Goal: Task Accomplishment & Management: Use online tool/utility

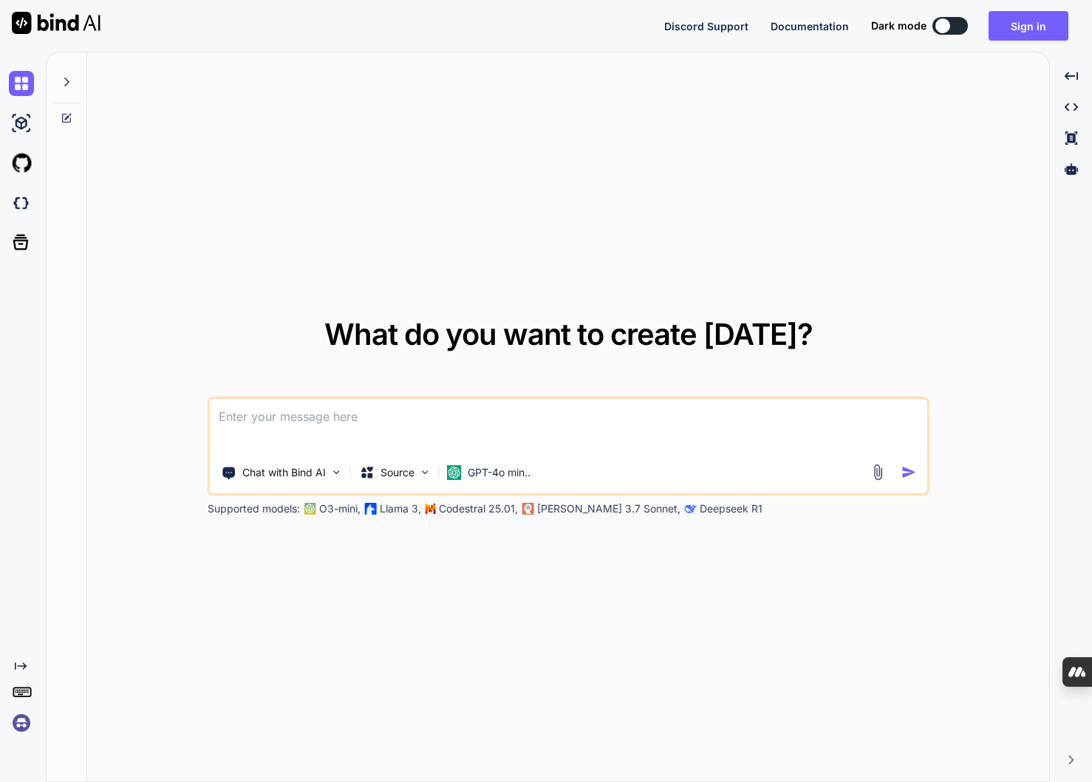
click at [951, 205] on div "What do you want to create [DATE]? Chat with Bind AI Source GPT-4o min.. Suppor…" at bounding box center [568, 417] width 962 height 730
click at [268, 272] on div "What do you want to create [DATE]? Chat with Bind AI Source GPT-4o min.. Suppor…" at bounding box center [568, 417] width 962 height 730
click at [267, 420] on textarea at bounding box center [568, 426] width 717 height 55
click at [244, 145] on div "What do you want to create [DATE]? Chat with Bind AI Source GPT-4o min.. Suppor…" at bounding box center [568, 417] width 962 height 730
click at [1032, 18] on button "Sign in" at bounding box center [1028, 26] width 80 height 30
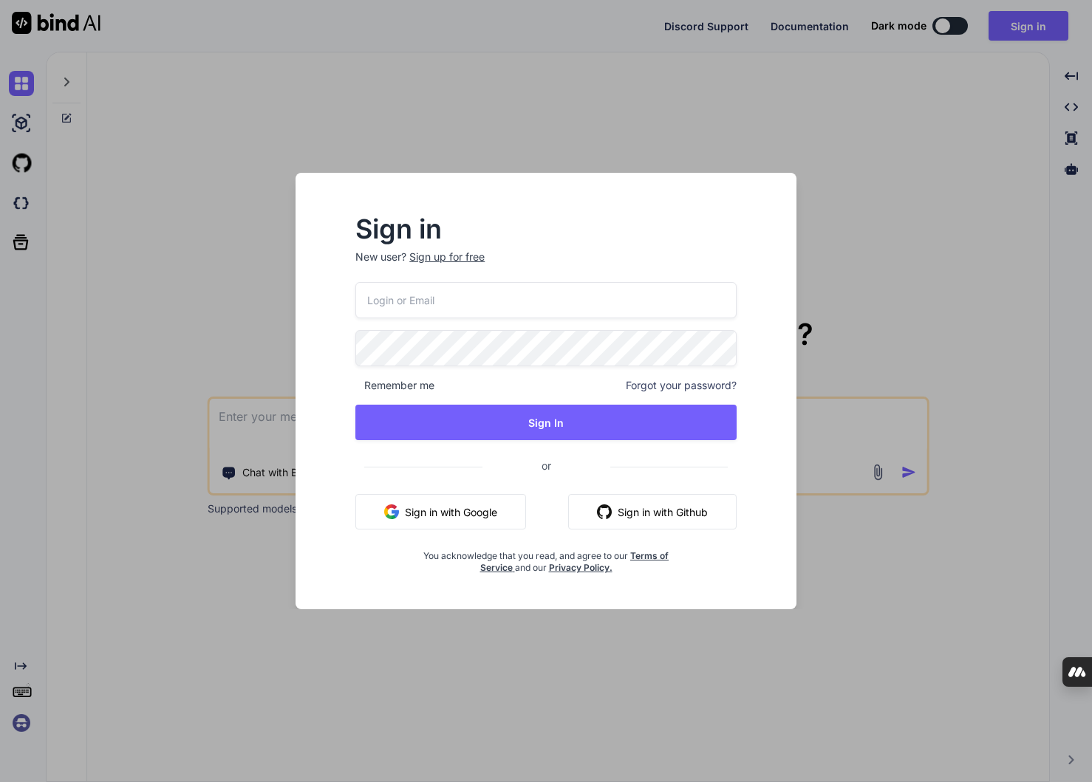
click at [465, 510] on button "Sign in with Google" at bounding box center [440, 511] width 171 height 35
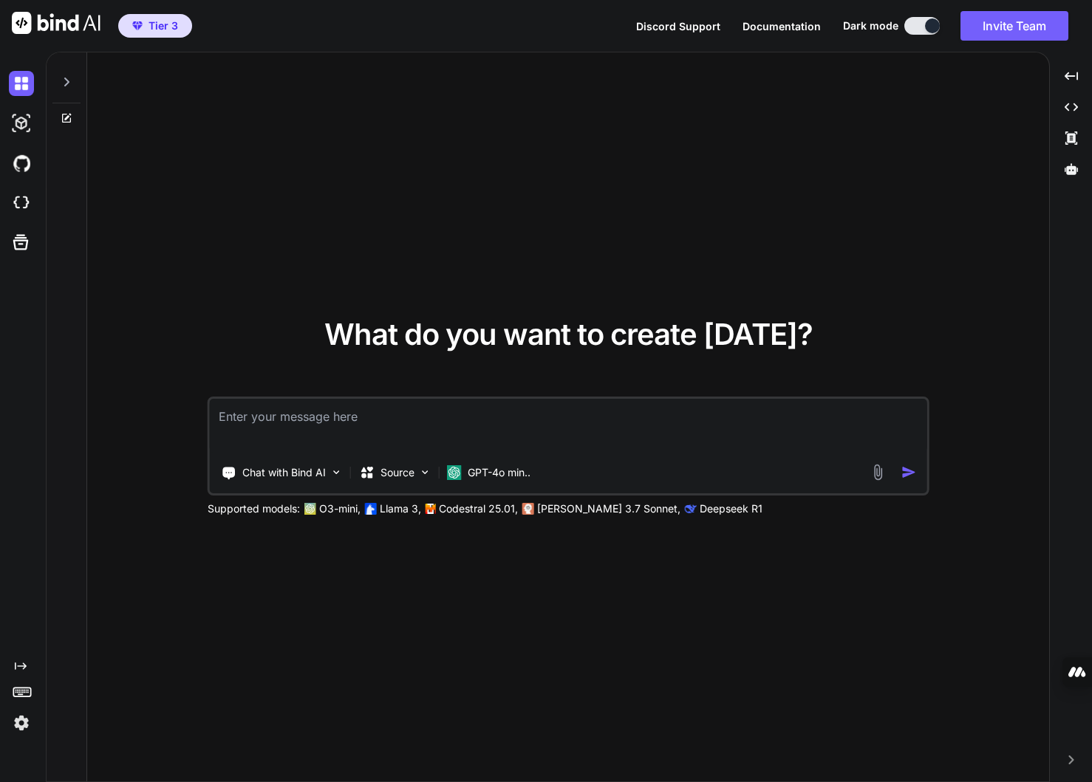
click at [875, 470] on img at bounding box center [877, 472] width 17 height 17
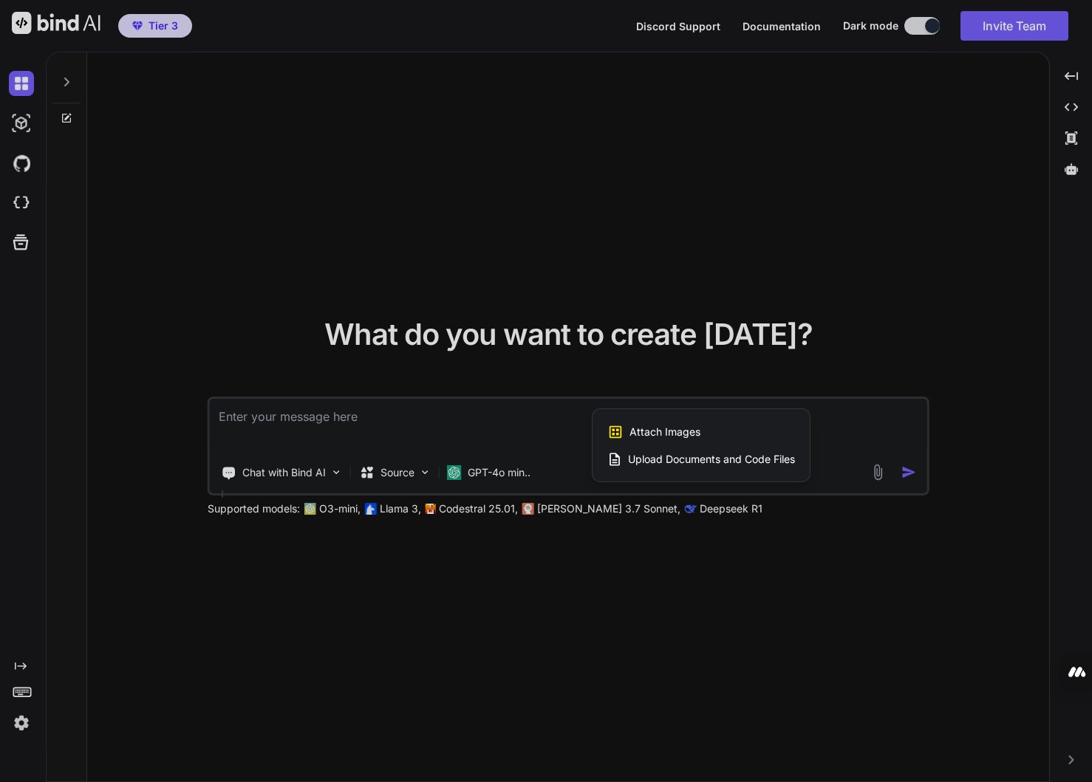
click at [703, 459] on span "Upload Documents and Code Files" at bounding box center [711, 459] width 167 height 15
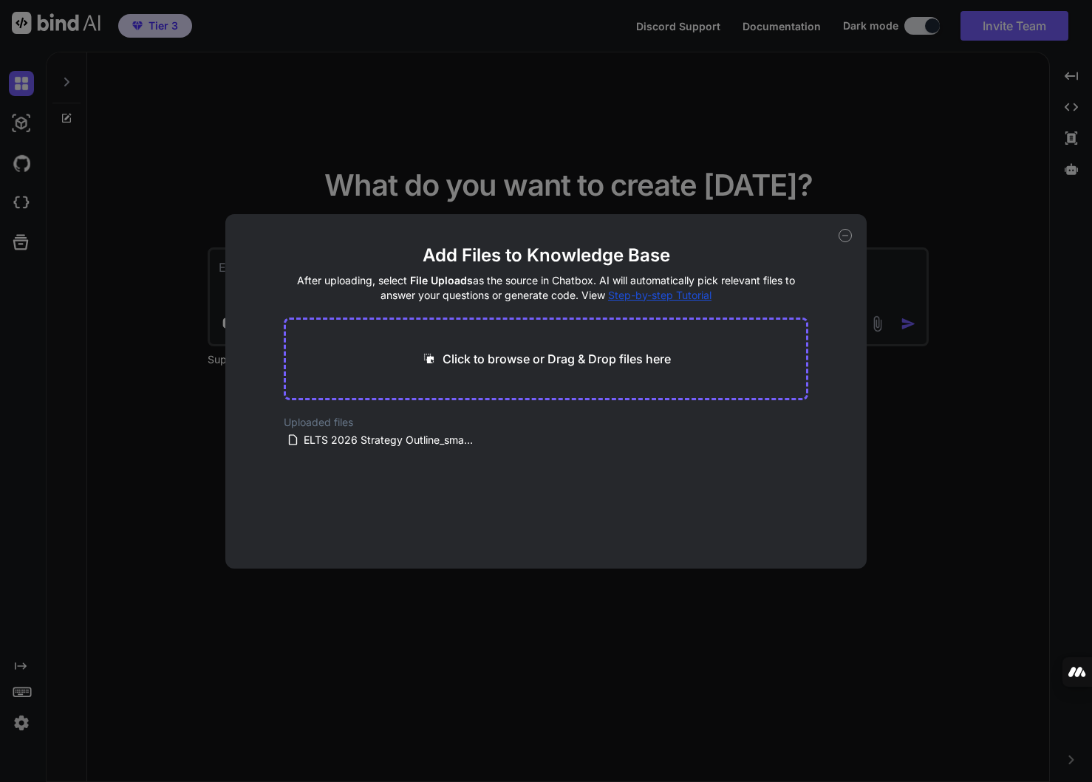
click at [606, 362] on p "Click to browse or Drag & Drop files here" at bounding box center [556, 359] width 228 height 18
type input "C:\fakepath\ELTS_Goals_Hub_SharePoint_AI_Build_Spec.docx"
click at [787, 516] on button "Finish" at bounding box center [782, 525] width 52 height 30
click at [844, 236] on icon at bounding box center [844, 236] width 5 height 0
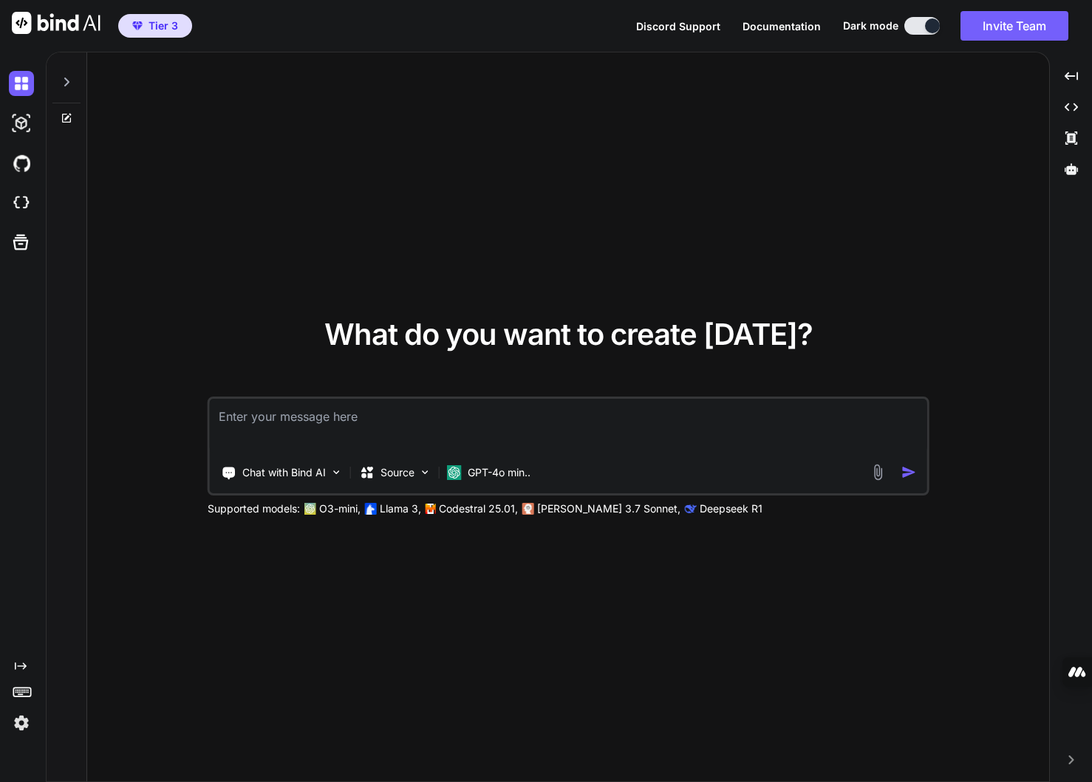
click at [593, 436] on textarea at bounding box center [568, 426] width 717 height 55
click at [874, 477] on img at bounding box center [877, 472] width 17 height 17
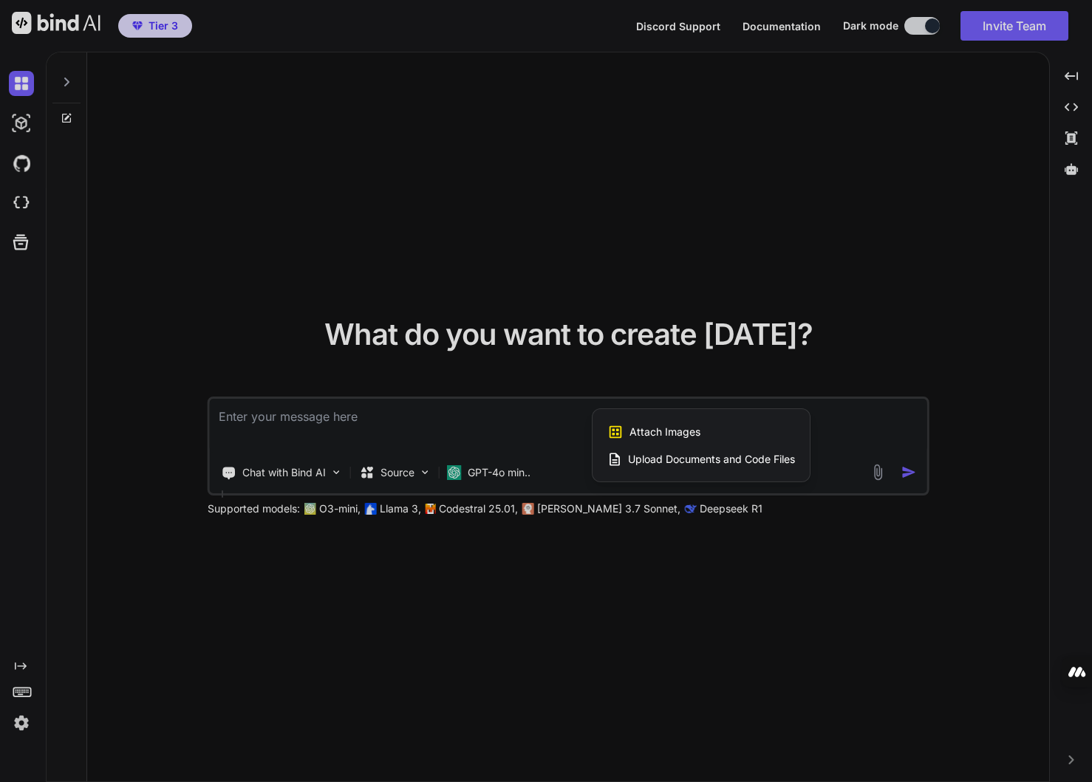
click at [680, 458] on span "Upload Documents and Code Files" at bounding box center [711, 459] width 167 height 15
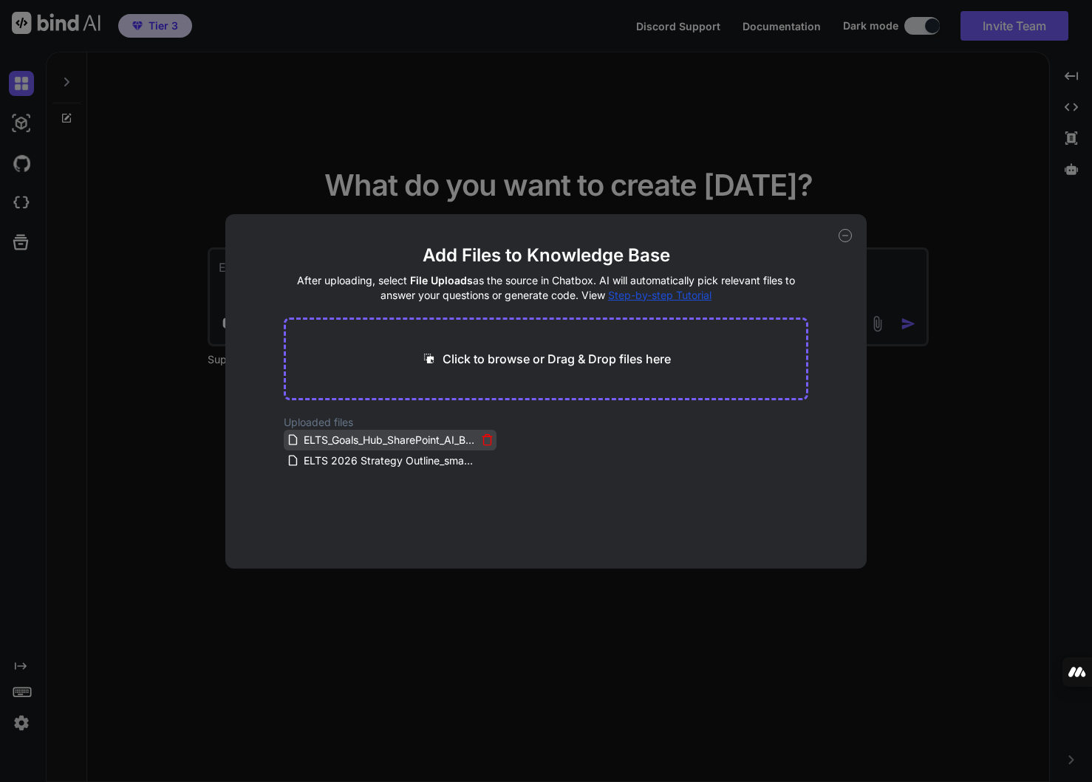
click at [481, 442] on icon at bounding box center [487, 440] width 13 height 13
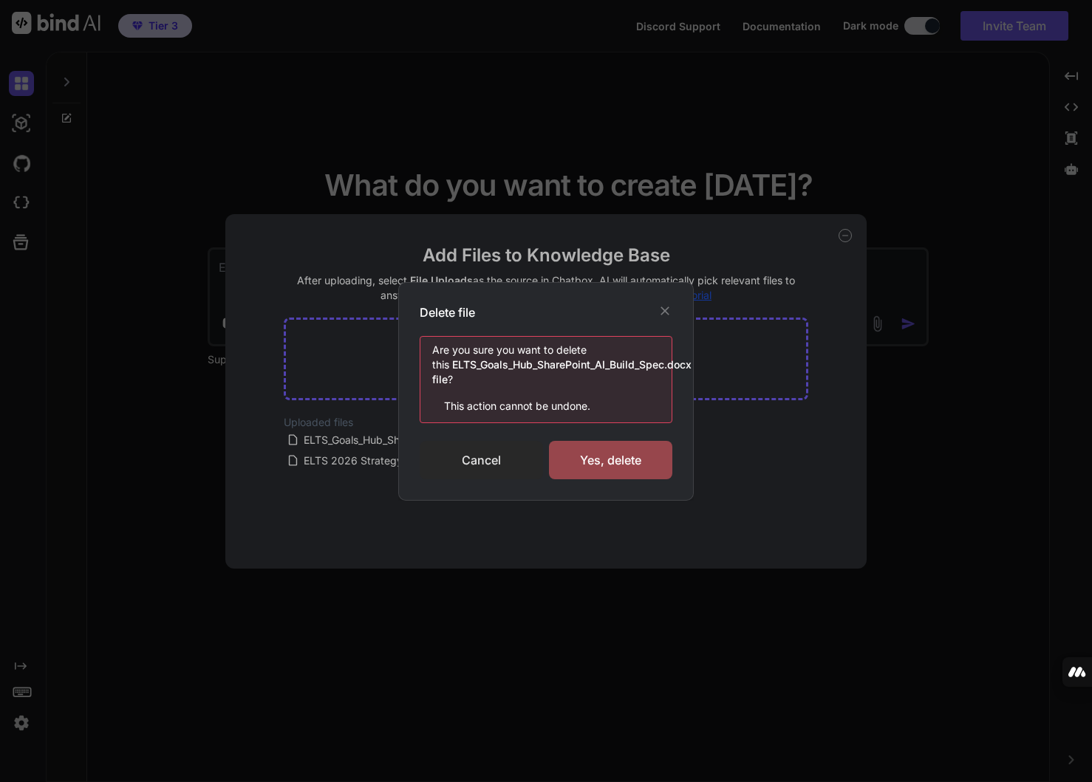
click at [498, 464] on div "Cancel" at bounding box center [480, 460] width 123 height 38
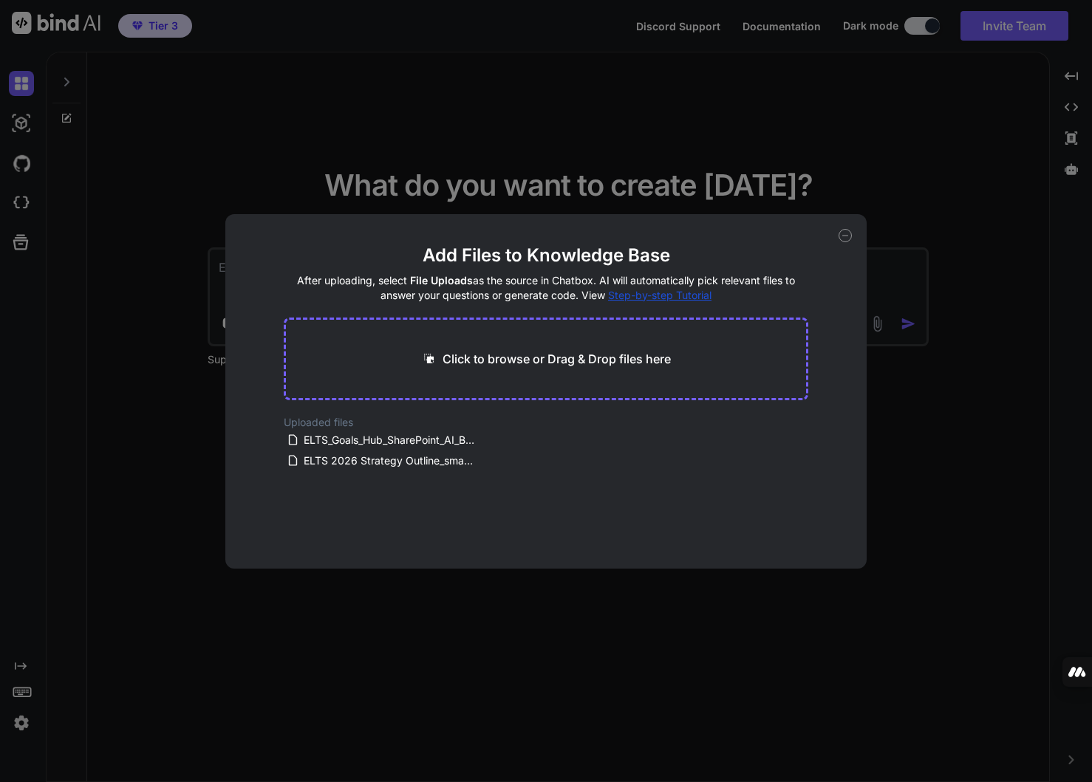
click at [844, 237] on icon at bounding box center [844, 235] width 13 height 13
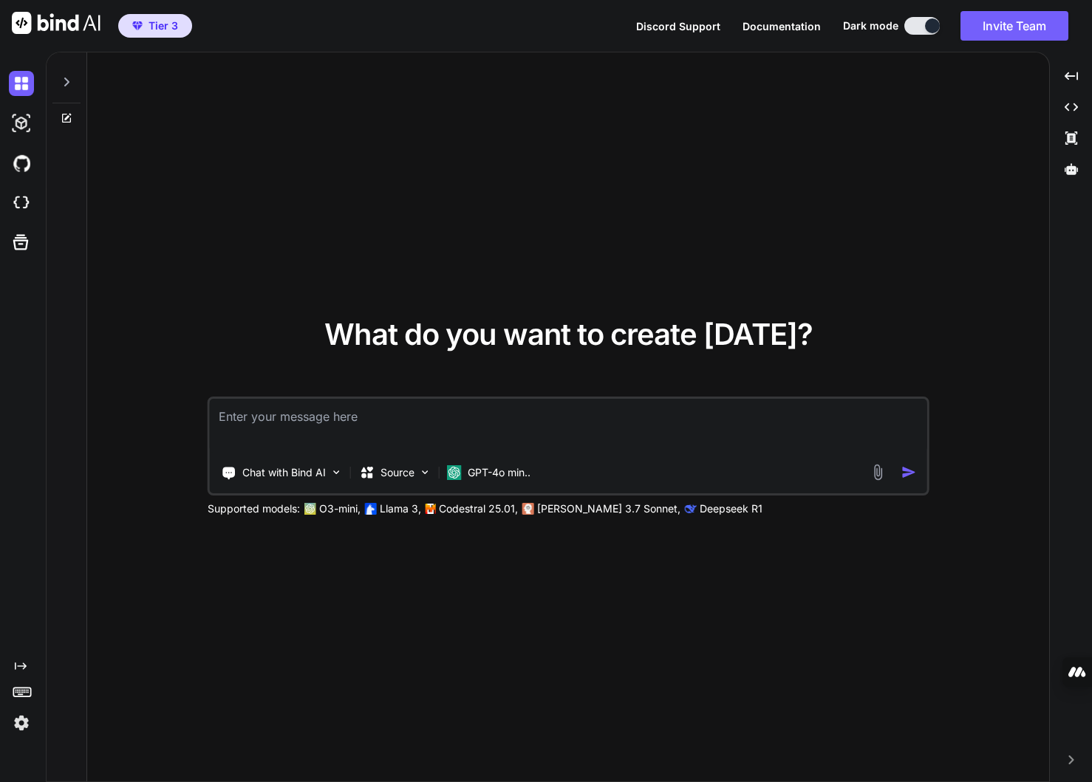
click at [332, 419] on textarea at bounding box center [568, 426] width 717 height 55
paste textarea "Lor ips do SI amet consectet. Adi eli seddoeiu temporin “UTLA_Etdol_Mag_AliquAe…"
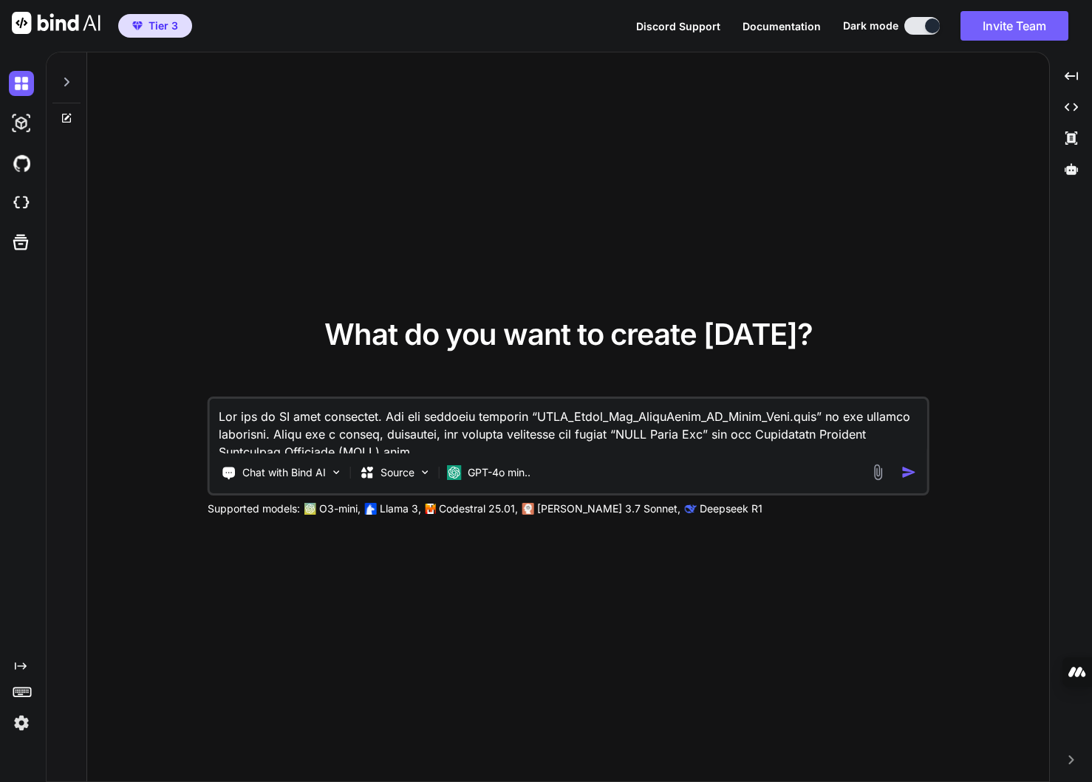
scroll to position [2165, 0]
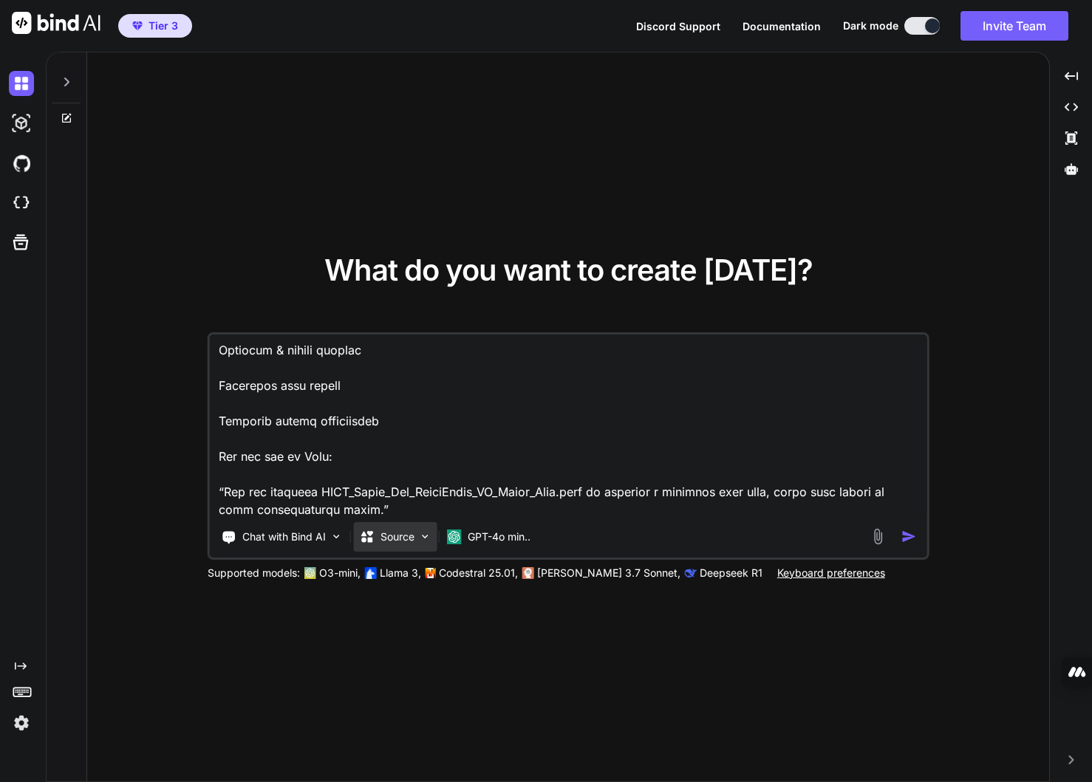
type textarea "Lor ips do SI amet consectet. Adi eli seddoeiu temporin “UTLA_Etdol_Mag_AliquAe…"
click at [425, 535] on img at bounding box center [425, 536] width 13 height 13
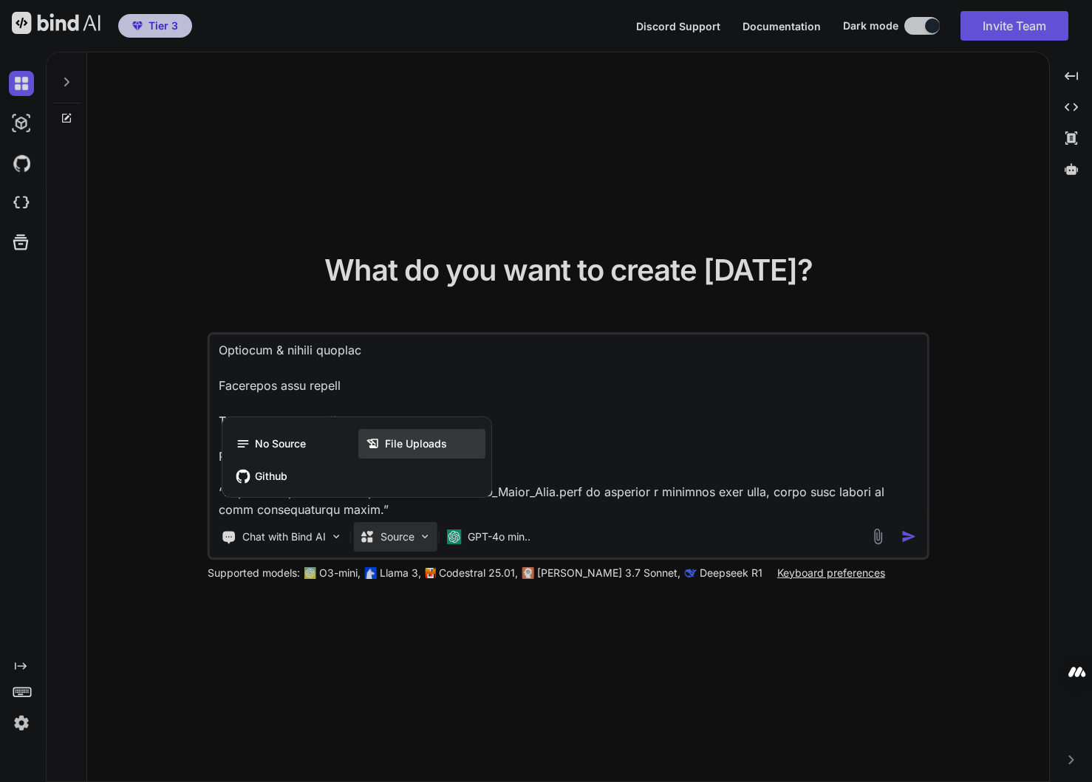
click at [427, 440] on span "File Uploads" at bounding box center [416, 443] width 62 height 15
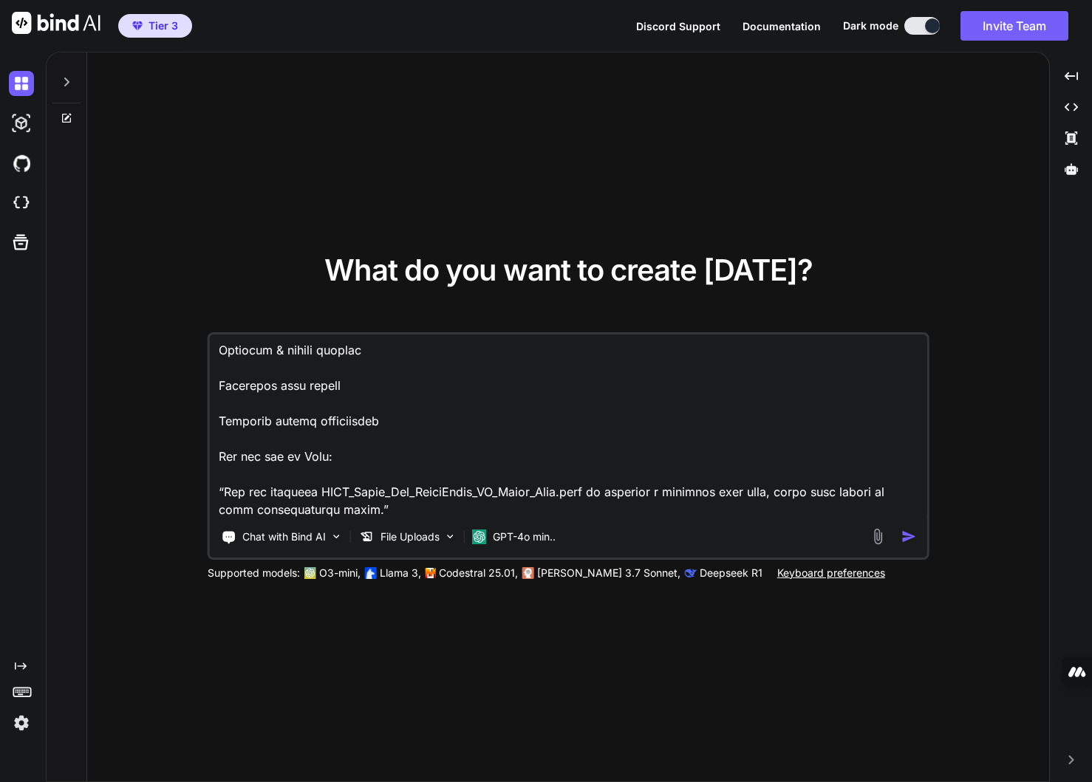
click at [905, 535] on img "button" at bounding box center [908, 537] width 16 height 16
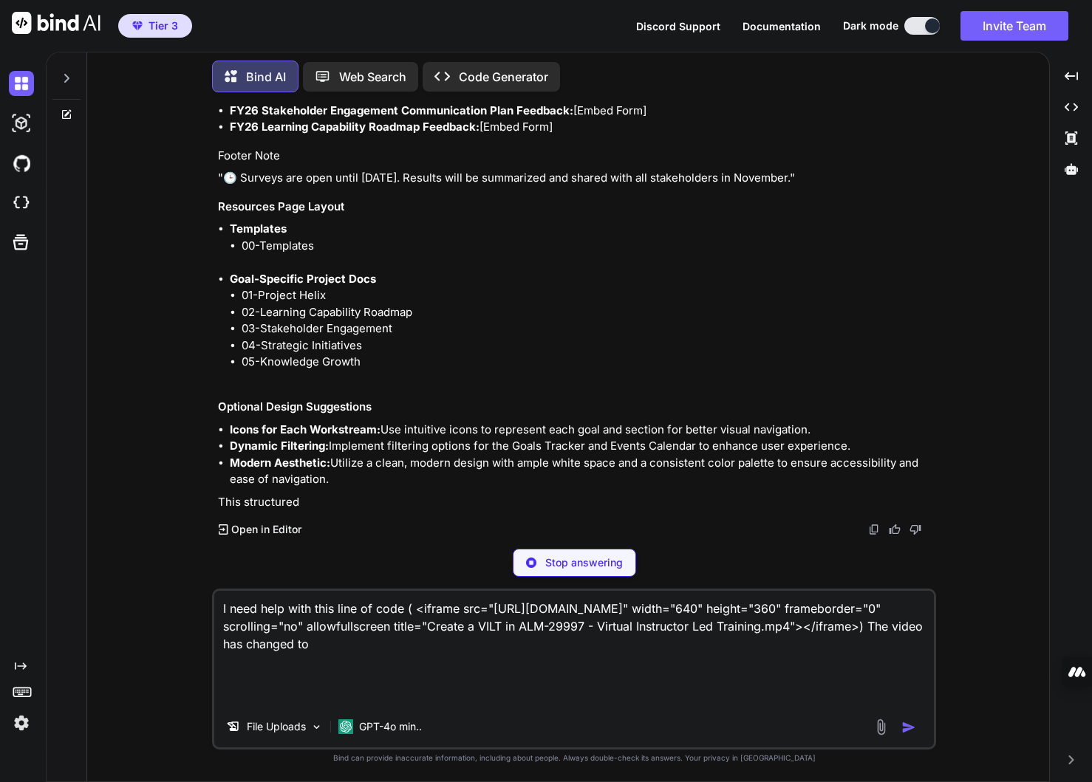
scroll to position [100, 0]
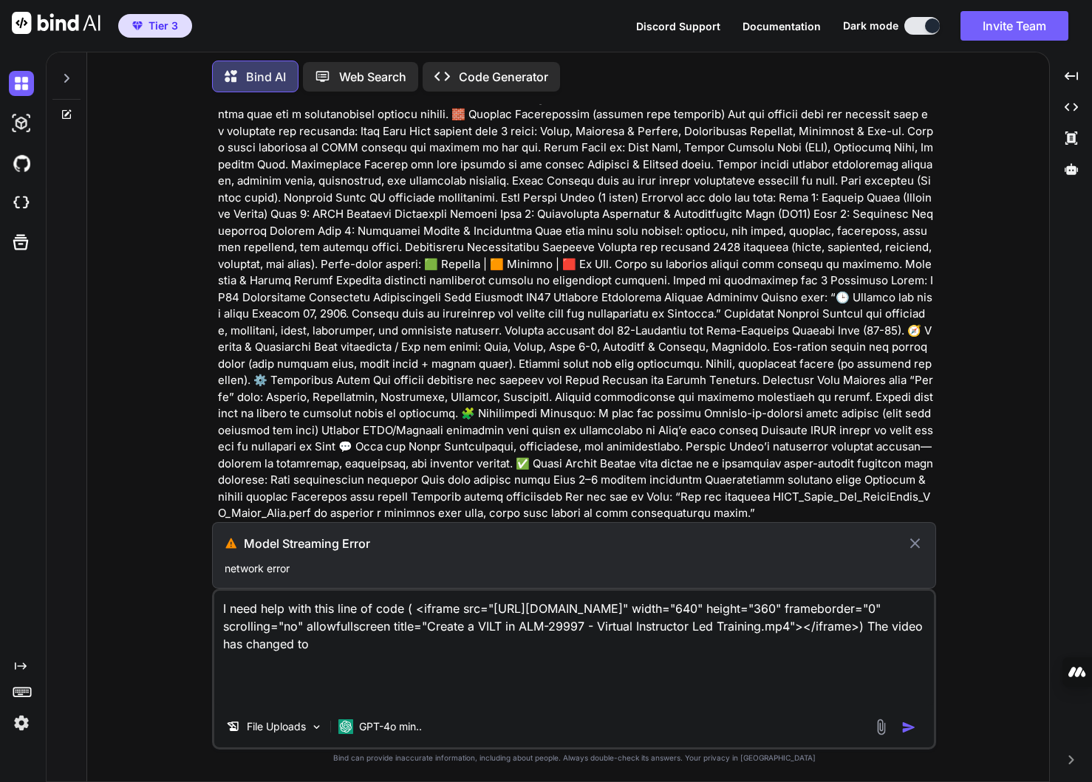
click at [914, 544] on icon at bounding box center [914, 544] width 17 height 18
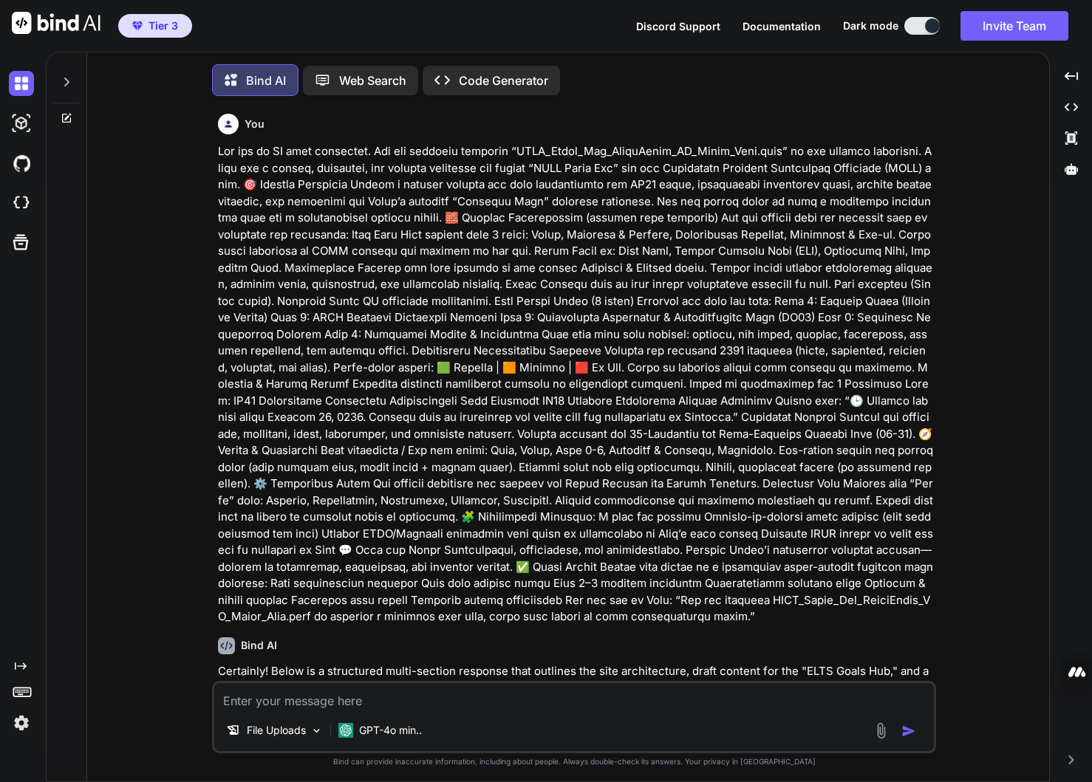
scroll to position [7, 0]
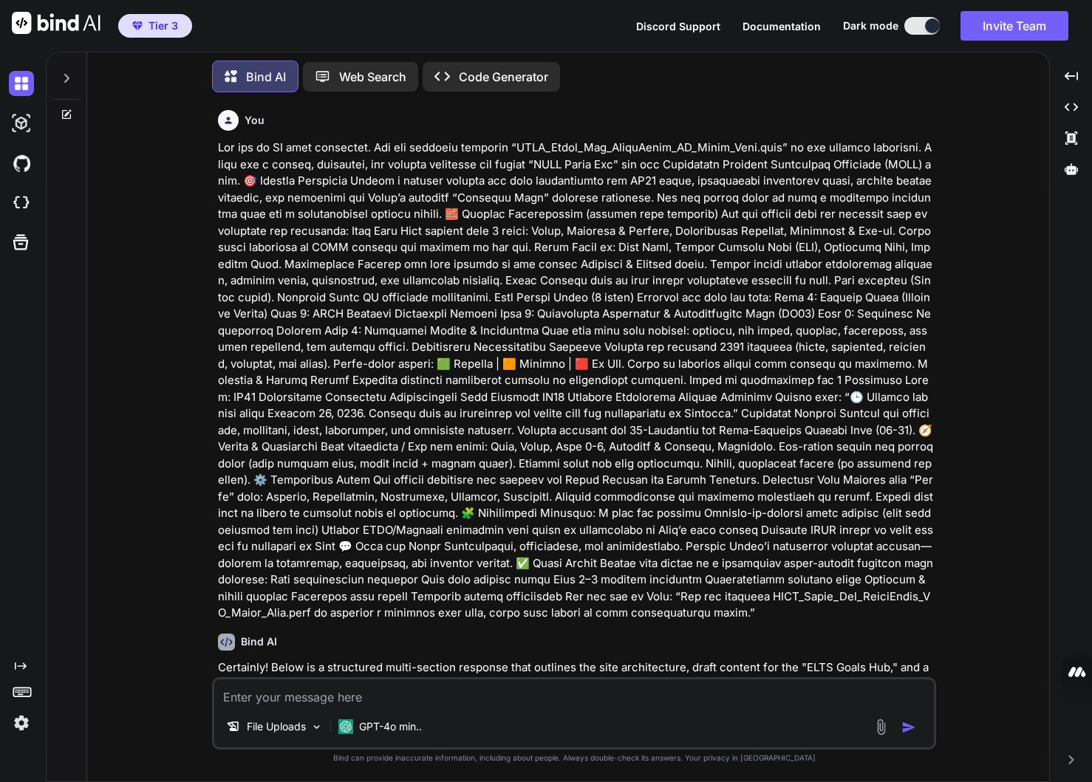
type textarea "x"
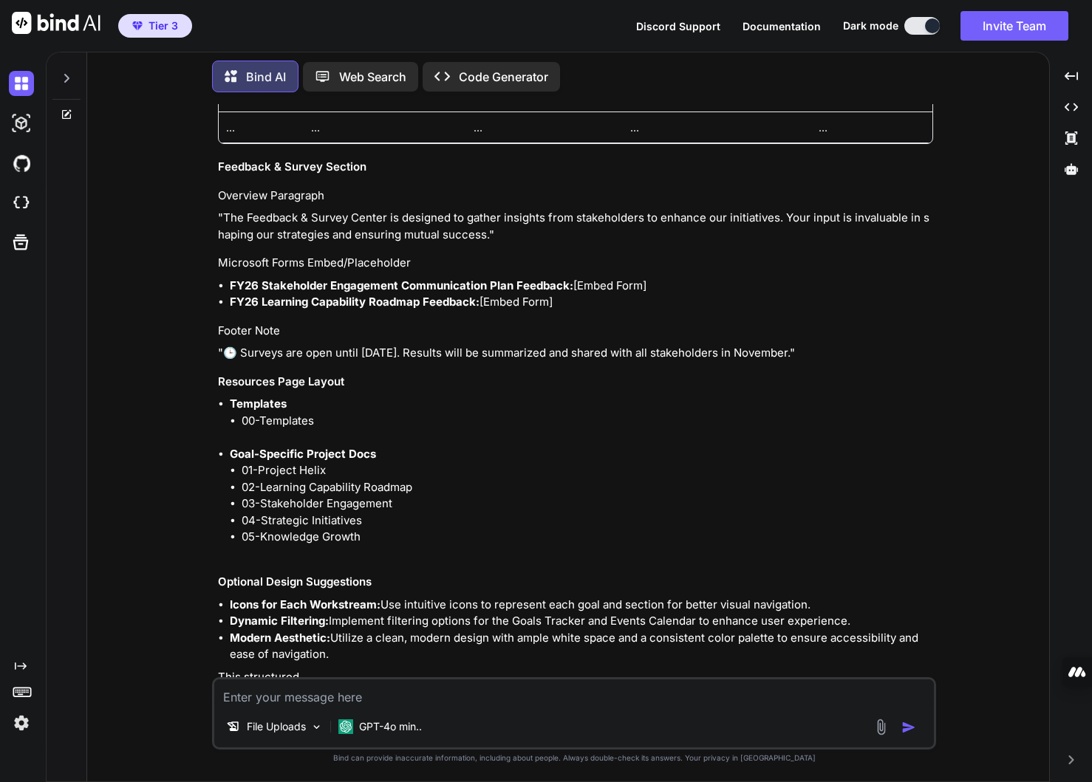
scroll to position [2716, 0]
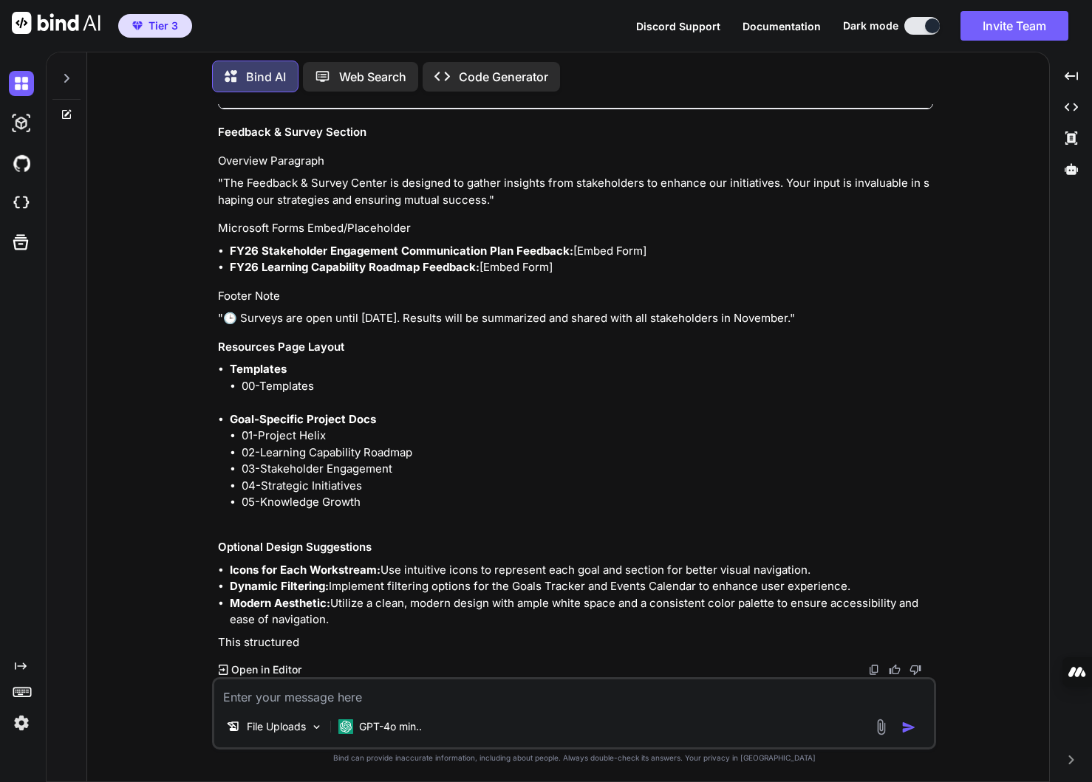
click at [335, 700] on textarea at bounding box center [573, 692] width 719 height 27
type textarea "c"
type textarea "x"
type textarea "co"
type textarea "x"
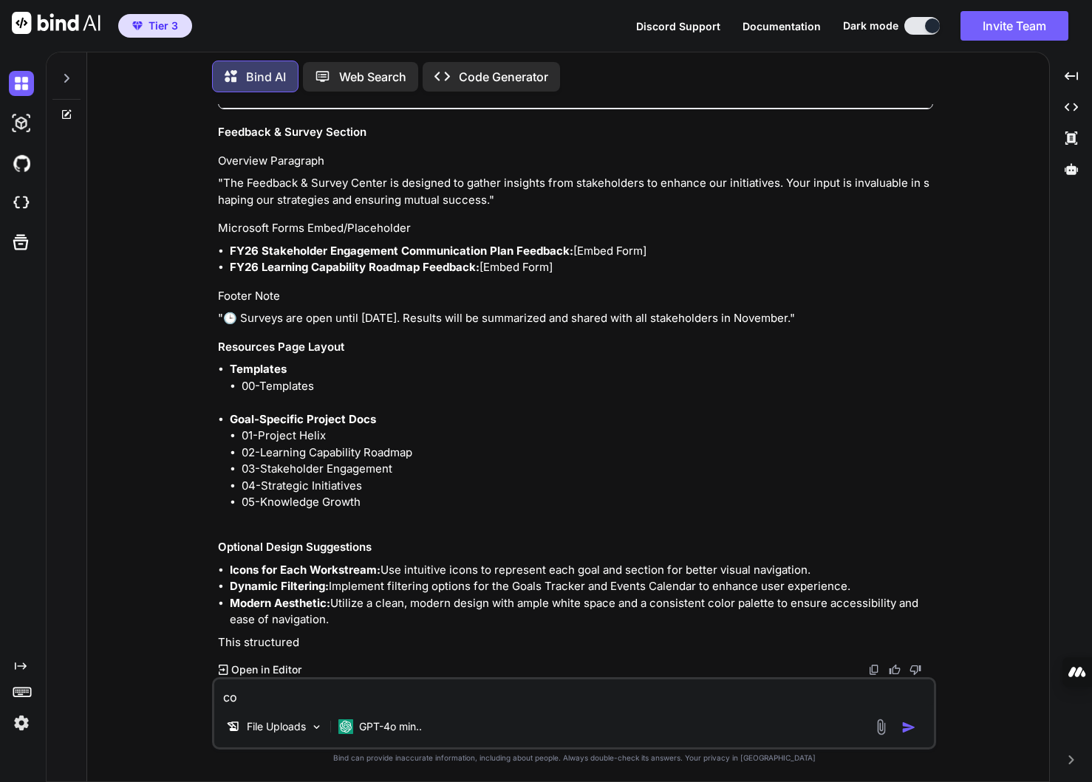
type textarea "con"
type textarea "x"
type textarea "cont"
type textarea "x"
type textarea "conti"
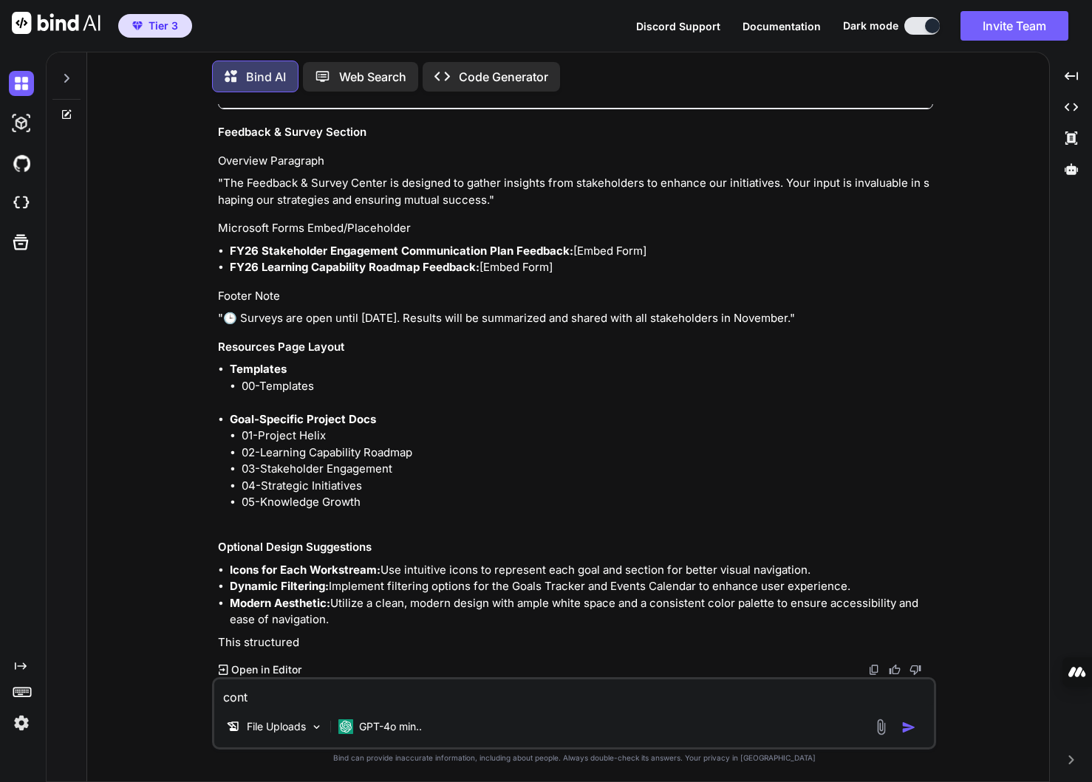
type textarea "x"
type textarea "contin"
type textarea "x"
type textarea "continu"
type textarea "x"
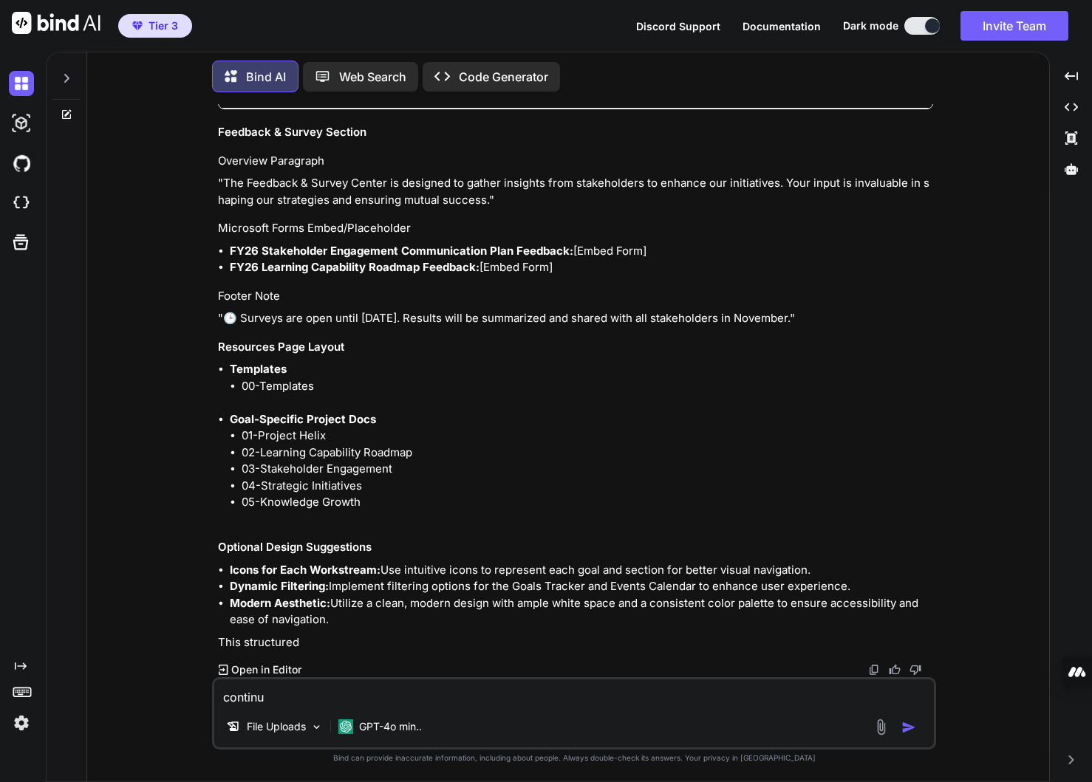
type textarea "continue"
type textarea "x"
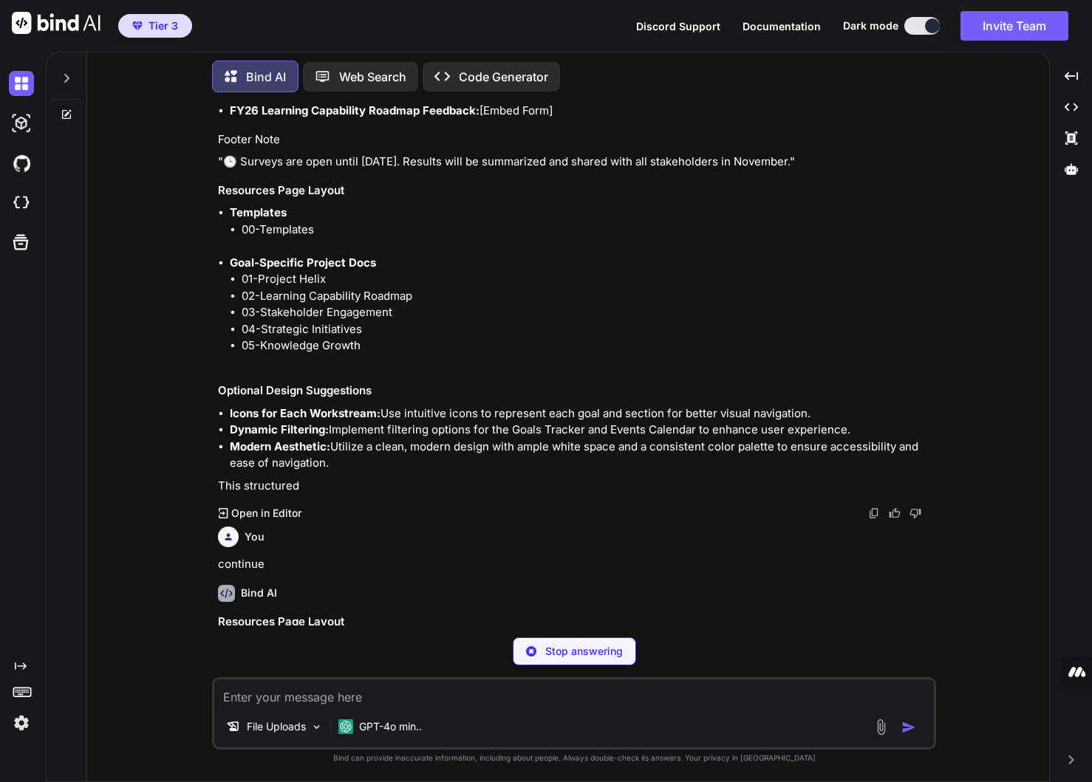
scroll to position [2873, 0]
type textarea "x"
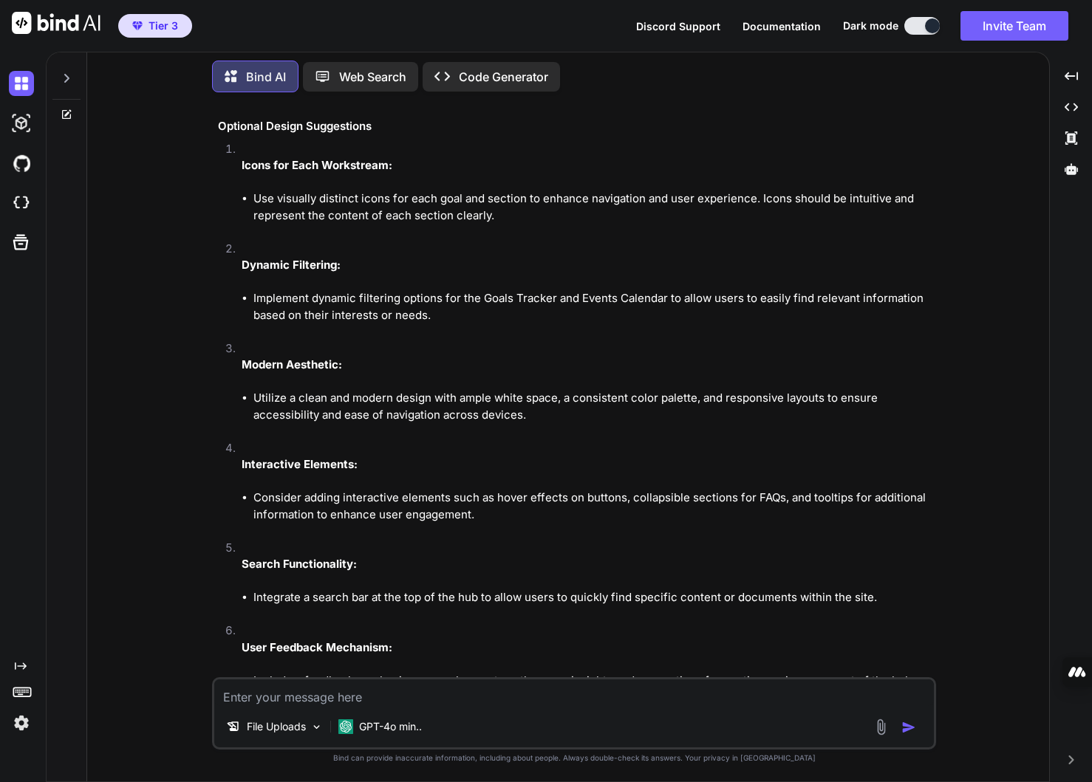
scroll to position [4174, 0]
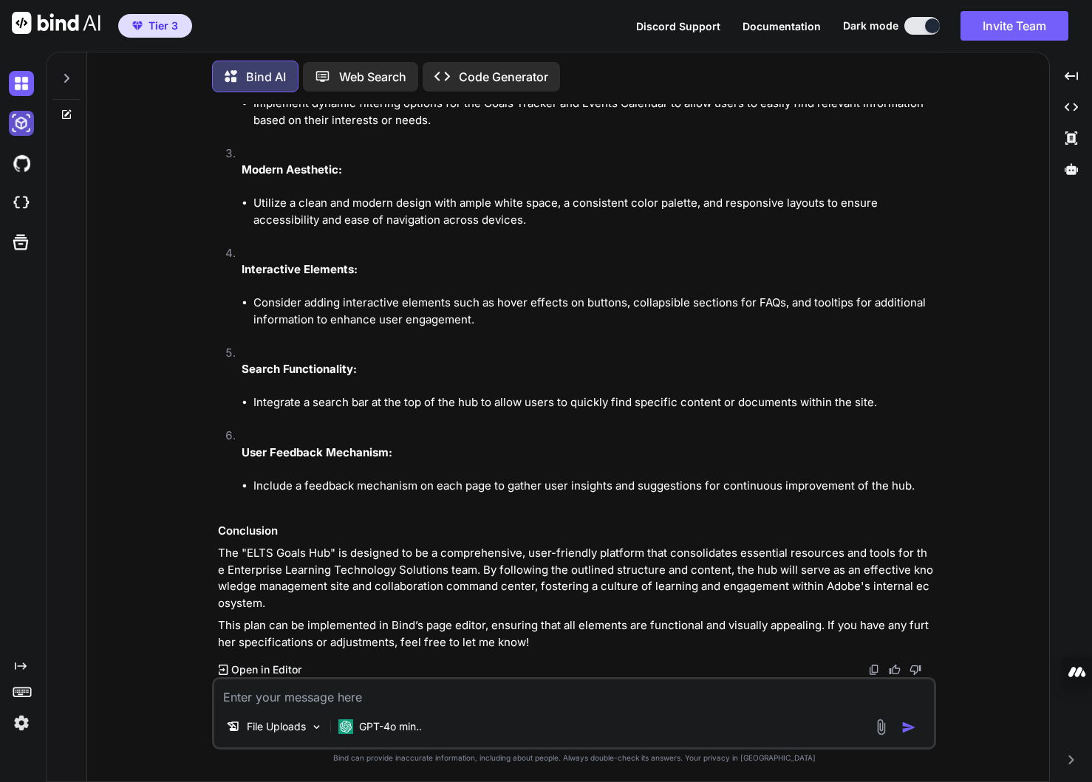
click at [26, 124] on img at bounding box center [21, 123] width 25 height 25
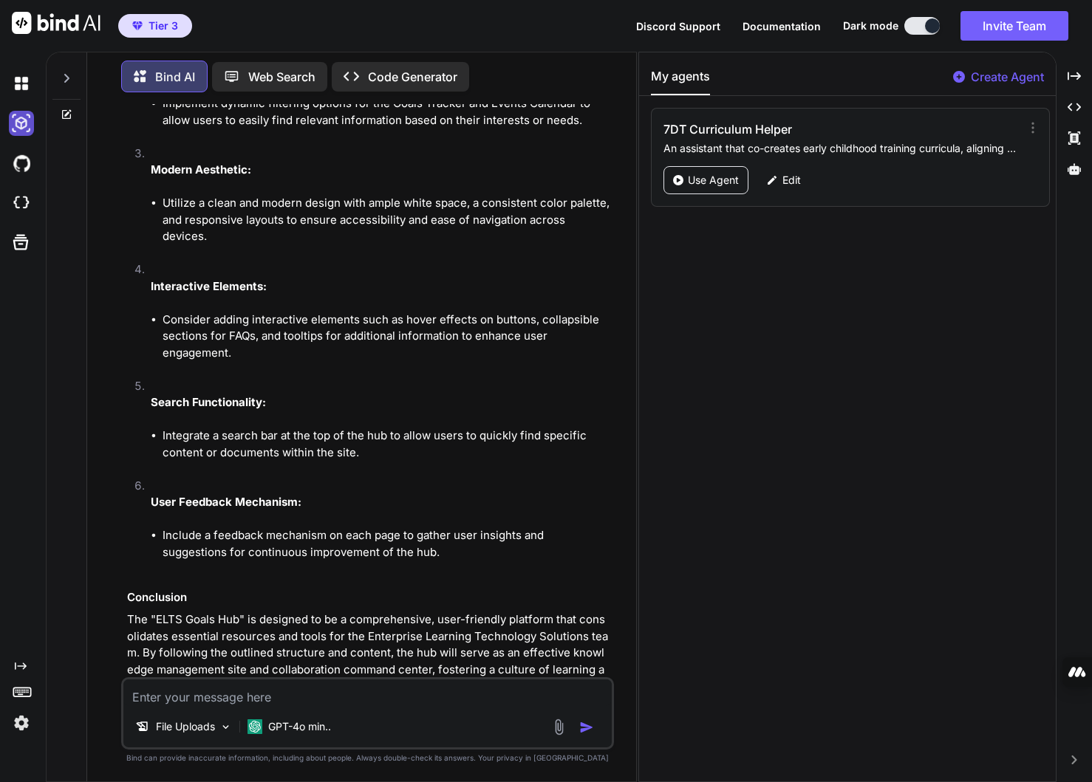
click at [21, 128] on img at bounding box center [21, 123] width 25 height 25
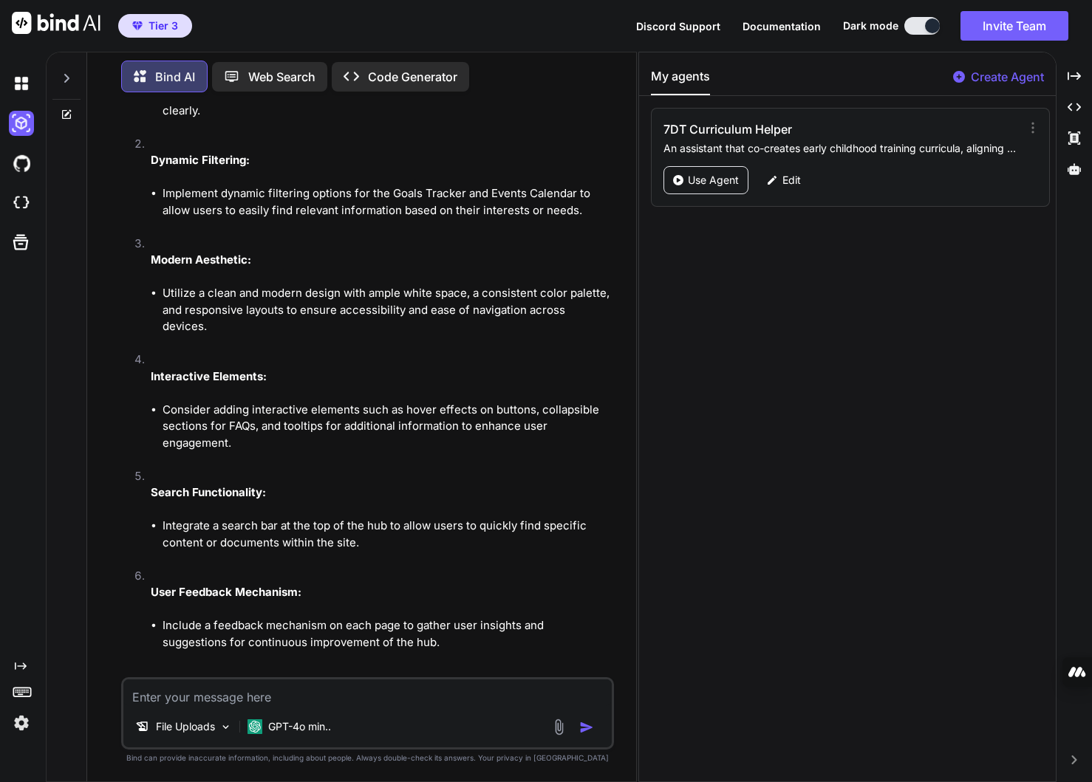
scroll to position [4623, 0]
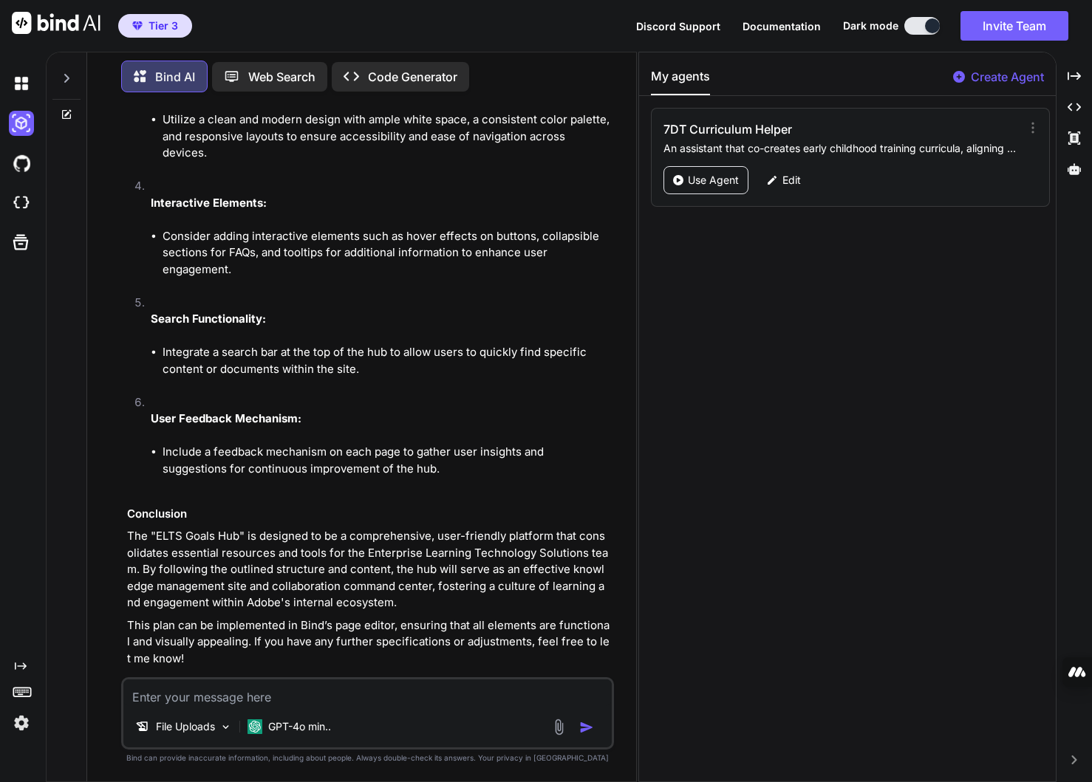
click at [292, 699] on textarea at bounding box center [367, 692] width 488 height 27
type textarea "C"
type textarea "x"
type textarea "Ca"
type textarea "x"
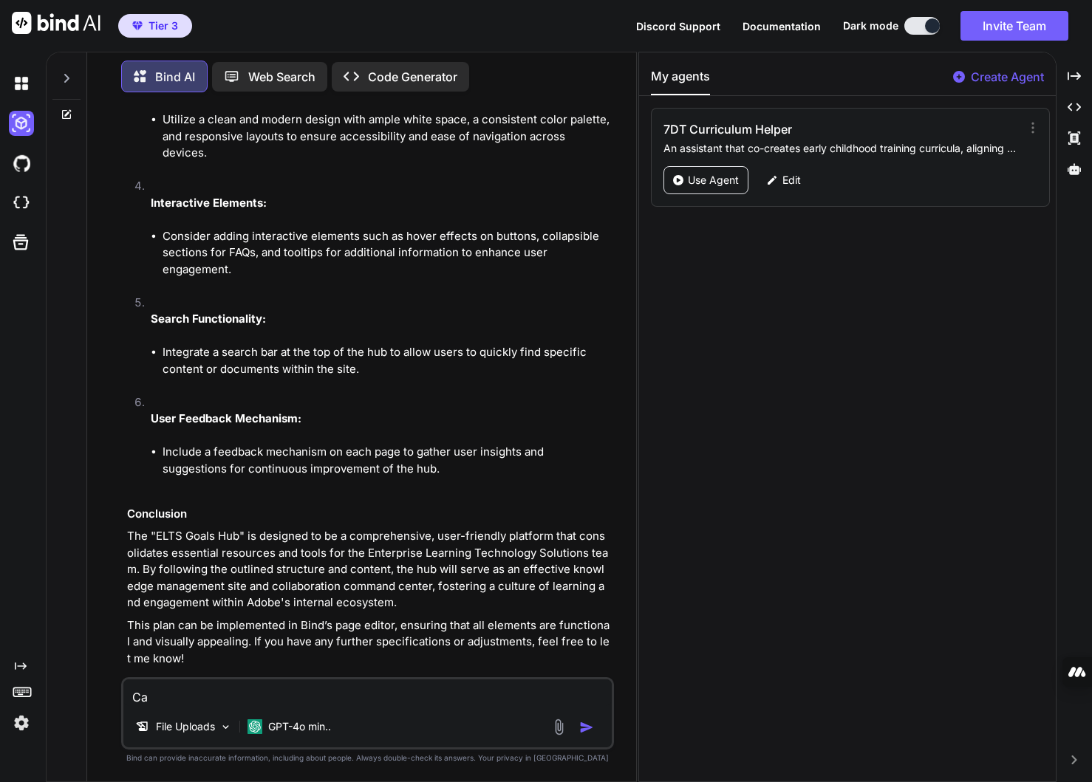
type textarea "Can"
type textarea "x"
type textarea "Can"
type textarea "x"
type textarea "Can y"
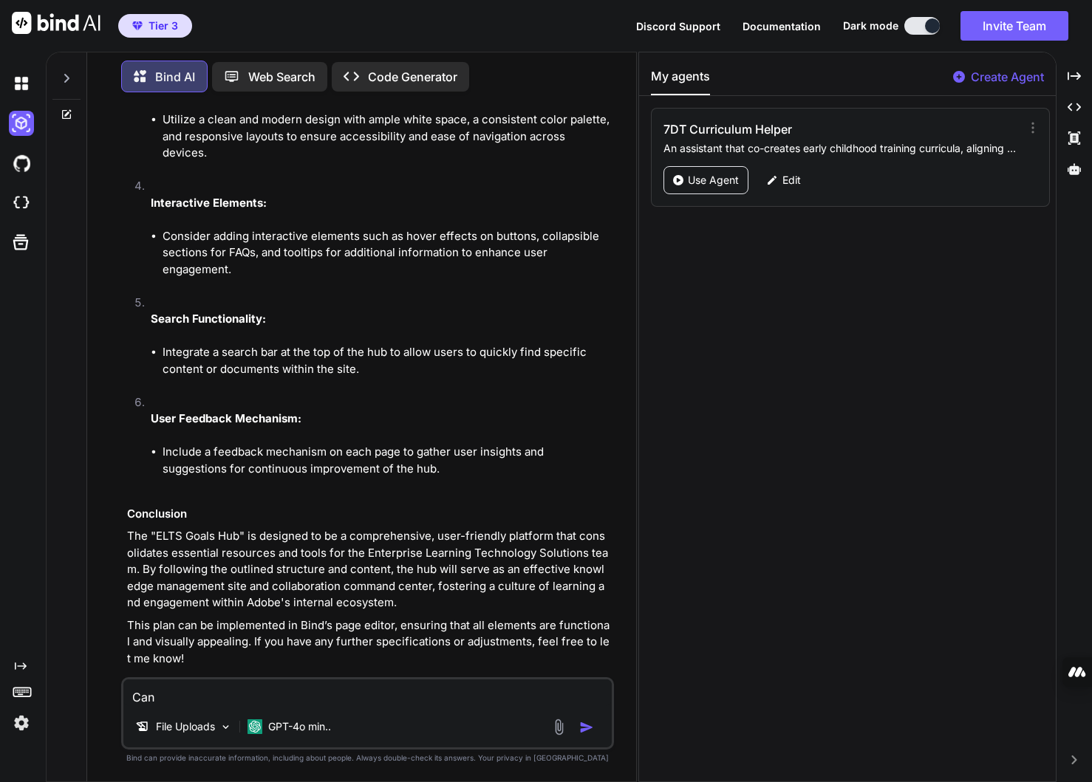
type textarea "x"
type textarea "Can yo"
type textarea "x"
type textarea "Can you"
type textarea "x"
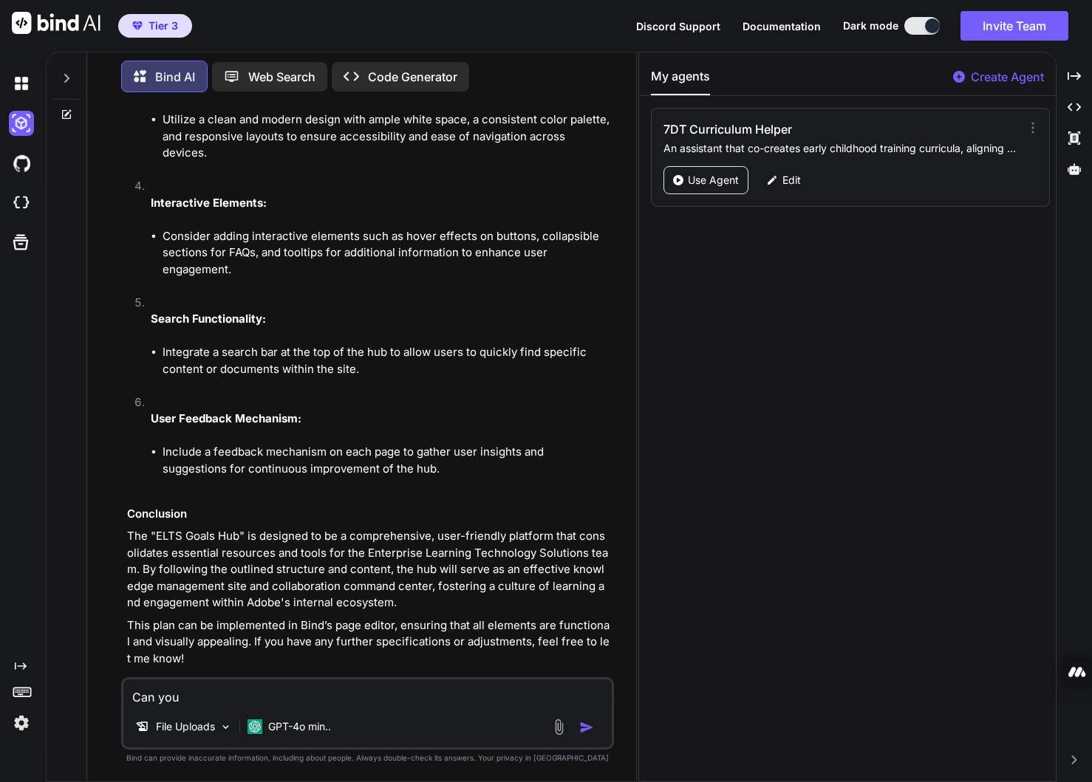
type textarea "Can you"
type textarea "x"
type textarea "Can you c"
type textarea "x"
type textarea "Can you cr"
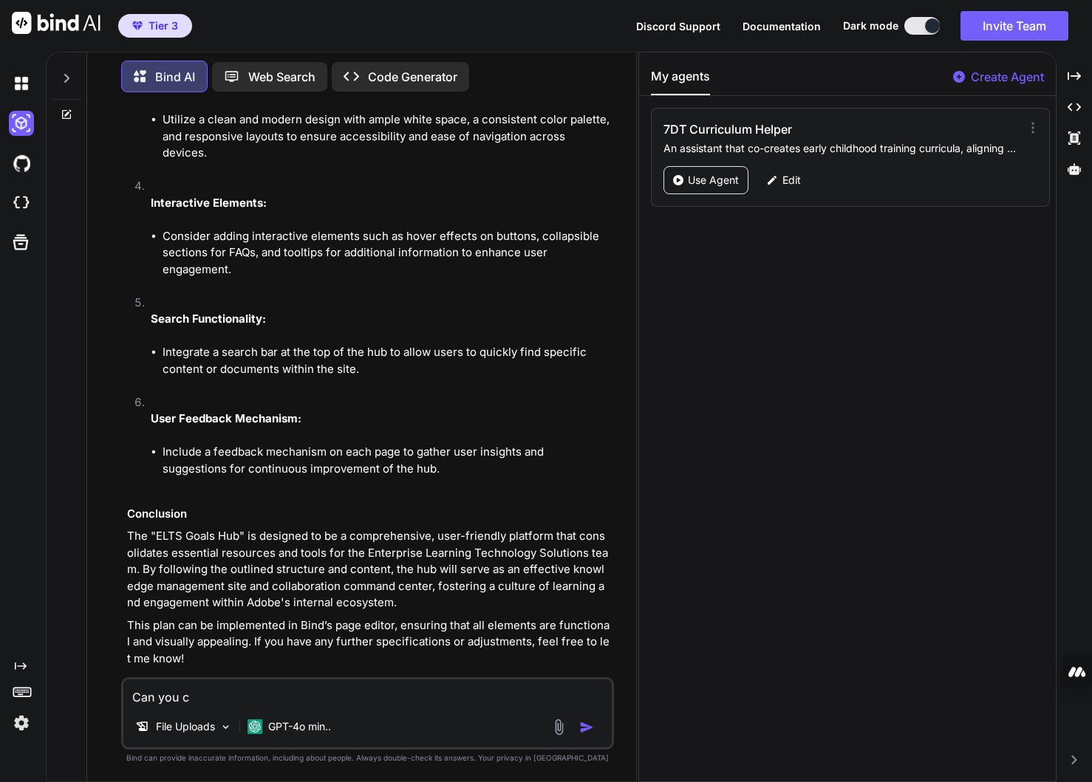
type textarea "x"
type textarea "Can you cre"
type textarea "x"
type textarea "Can you crea"
type textarea "x"
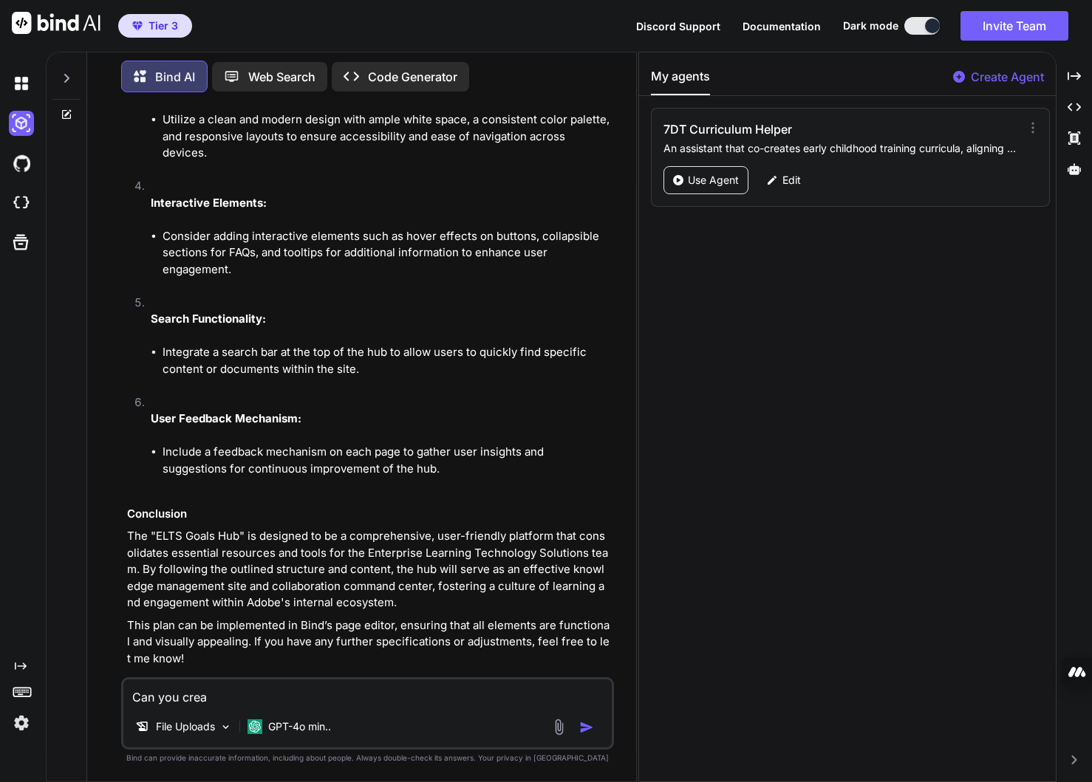
type textarea "Can you creat"
type textarea "x"
type textarea "Can you create"
type textarea "x"
type textarea "Can you create"
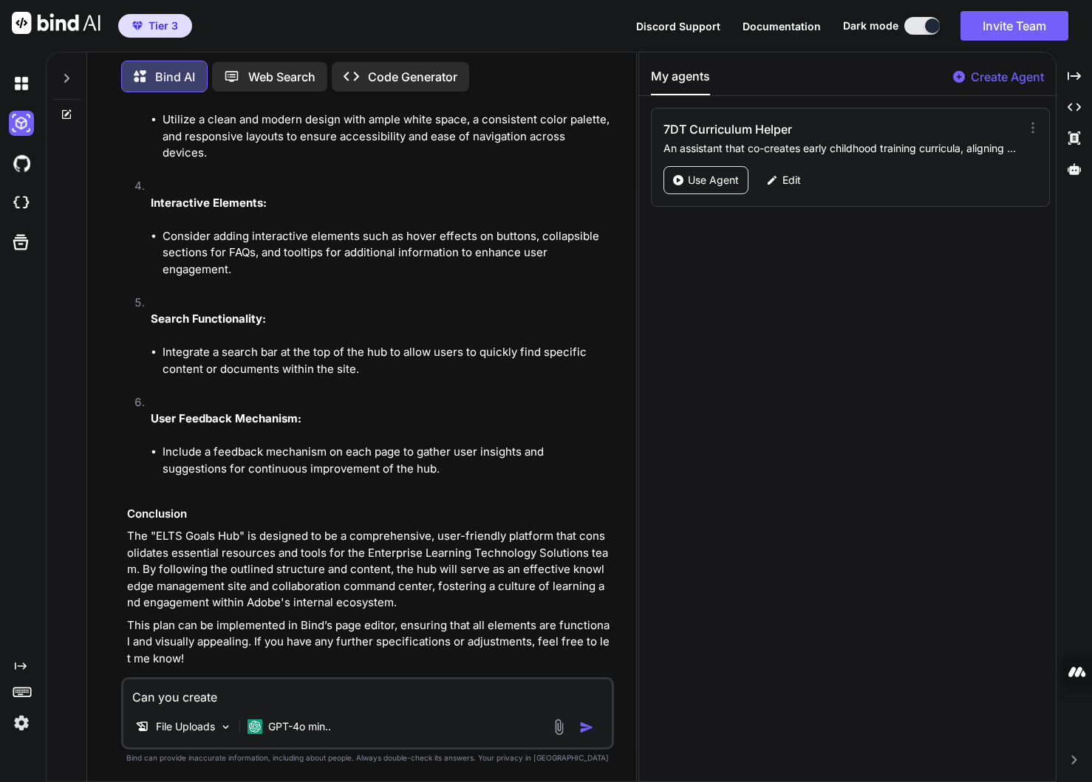
type textarea "x"
type textarea "Can you create i"
type textarea "x"
type textarea "Can you create it"
type textarea "x"
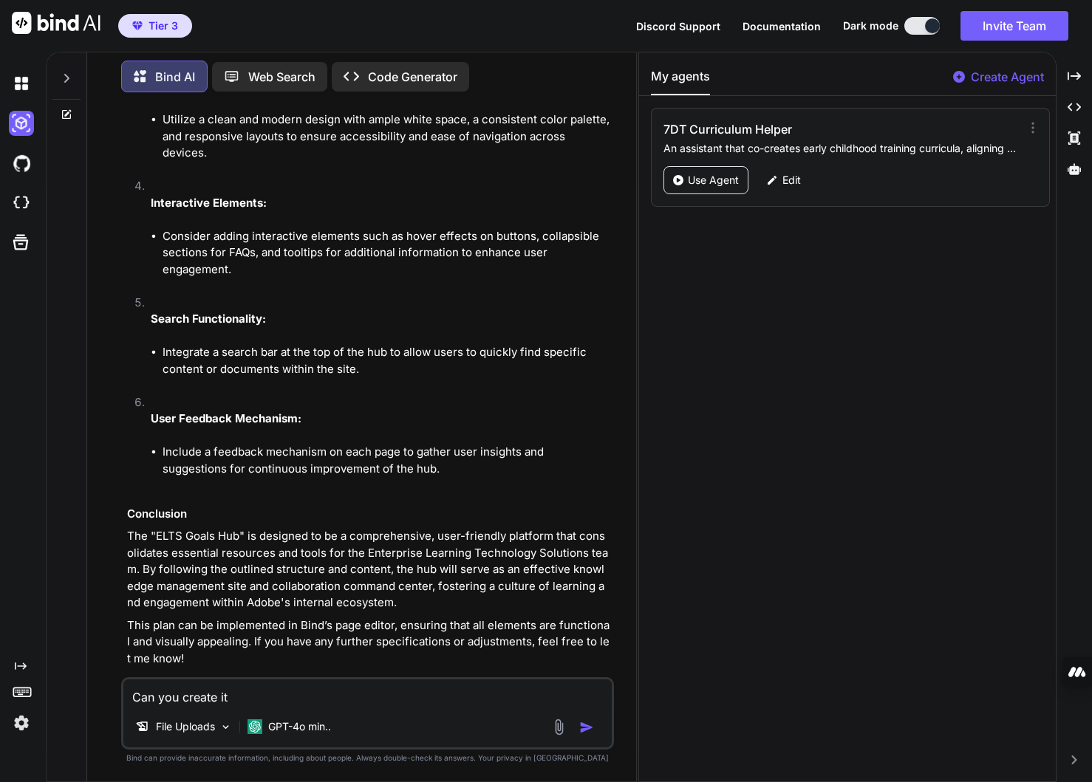
type textarea "Can you create it"
type textarea "x"
type textarea "Can you create it n"
type textarea "x"
type textarea "Can you create it no"
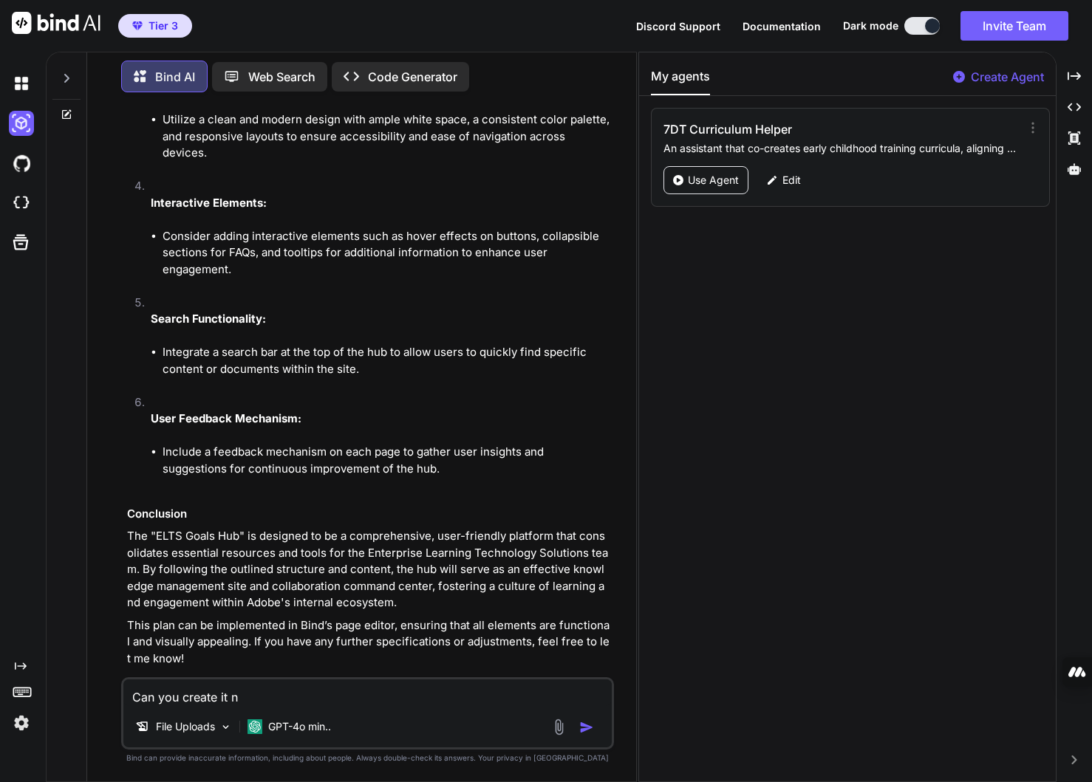
type textarea "x"
type textarea "Can you create it now"
type textarea "x"
type textarea "Can you create it now?"
type textarea "x"
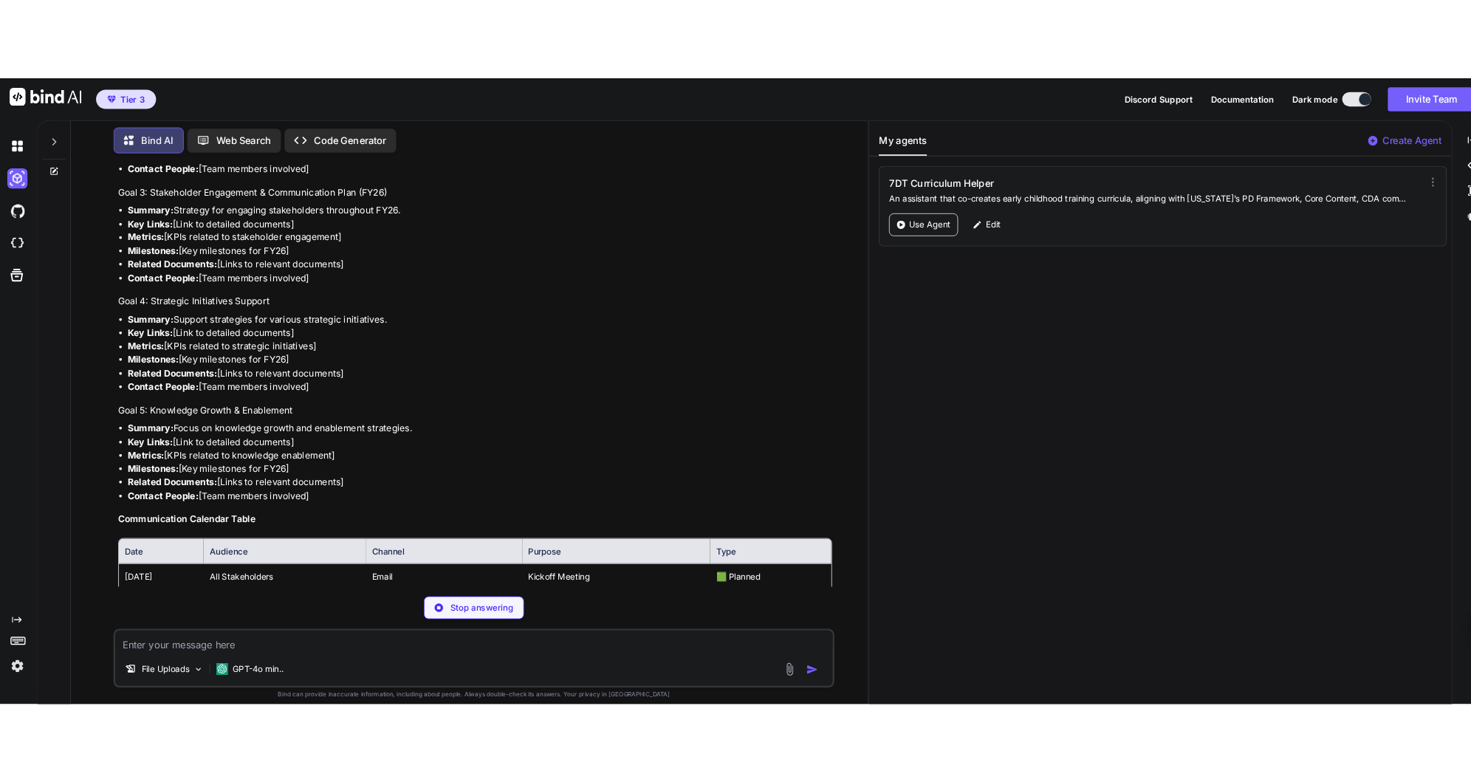
scroll to position [6319, 0]
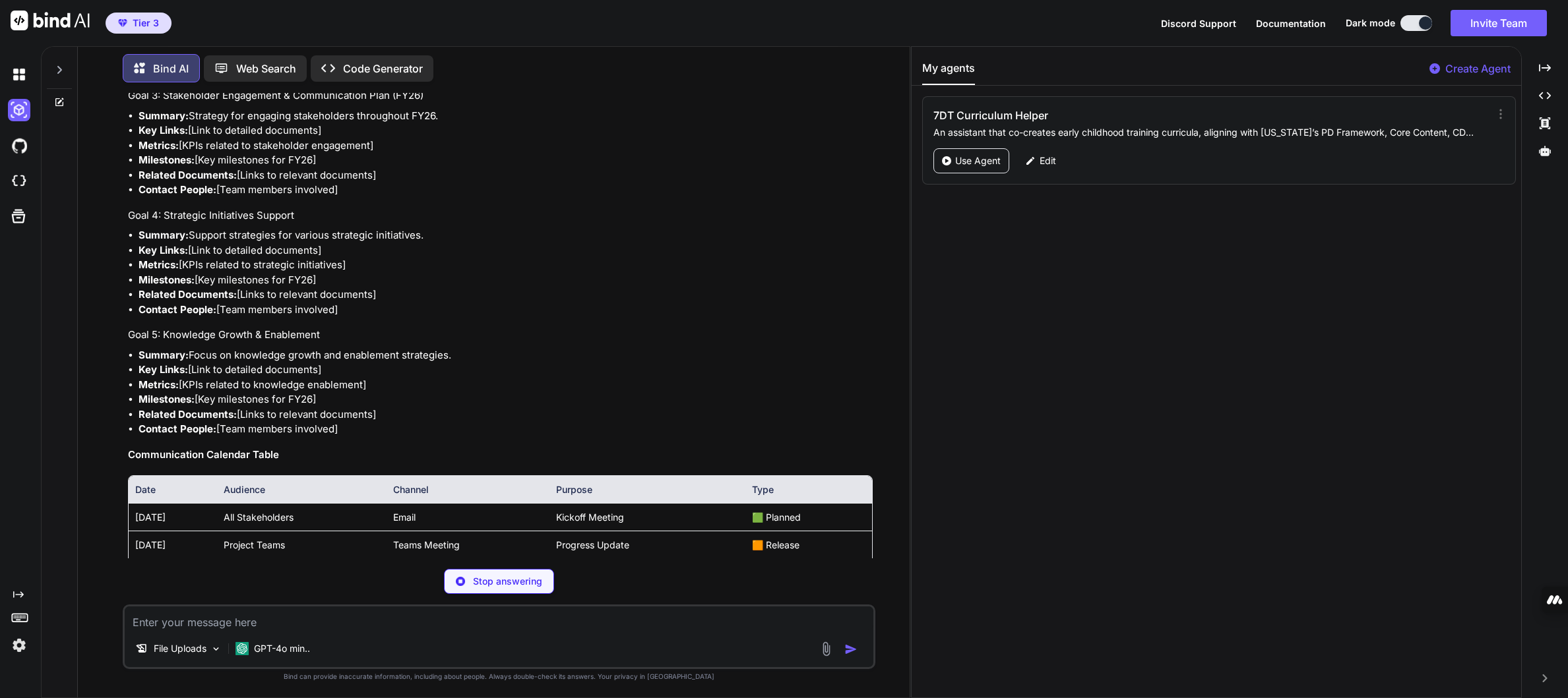
drag, startPoint x: 911, startPoint y: 264, endPoint x: 1346, endPoint y: 262, distance: 435.0
click at [974, 262] on div "Bind AI Web Search Created with Pixso. Code Generator You Bind AI Certainly! Be…" at bounding box center [805, 372] width 1527 height 652
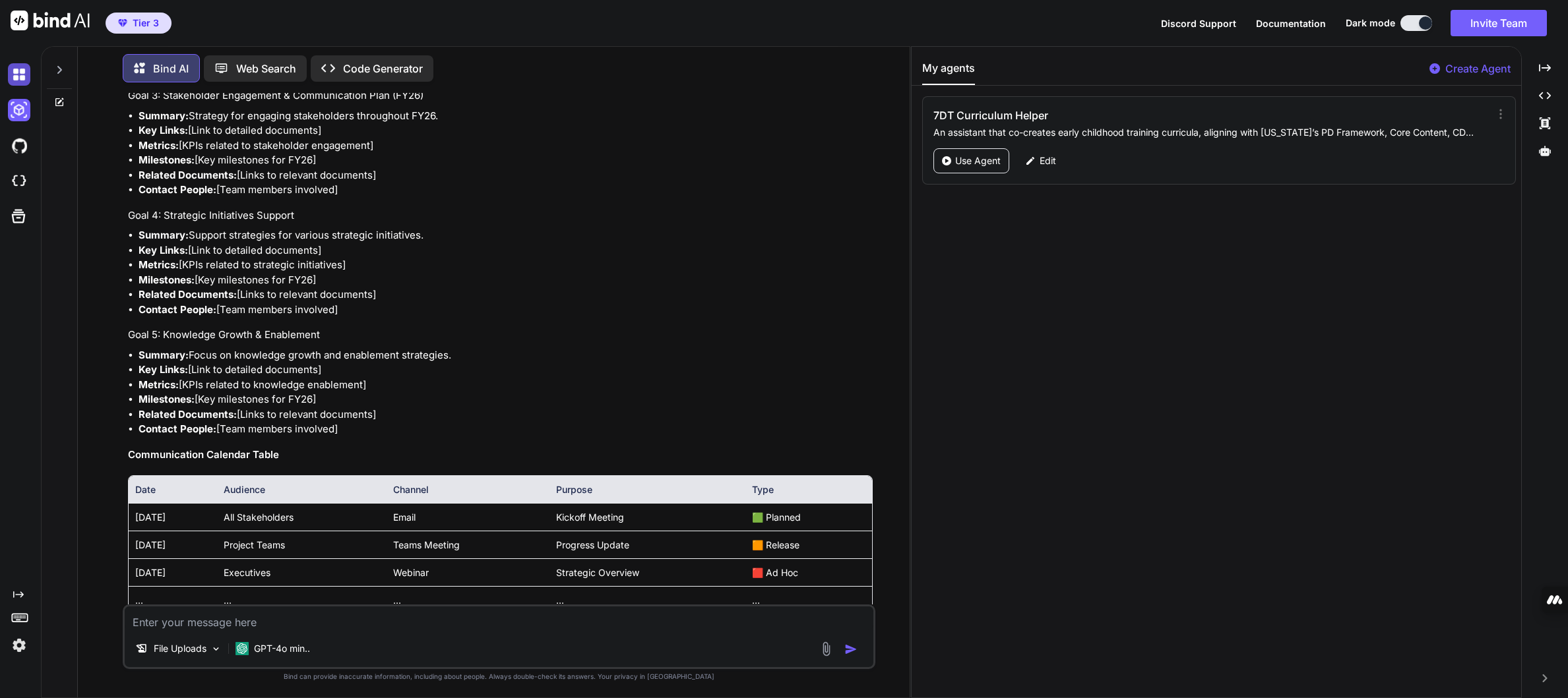
click at [21, 70] on img at bounding box center [19, 74] width 22 height 22
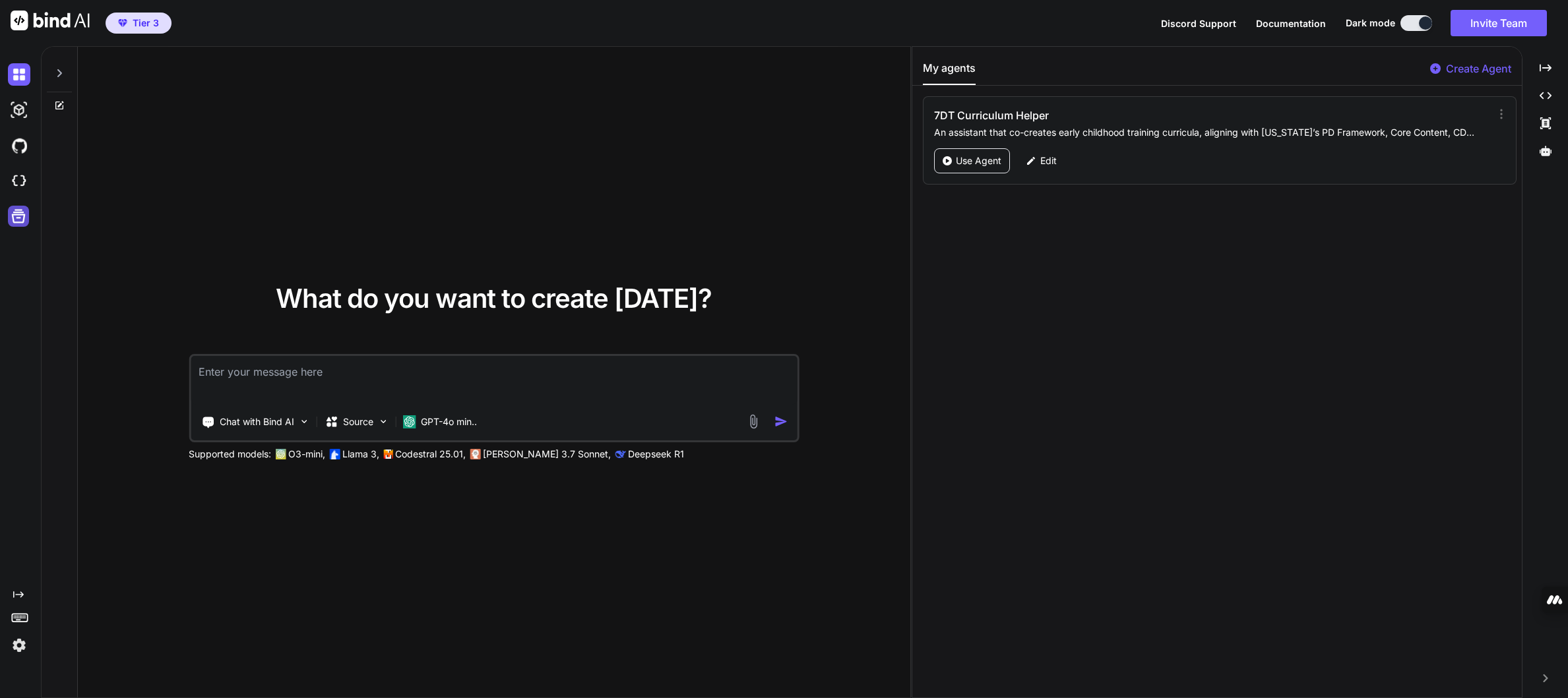
click at [22, 213] on icon at bounding box center [19, 217] width 14 height 14
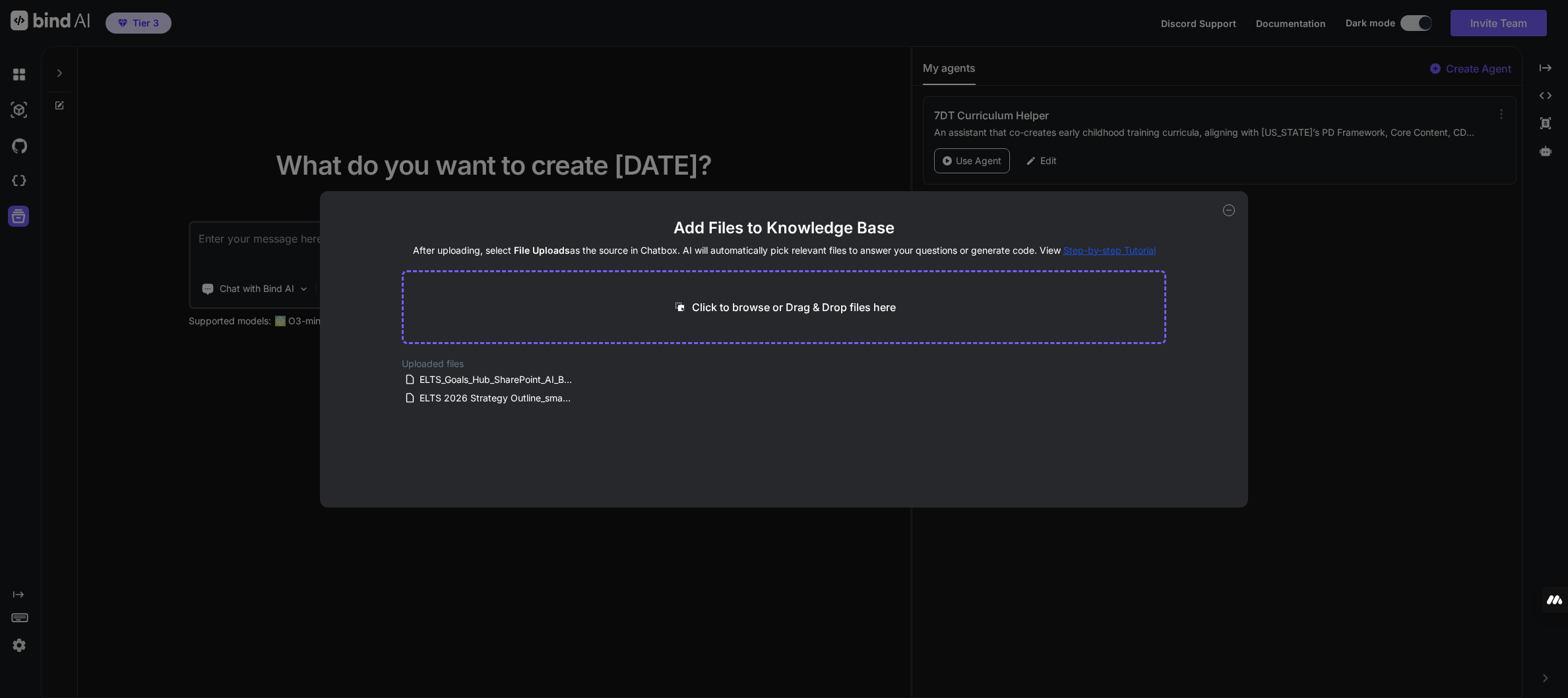
click at [22, 179] on div "Add Files to Knowledge Base After uploading, select File Uploads as the source …" at bounding box center [784, 349] width 1568 height 698
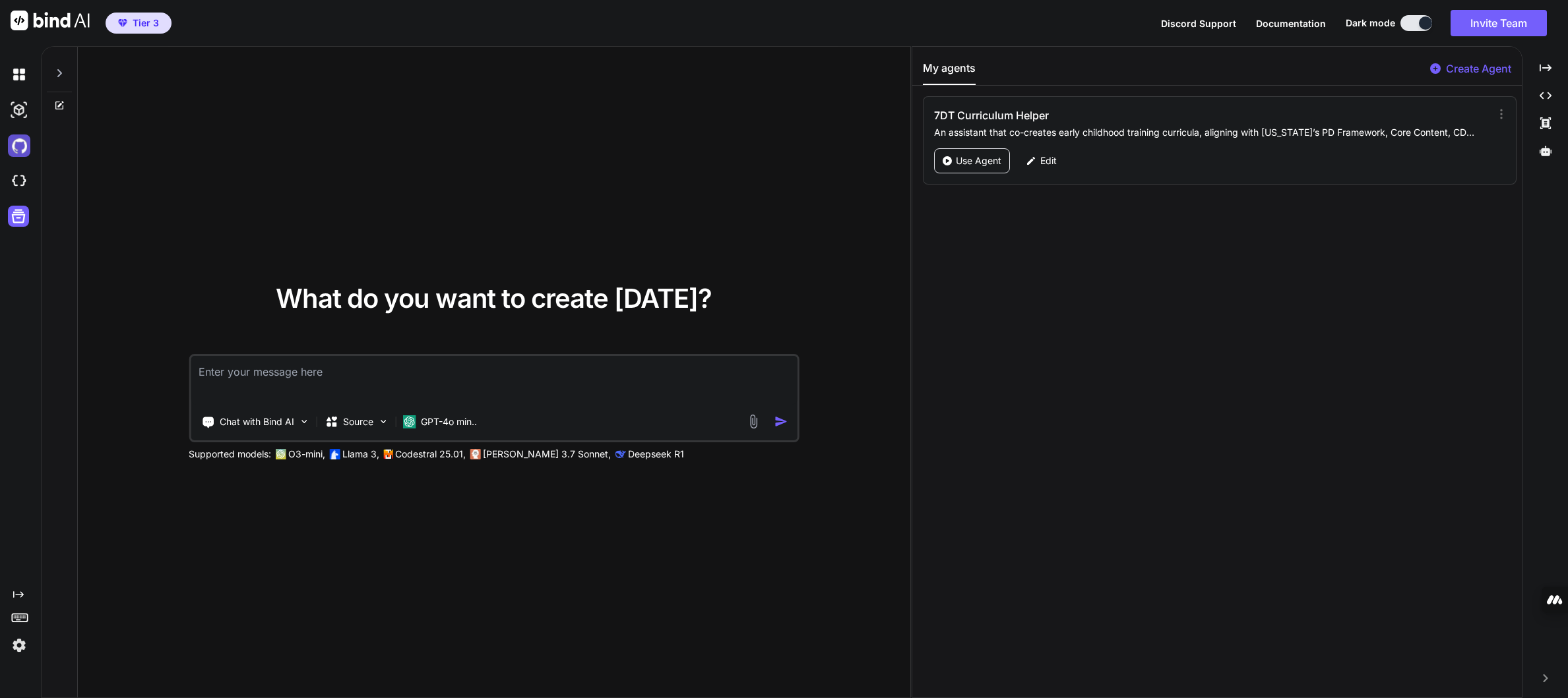
click at [21, 150] on img at bounding box center [19, 145] width 22 height 22
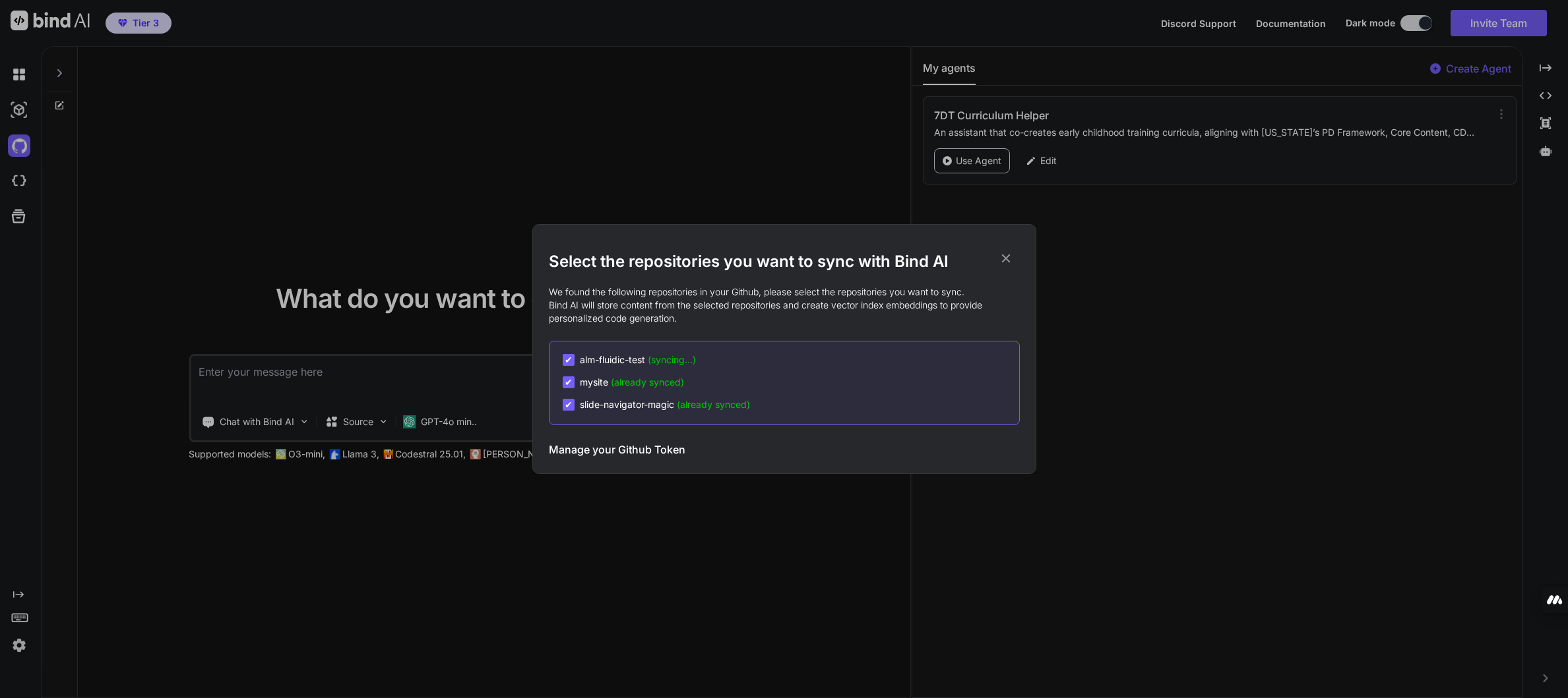
click at [11, 107] on div "Select the repositories you want to sync with Bind AI We found the following re…" at bounding box center [784, 349] width 1568 height 698
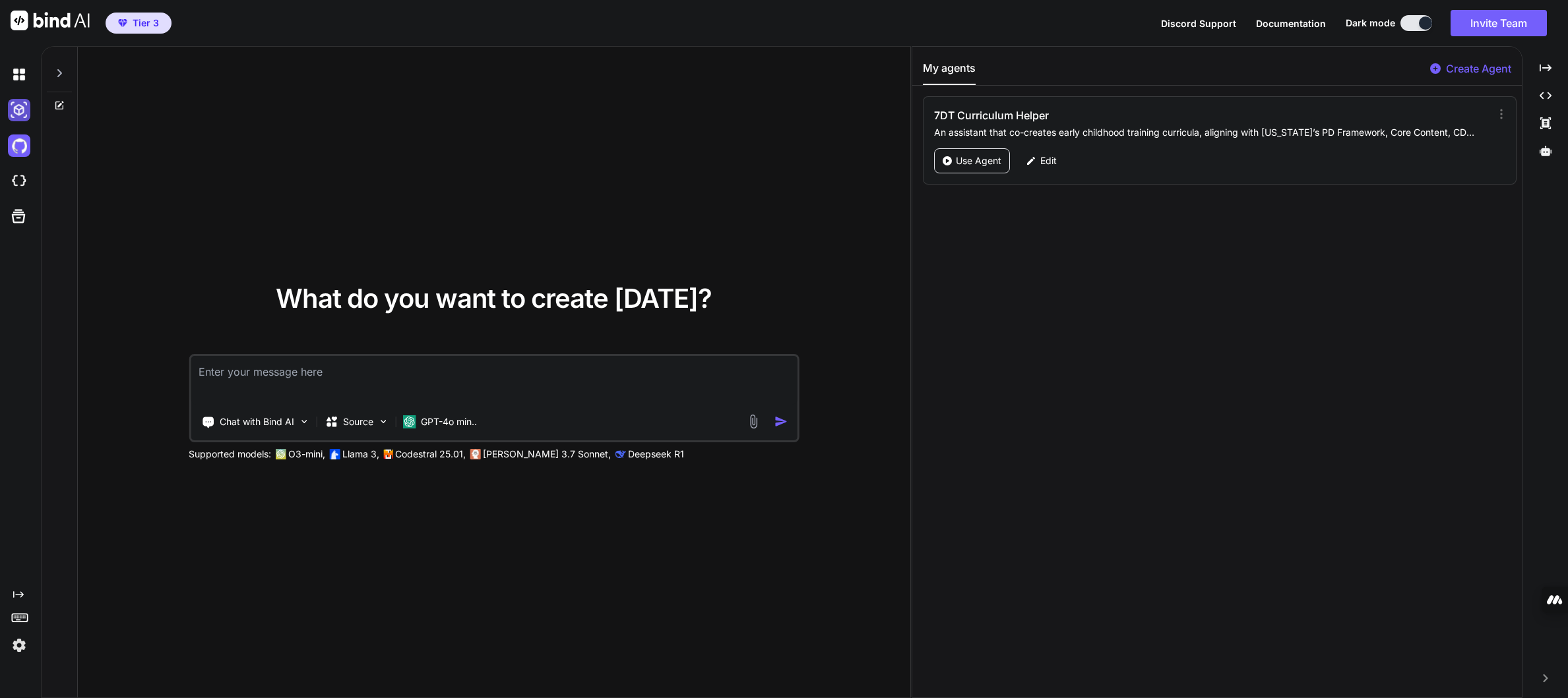
click at [16, 110] on img at bounding box center [19, 110] width 22 height 22
click at [58, 73] on icon at bounding box center [60, 73] width 11 height 11
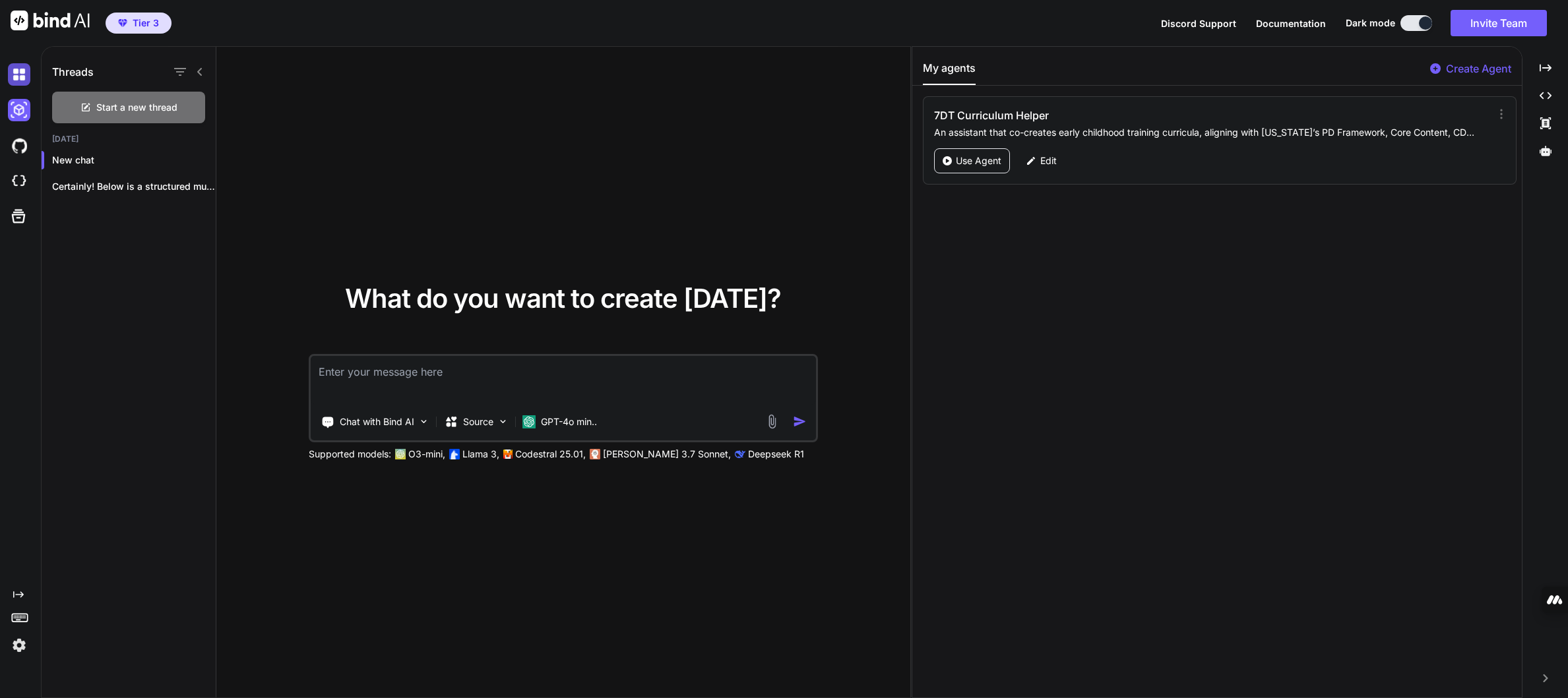
click at [15, 79] on img at bounding box center [19, 74] width 22 height 22
type textarea "x"
click at [668, 150] on div "What do you want to create [DATE]? Chat with Bind AI Source GPT-4o min.. Suppor…" at bounding box center [563, 372] width 694 height 652
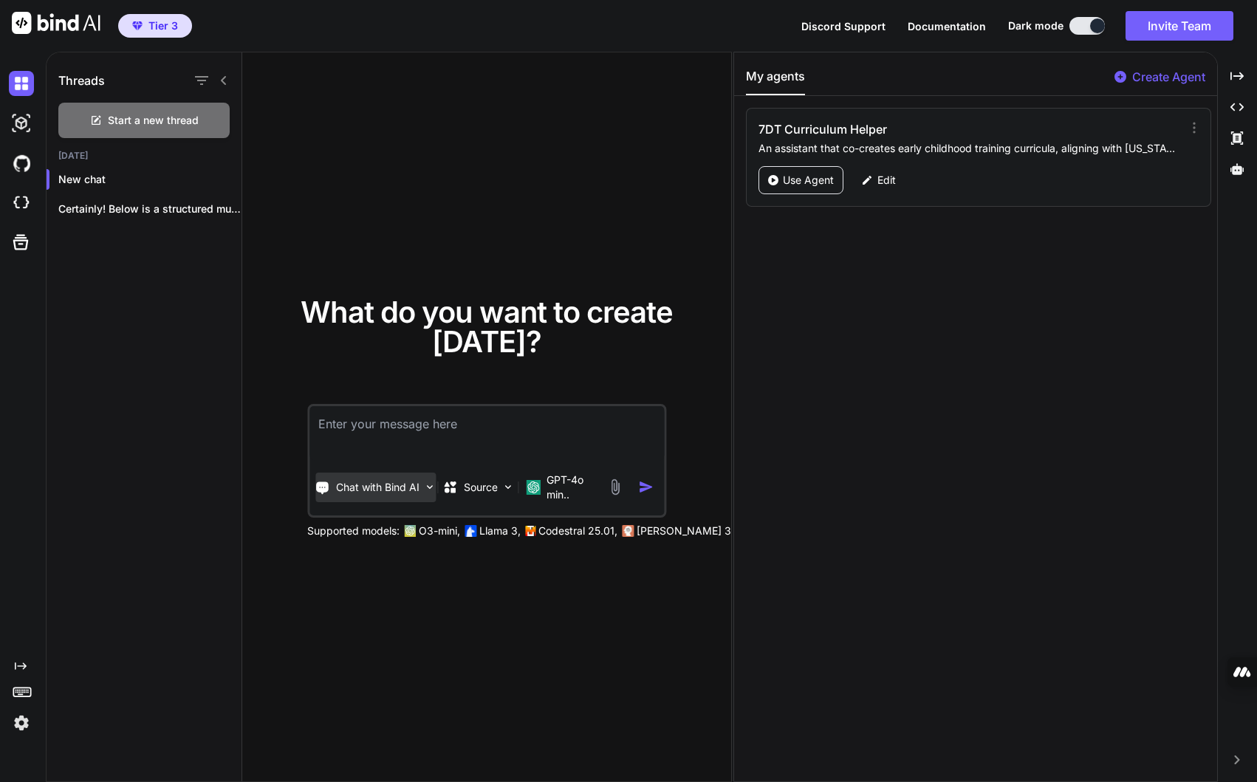
click at [422, 493] on div "Chat with Bind AI" at bounding box center [375, 488] width 120 height 30
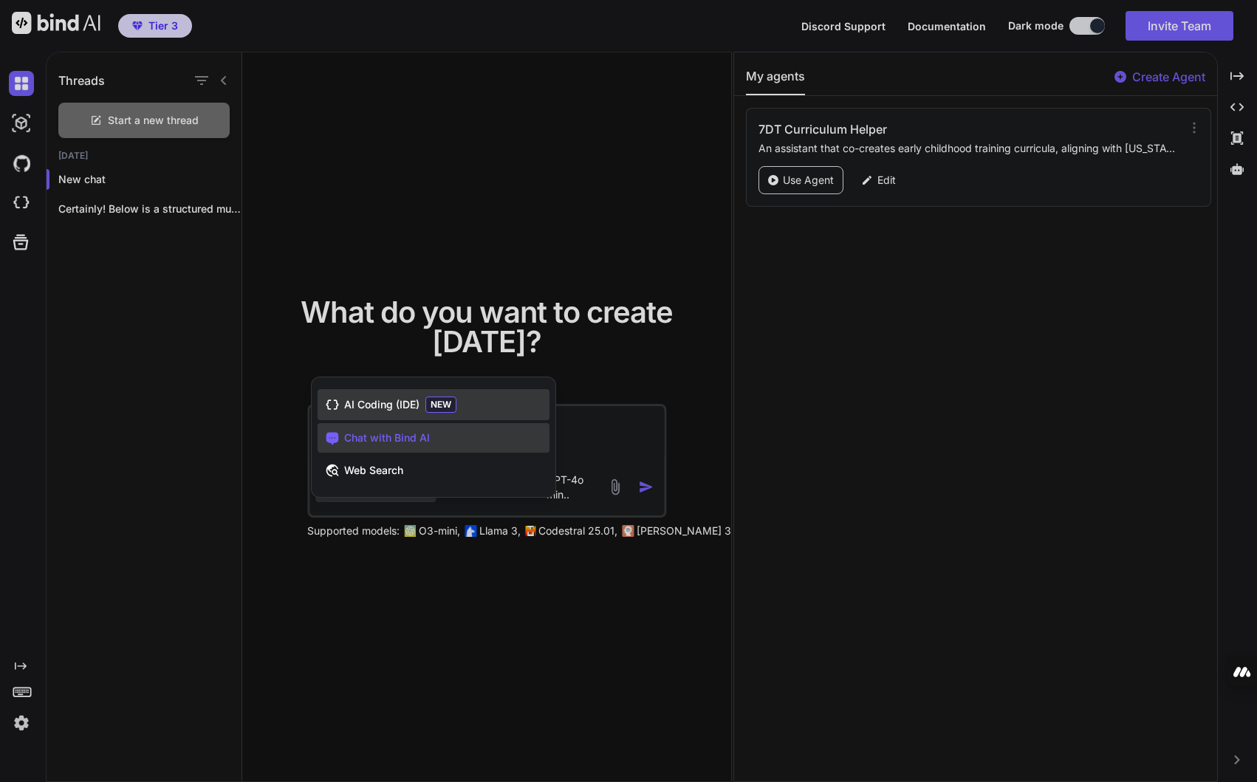
click at [369, 407] on span "AI Coding (IDE)" at bounding box center [381, 404] width 75 height 15
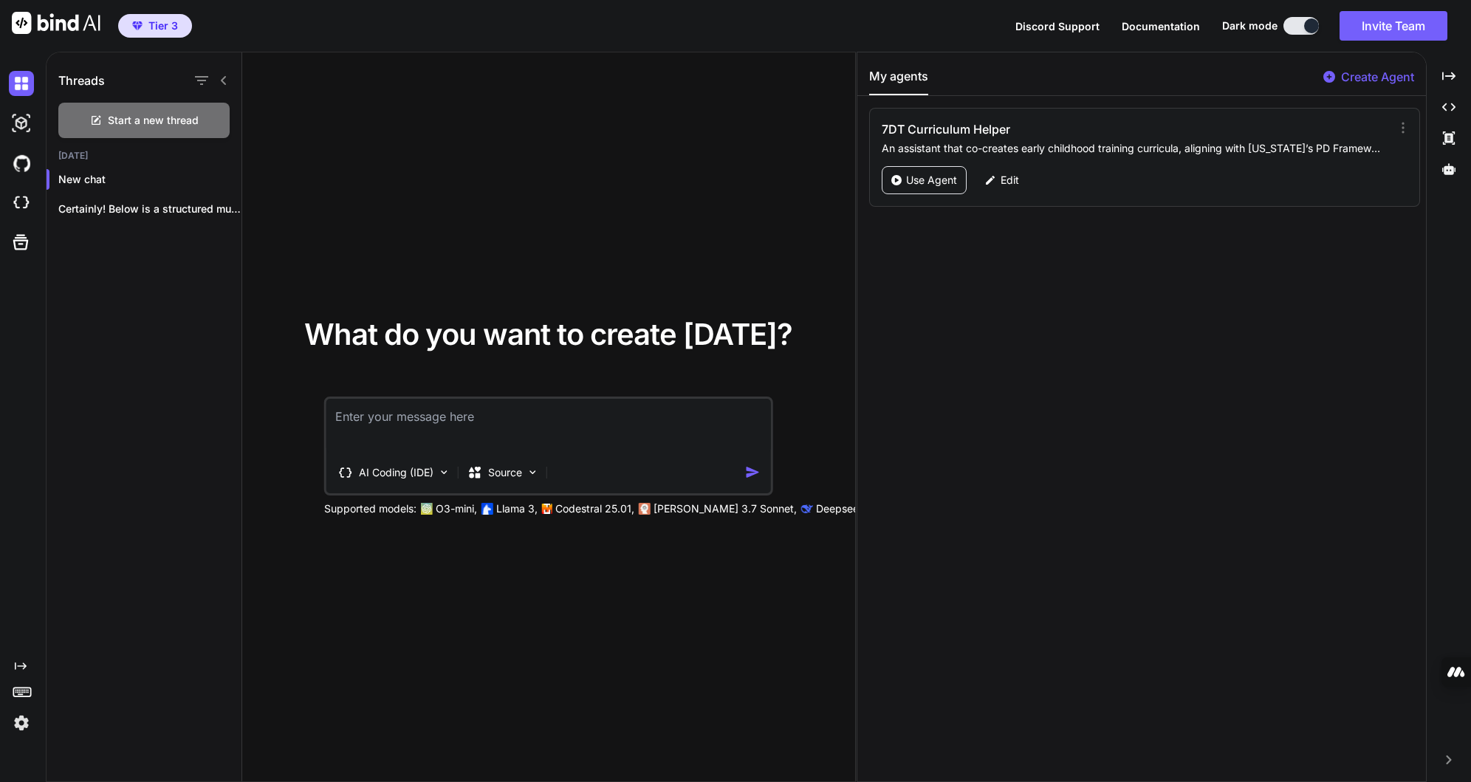
drag, startPoint x: 974, startPoint y: 305, endPoint x: 1001, endPoint y: 307, distance: 27.4
click at [974, 305] on div "My agents Create Agent 7DT Curriculum Helper An assistant that co-creates early…" at bounding box center [1141, 416] width 569 height 729
click at [392, 423] on textarea at bounding box center [548, 426] width 445 height 55
click at [505, 468] on p "Source" at bounding box center [505, 472] width 34 height 15
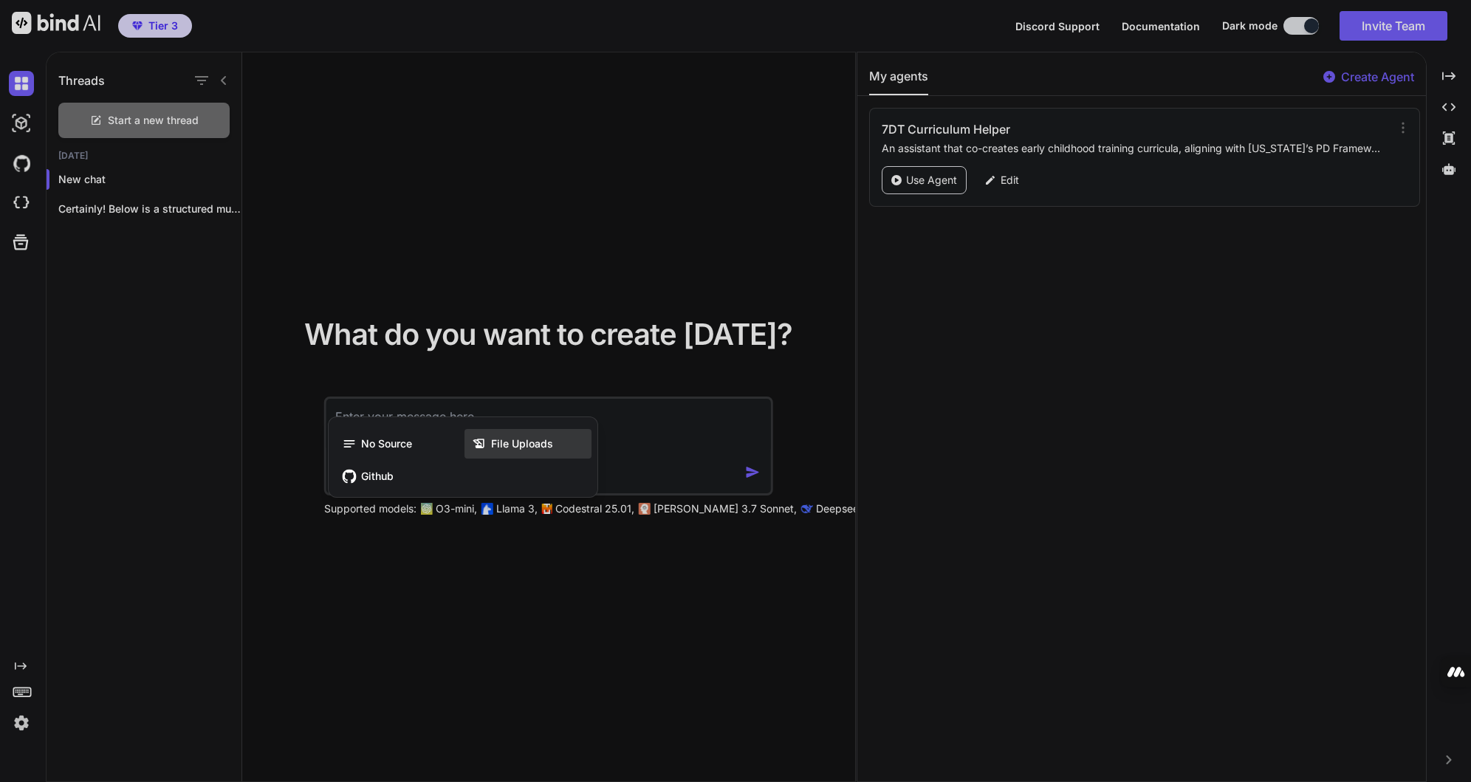
click at [510, 450] on span "File Uploads" at bounding box center [522, 443] width 62 height 15
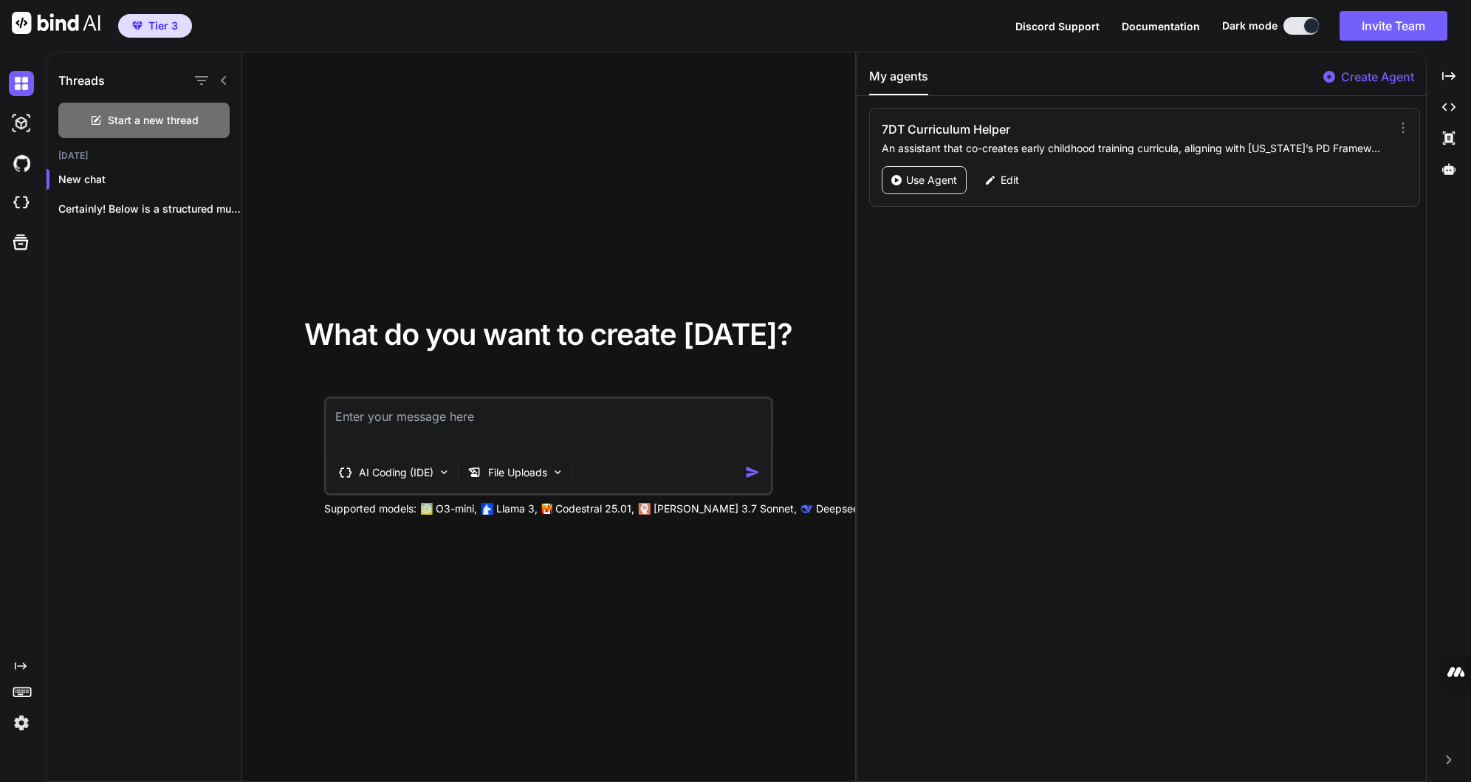
click at [438, 421] on textarea at bounding box center [548, 426] width 445 height 55
paste textarea "Lor ips do SI amet consectet. Adi eli seddoeiu temporin “UTLA_Etdol_Mag_AliquAe…"
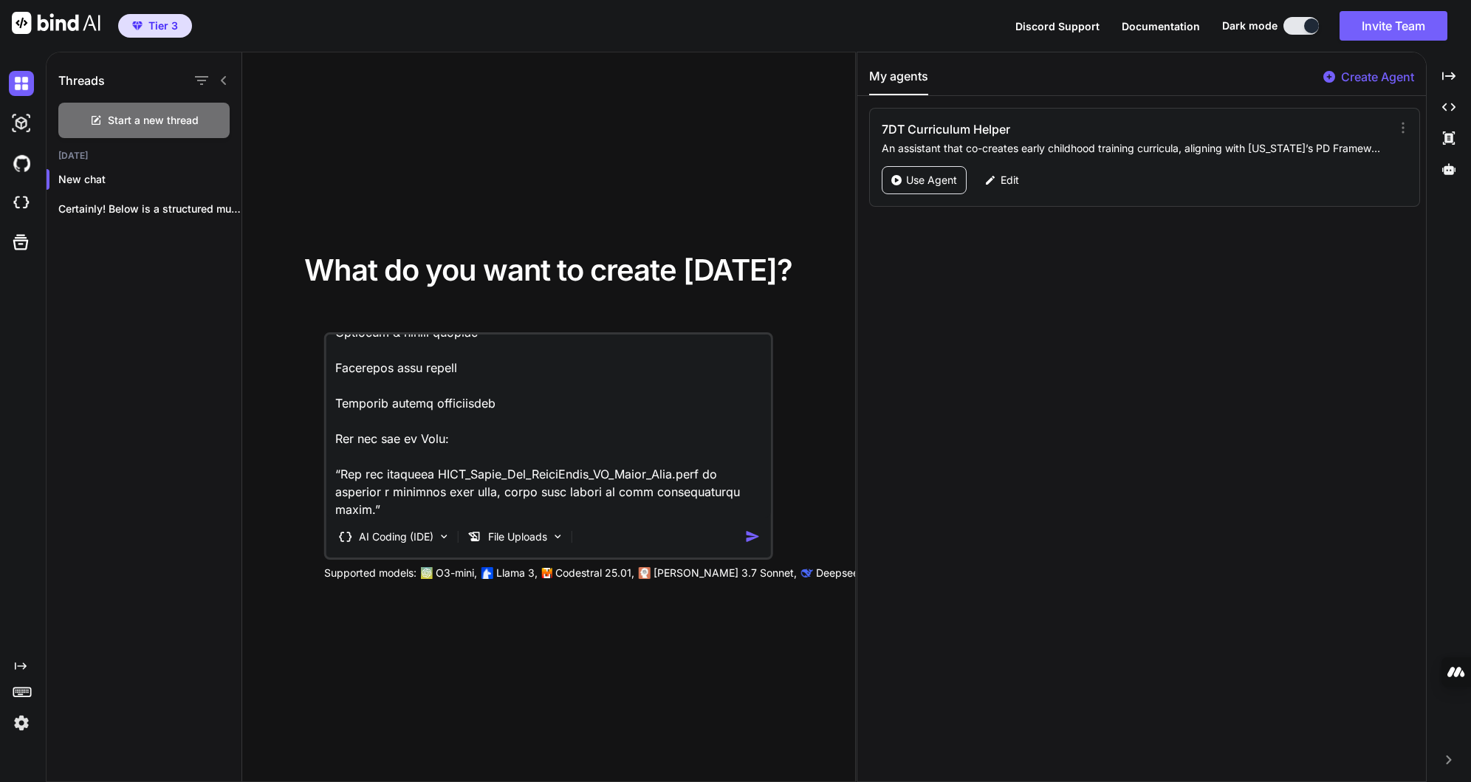
scroll to position [2449, 0]
type textarea "Lor ips do SI amet consectet. Adi eli seddoeiu temporin “UTLA_Etdol_Mag_AliquAe…"
click at [750, 538] on img "button" at bounding box center [753, 537] width 16 height 16
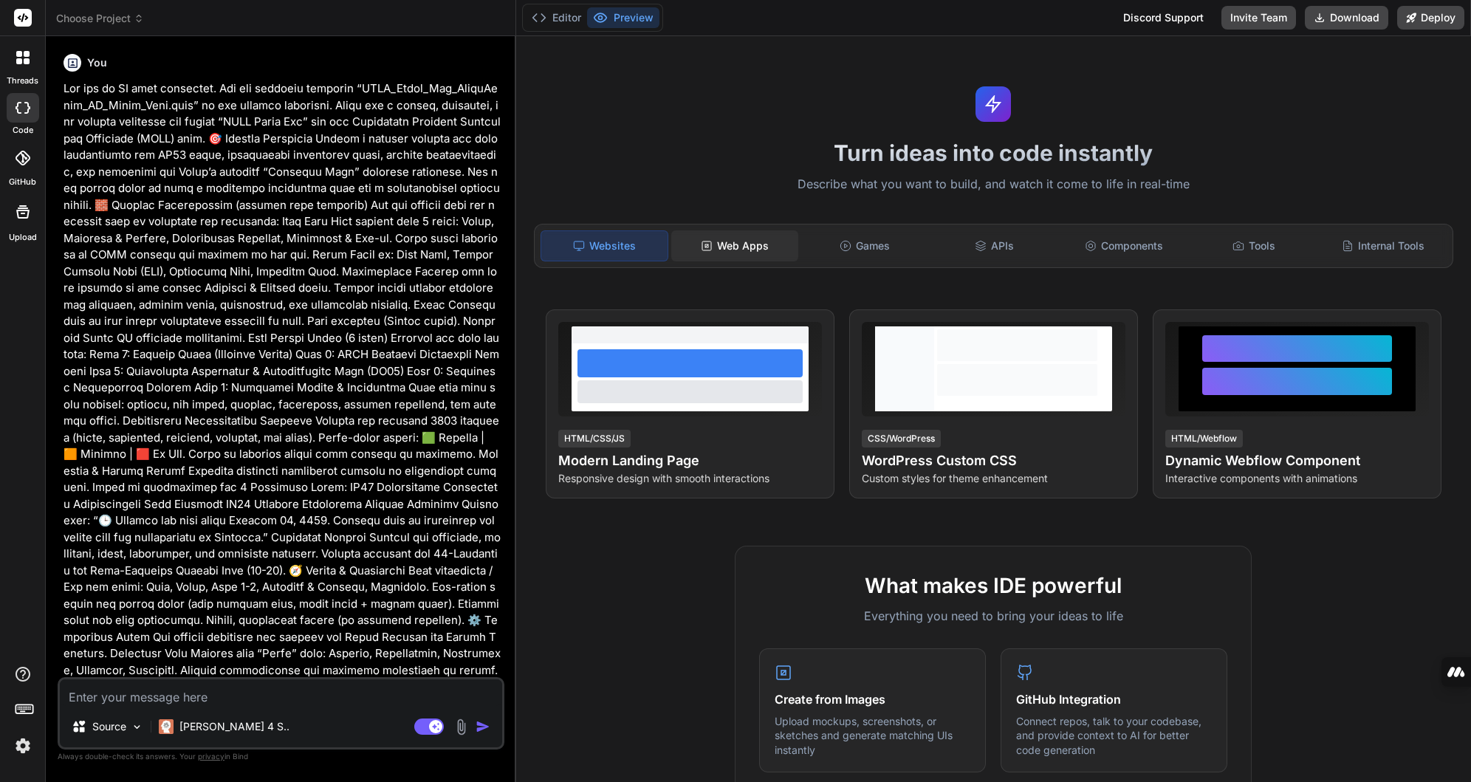
click at [736, 254] on div "Web Apps" at bounding box center [734, 245] width 127 height 31
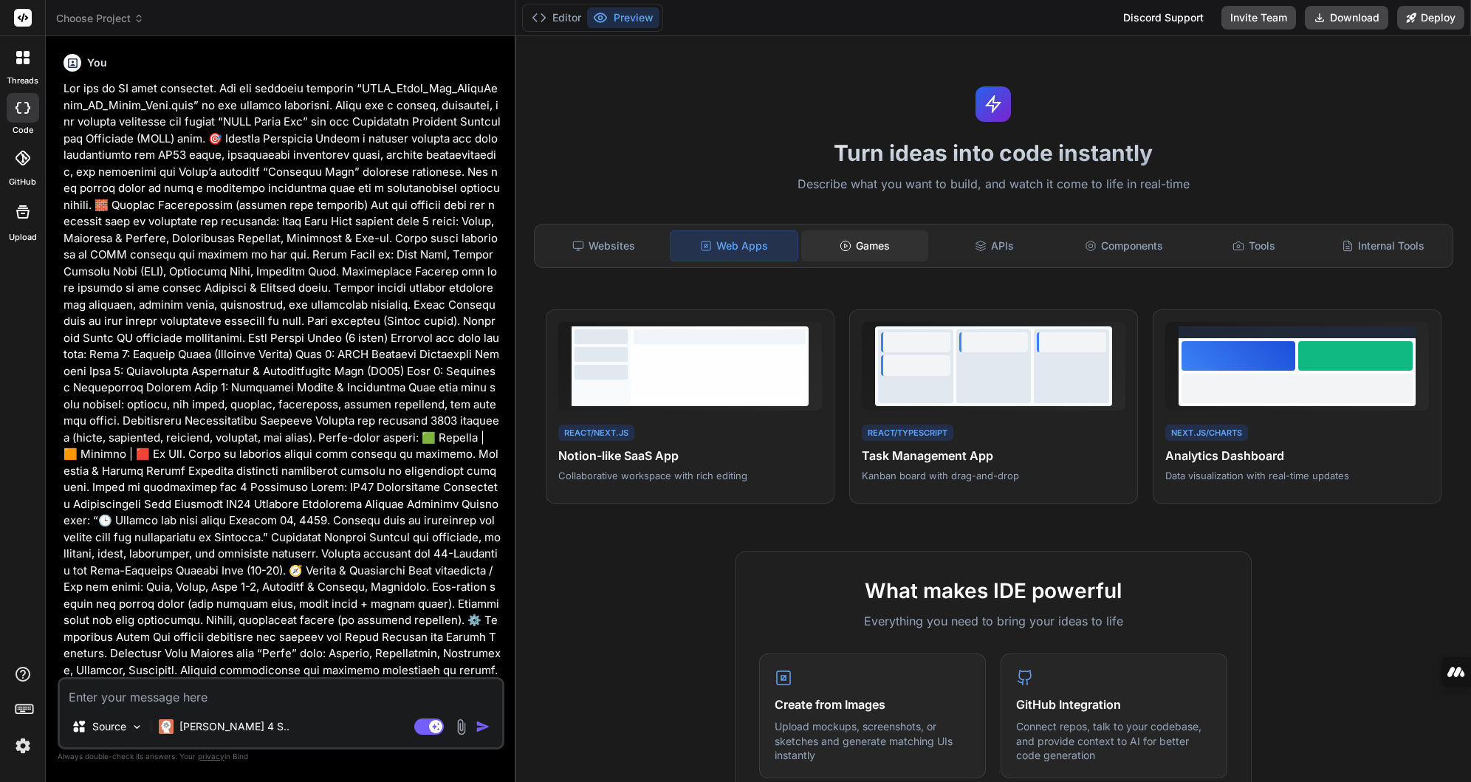
click at [884, 260] on div "Games" at bounding box center [864, 245] width 127 height 31
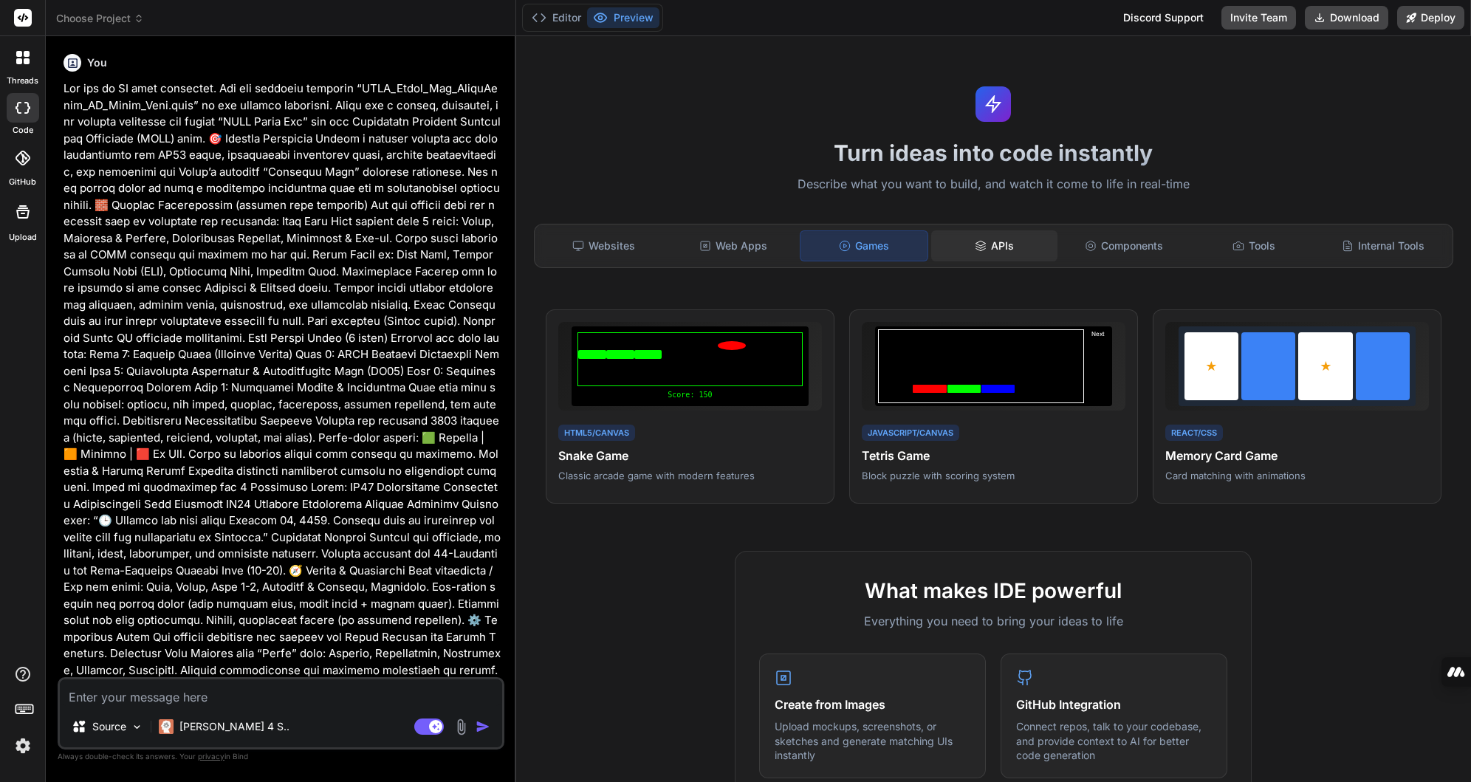
click at [1012, 251] on div "APIs" at bounding box center [994, 245] width 127 height 31
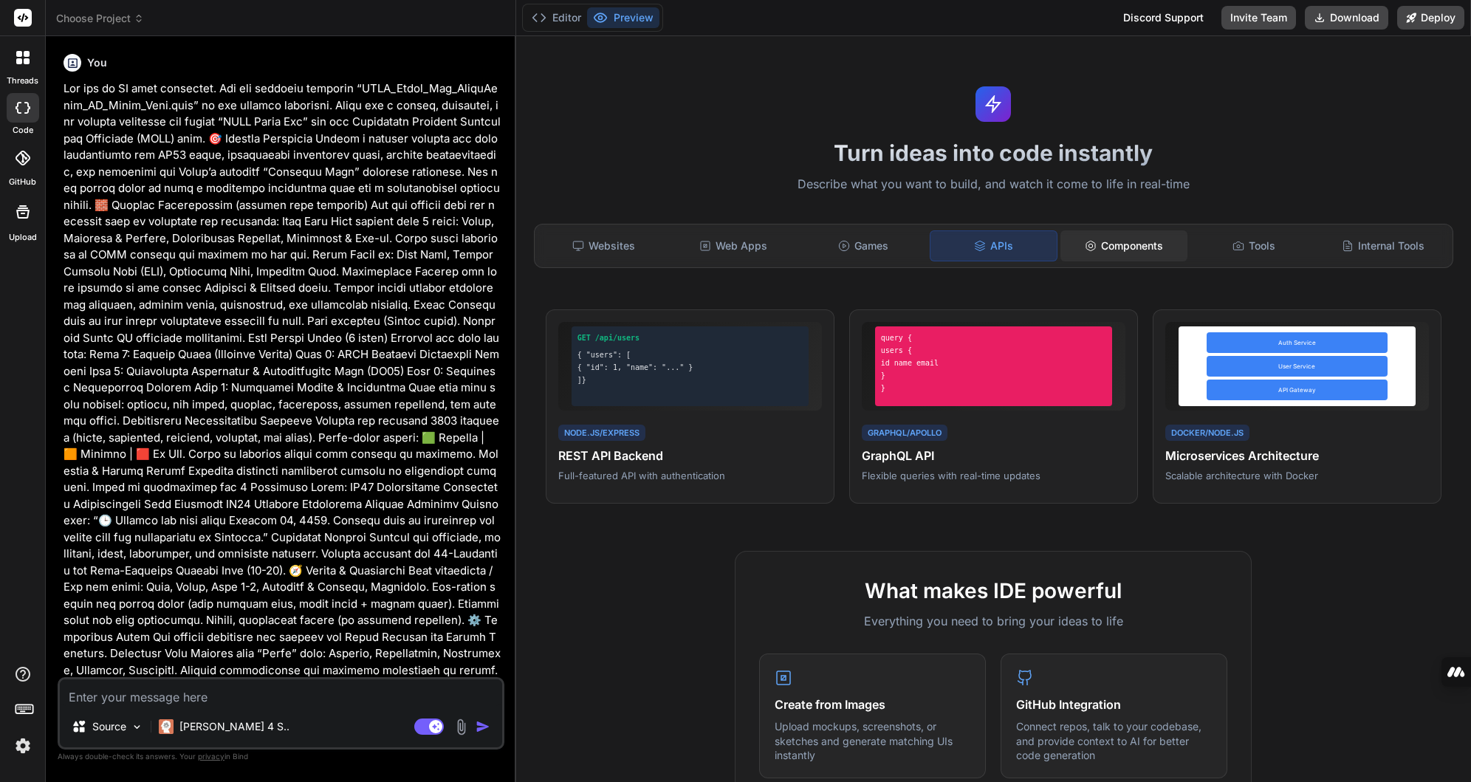
click at [1110, 248] on div "Components" at bounding box center [1124, 245] width 127 height 31
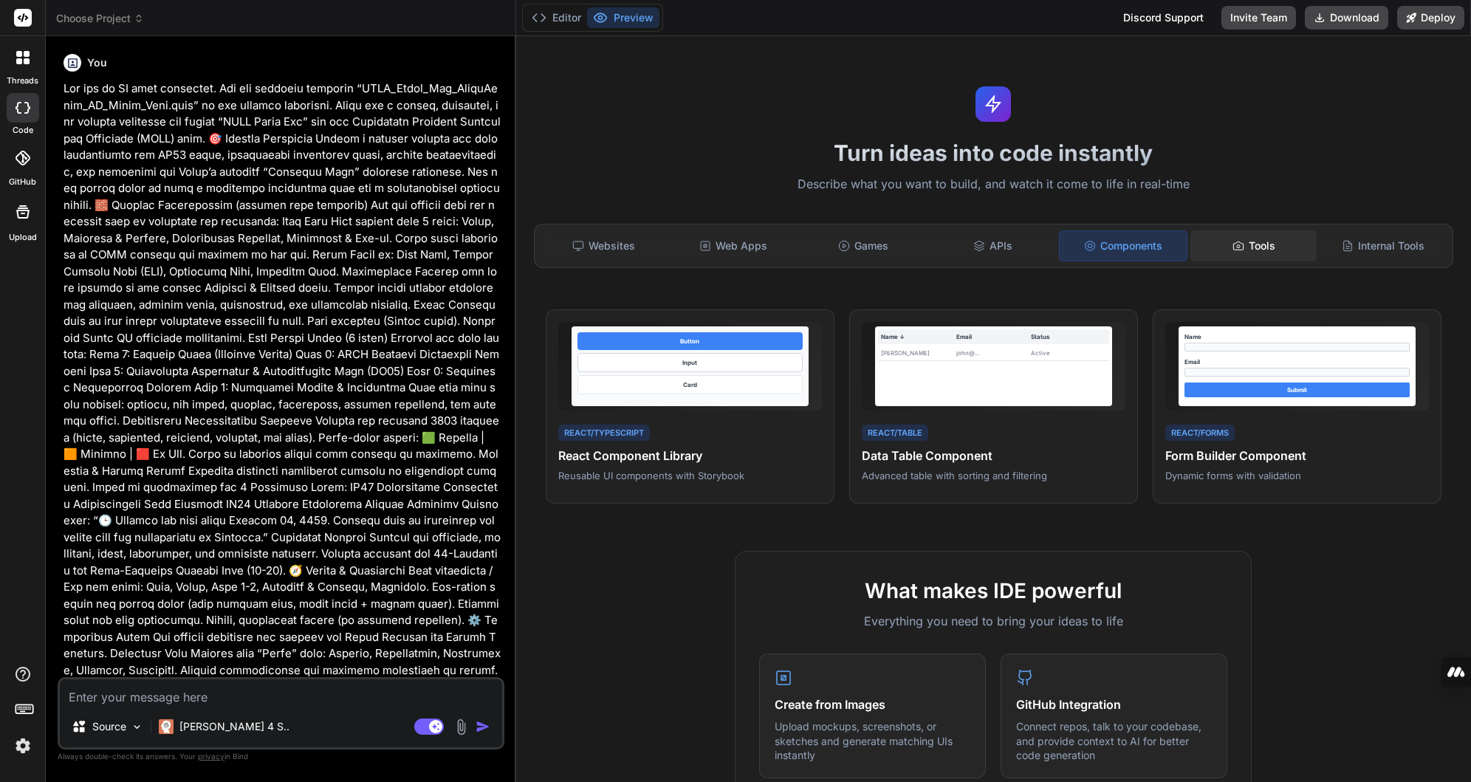
click at [1246, 239] on div "Tools" at bounding box center [1254, 245] width 127 height 31
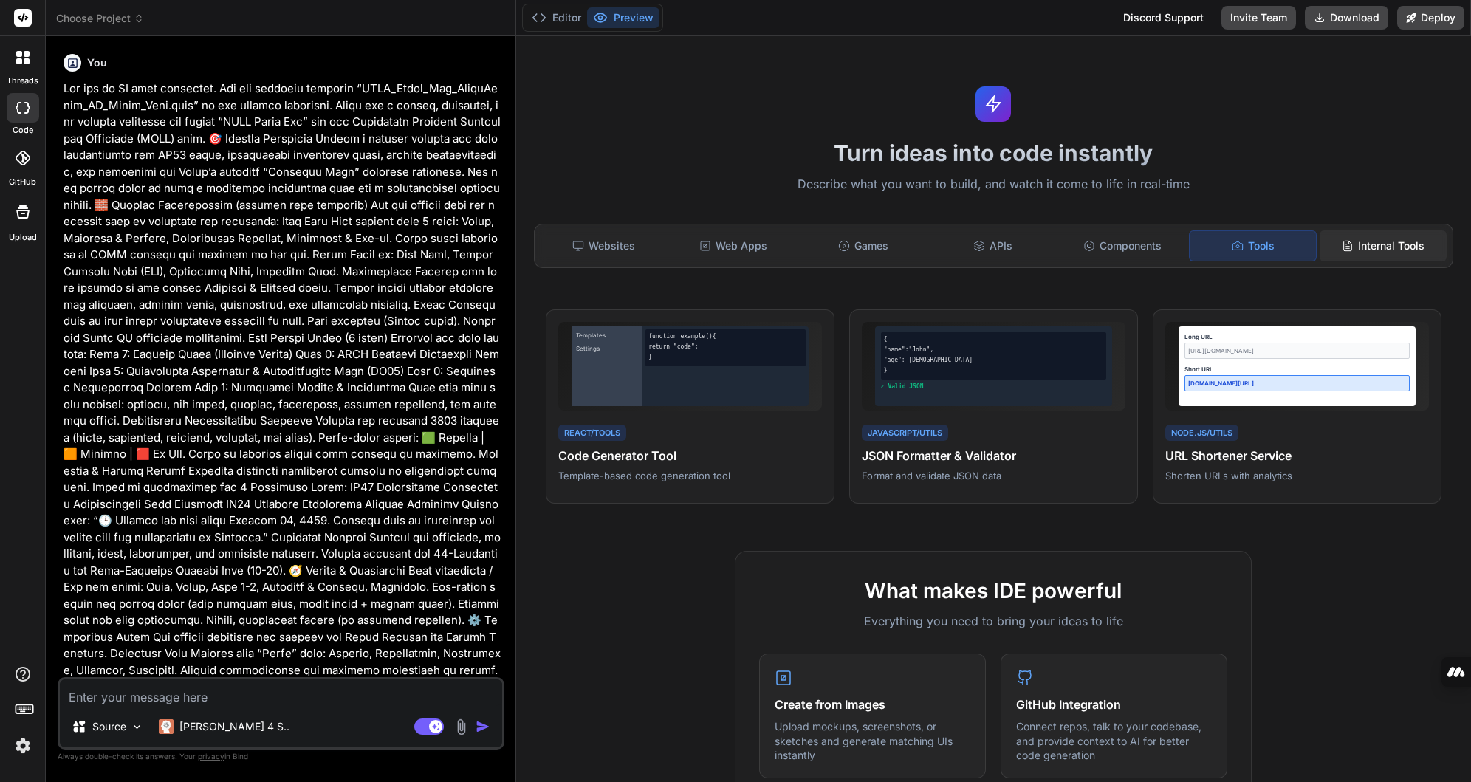
click at [1346, 242] on div "Internal Tools" at bounding box center [1383, 245] width 127 height 31
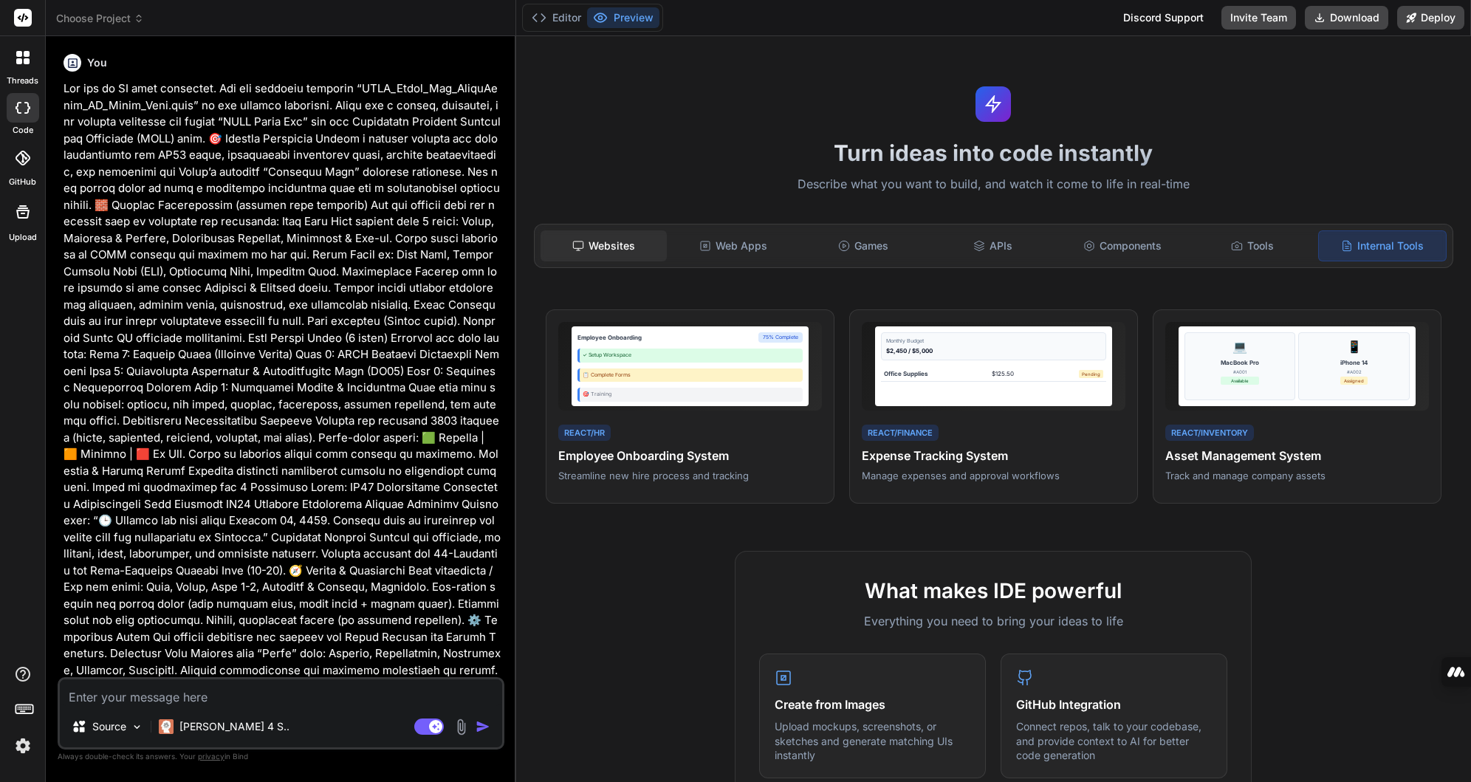
click at [610, 244] on div "Websites" at bounding box center [604, 245] width 127 height 31
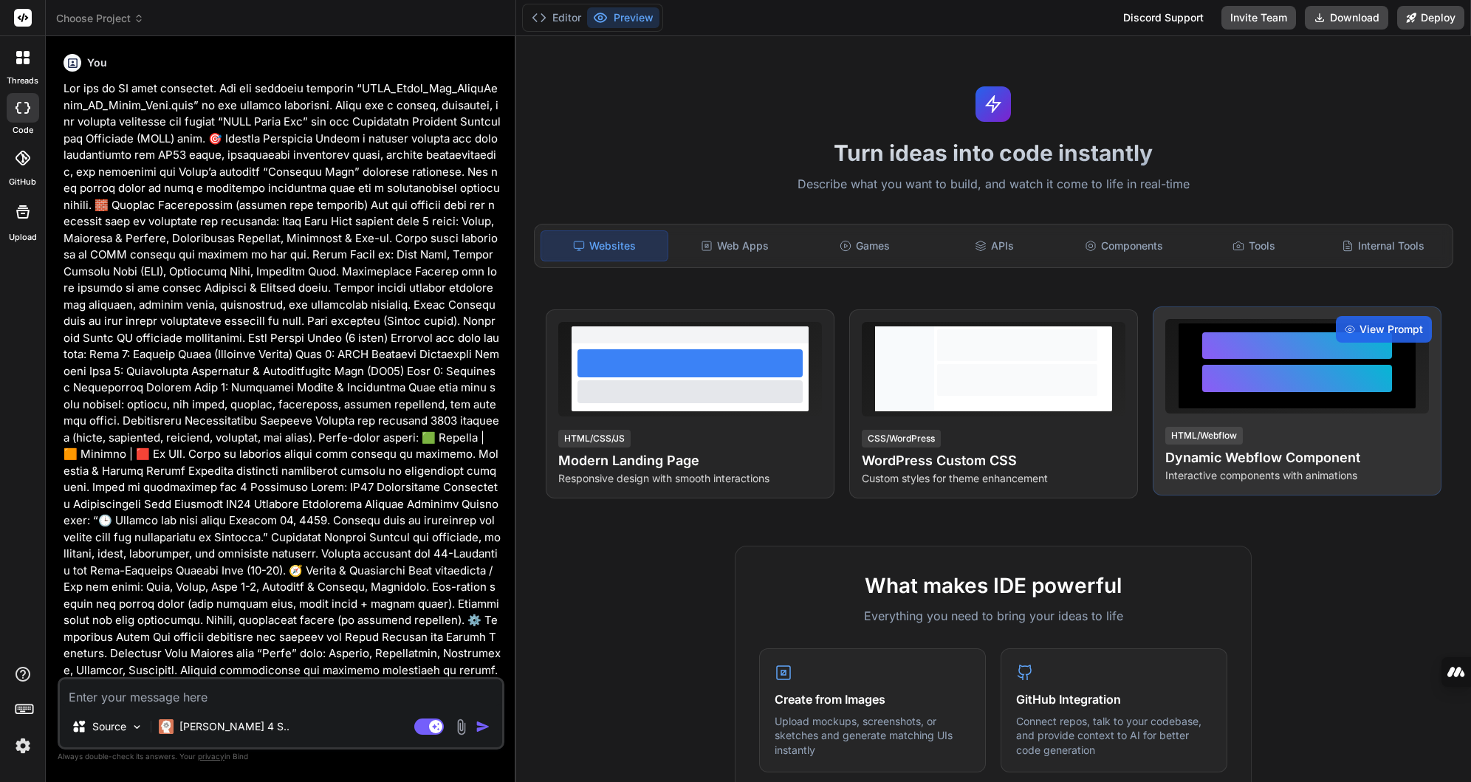
click at [1253, 371] on div at bounding box center [1297, 378] width 190 height 27
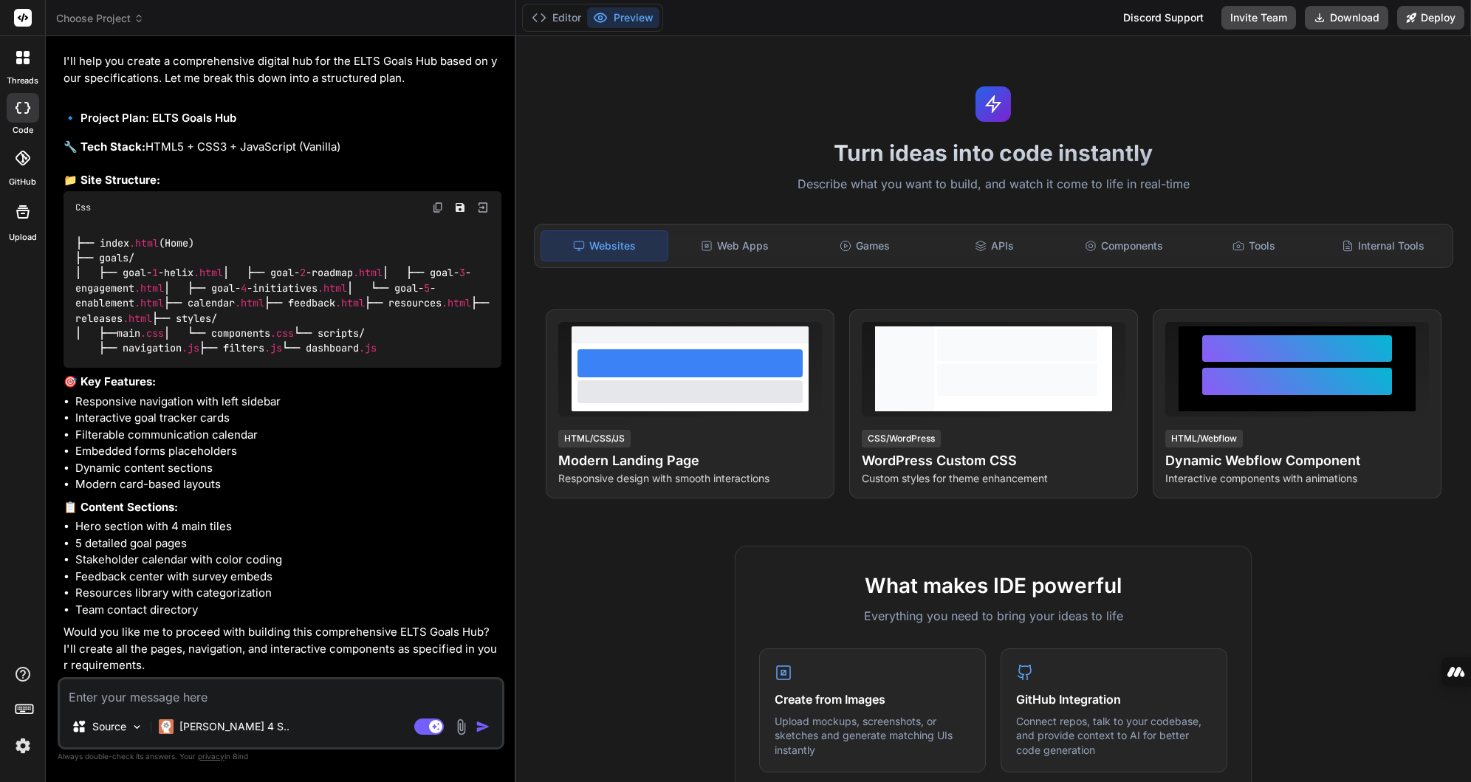
scroll to position [1013, 0]
click at [230, 703] on textarea at bounding box center [281, 692] width 442 height 27
type textarea "x"
type textarea "y"
type textarea "x"
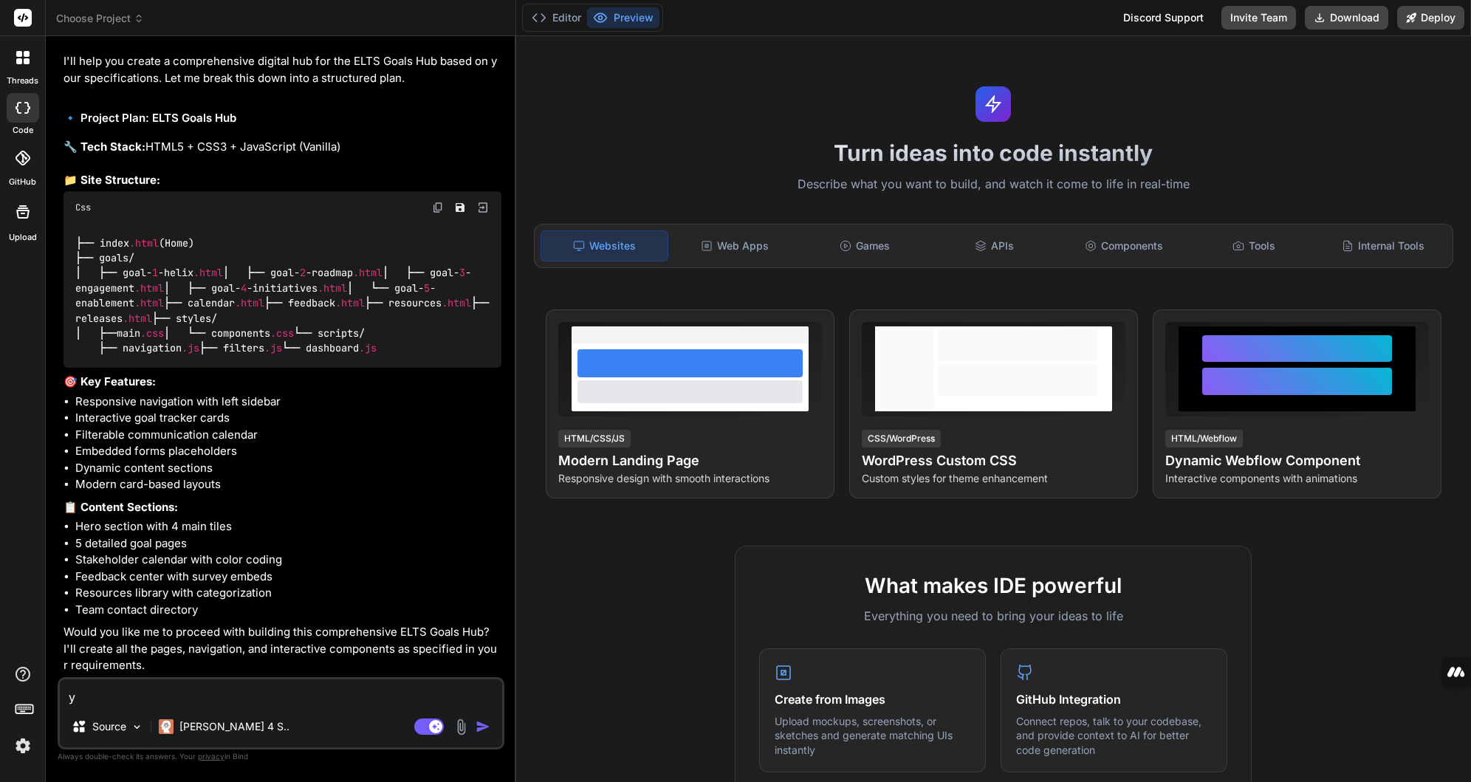
type textarea "ye"
type textarea "x"
type textarea "yes"
type textarea "x"
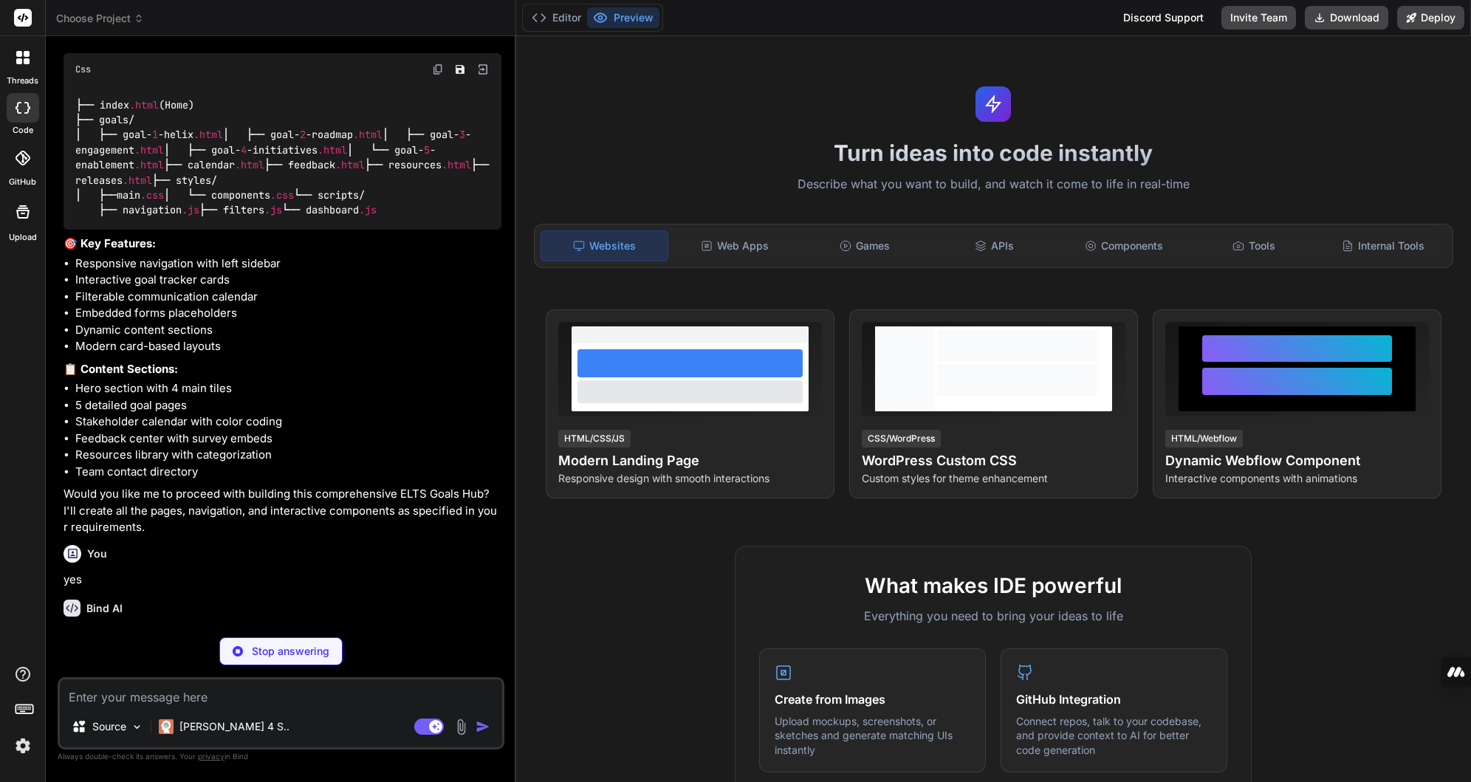
scroll to position [1166, 0]
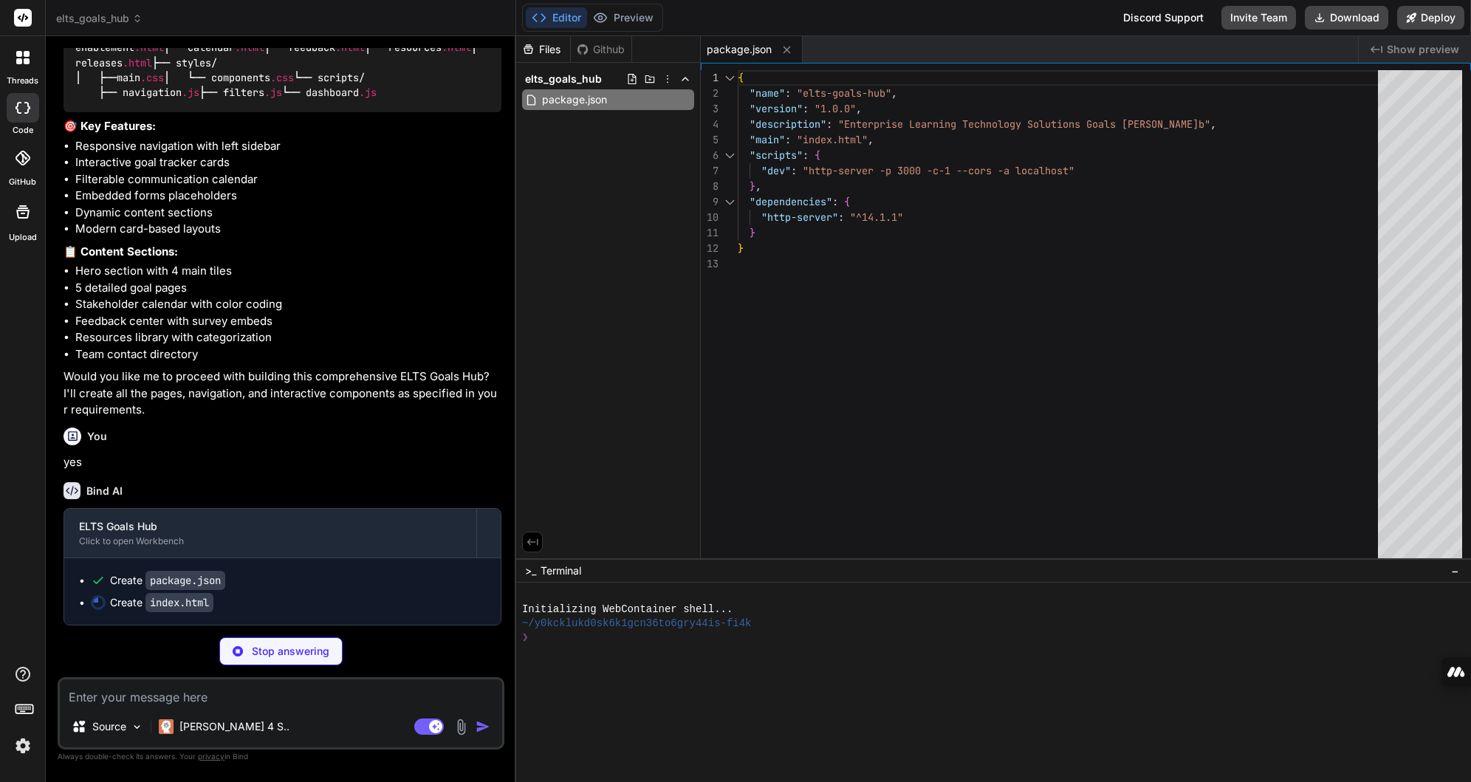
type textarea "x"
type textarea "<script src="scripts/dashboard.js"></script> </body> </html>"
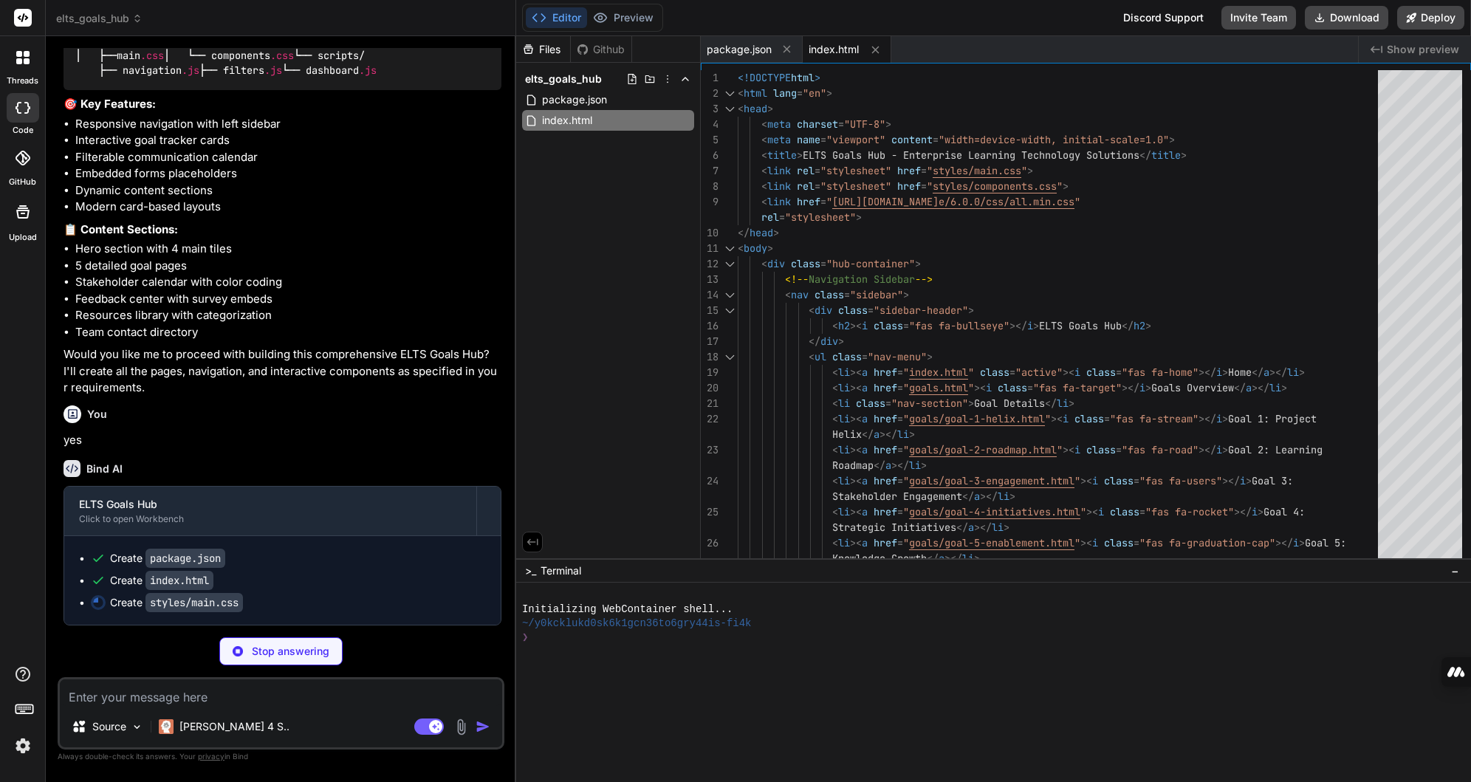
type textarea "x"
type textarea ".goals-grid { grid-template-columns: 1fr; } }"
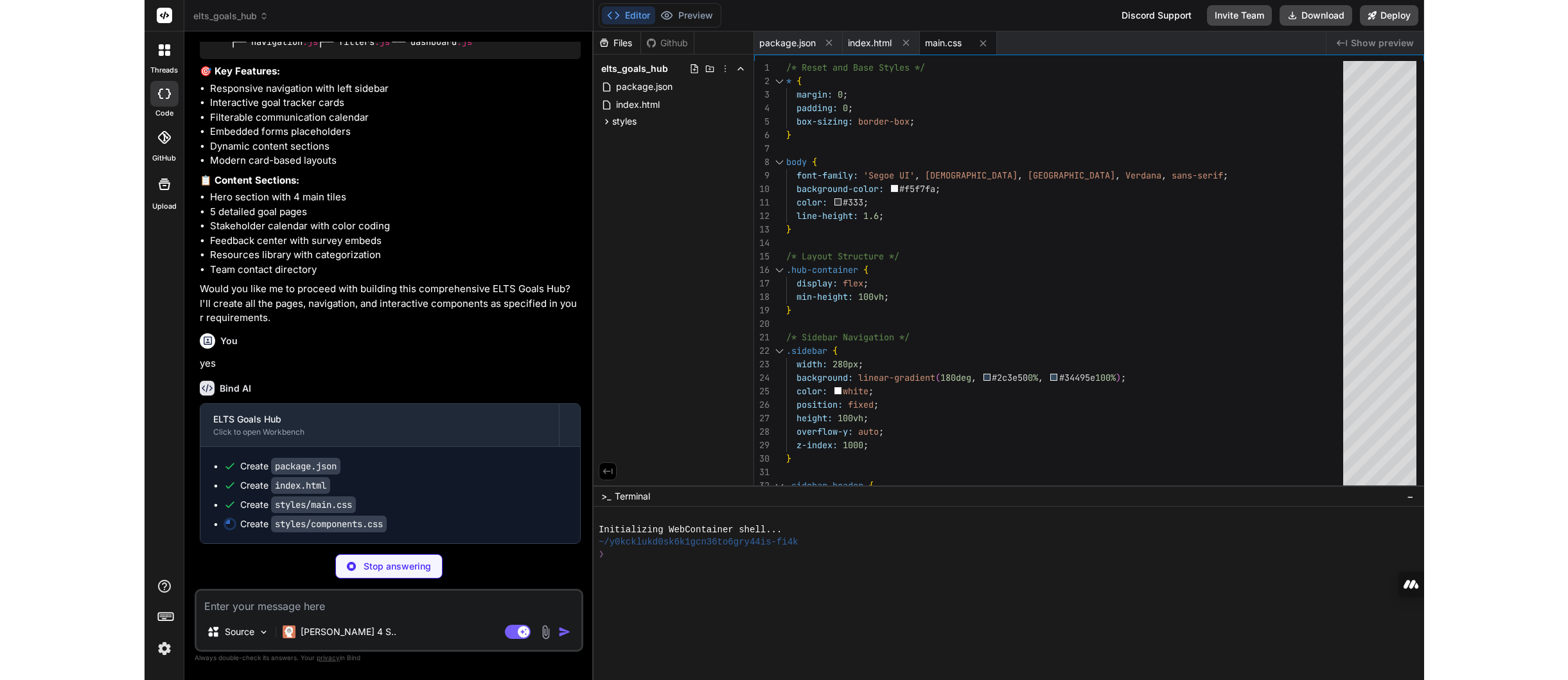
scroll to position [1142, 0]
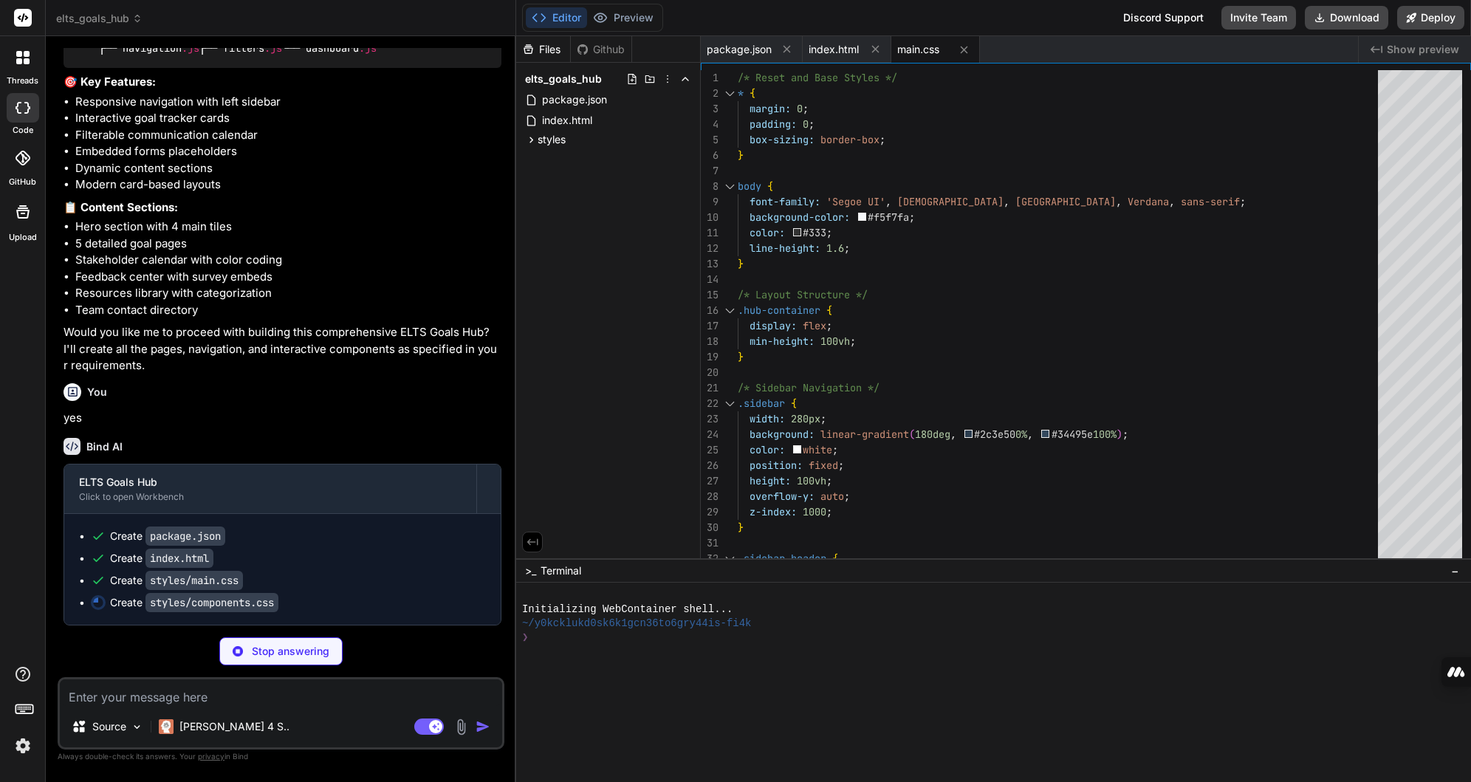
type textarea "x"
type textarea "opacity: 1; transform: translateX(0); } }"
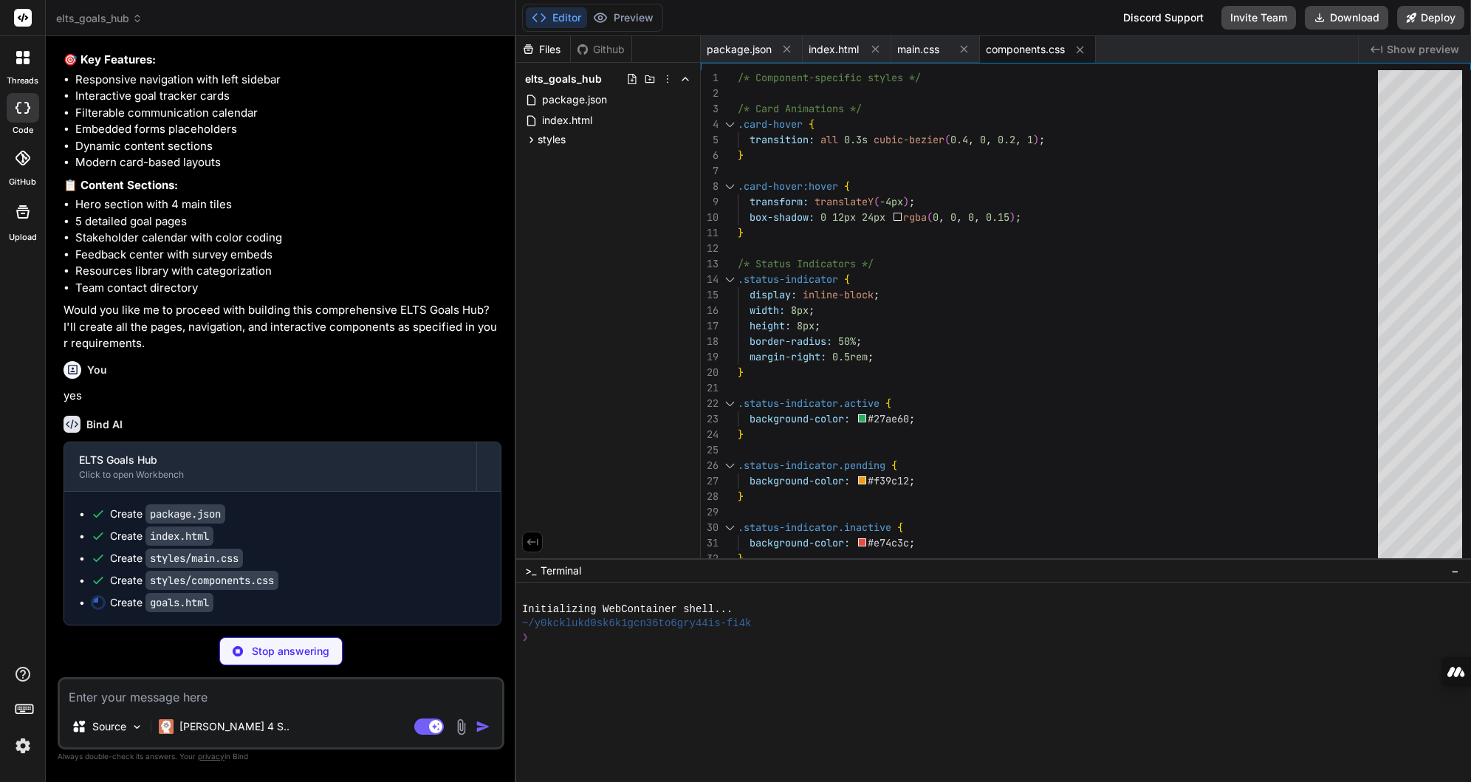
type textarea "x"
type textarea "</main> </div> <script src="scripts/navigation.js"></script> <script src="scrip…"
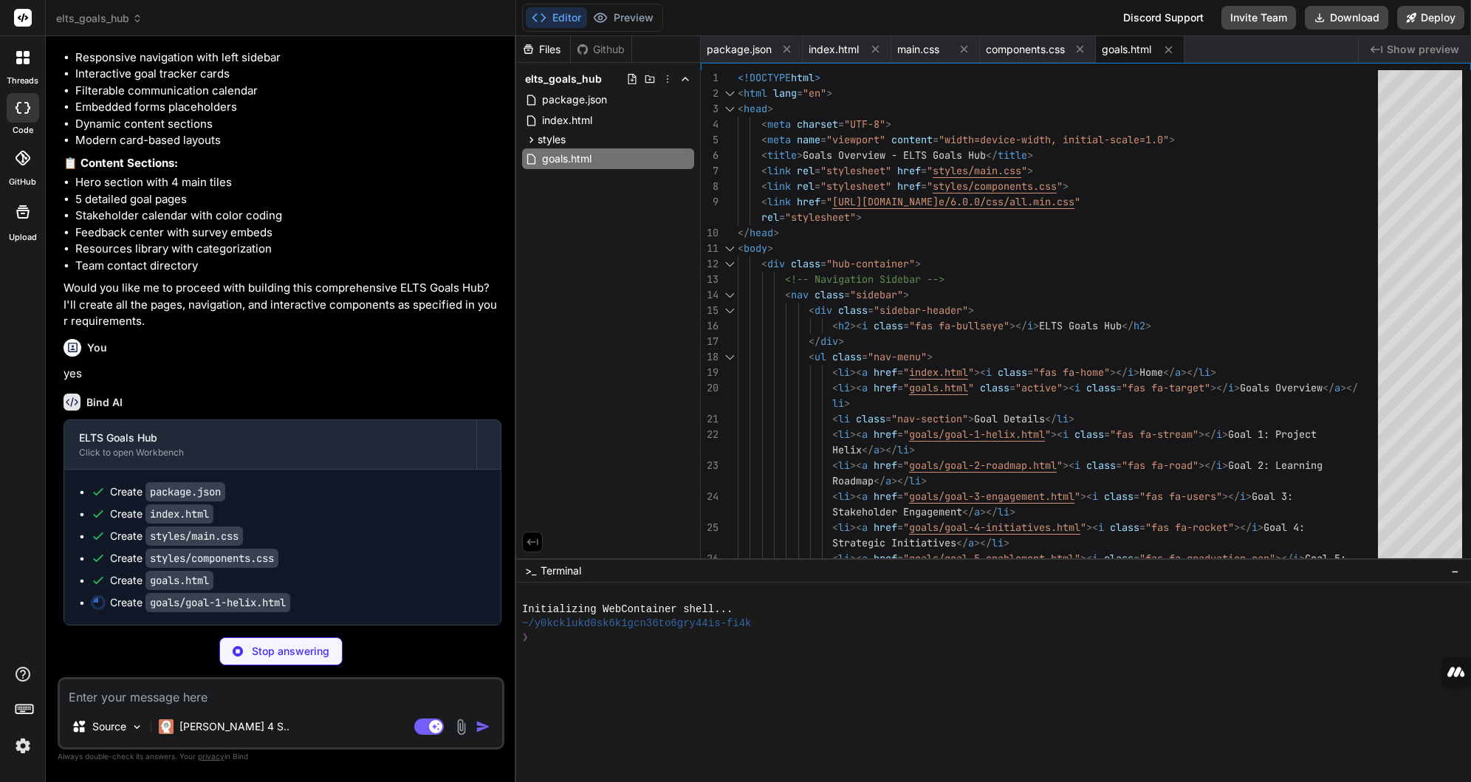
type textarea "x"
type textarea "<script src="scripts/navigation.js"></script> <script src="scripts/filters.js">…"
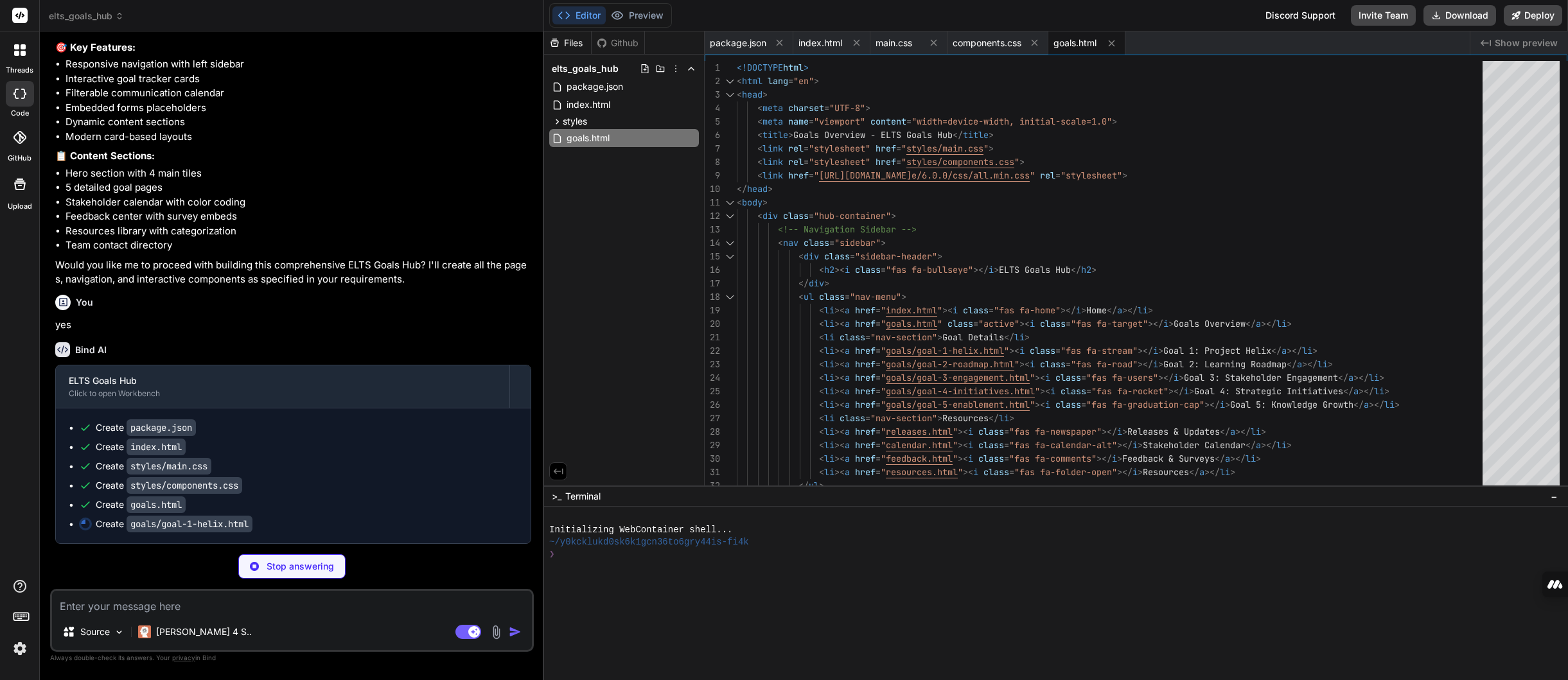
scroll to position [1022, 0]
type textarea "x"
type textarea "<script src="scripts/navigation.js"></script> <script src="scripts/filters.js">…"
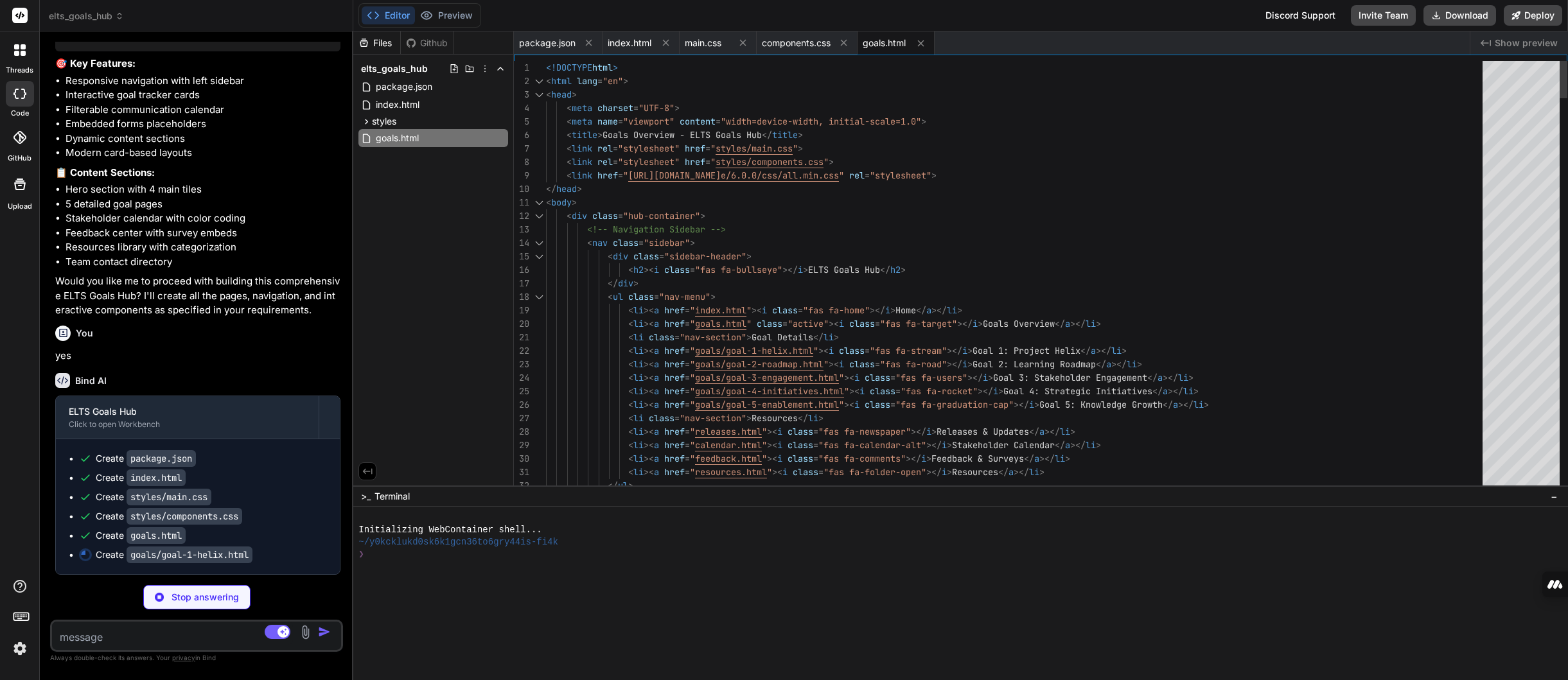
scroll to position [1424, 0]
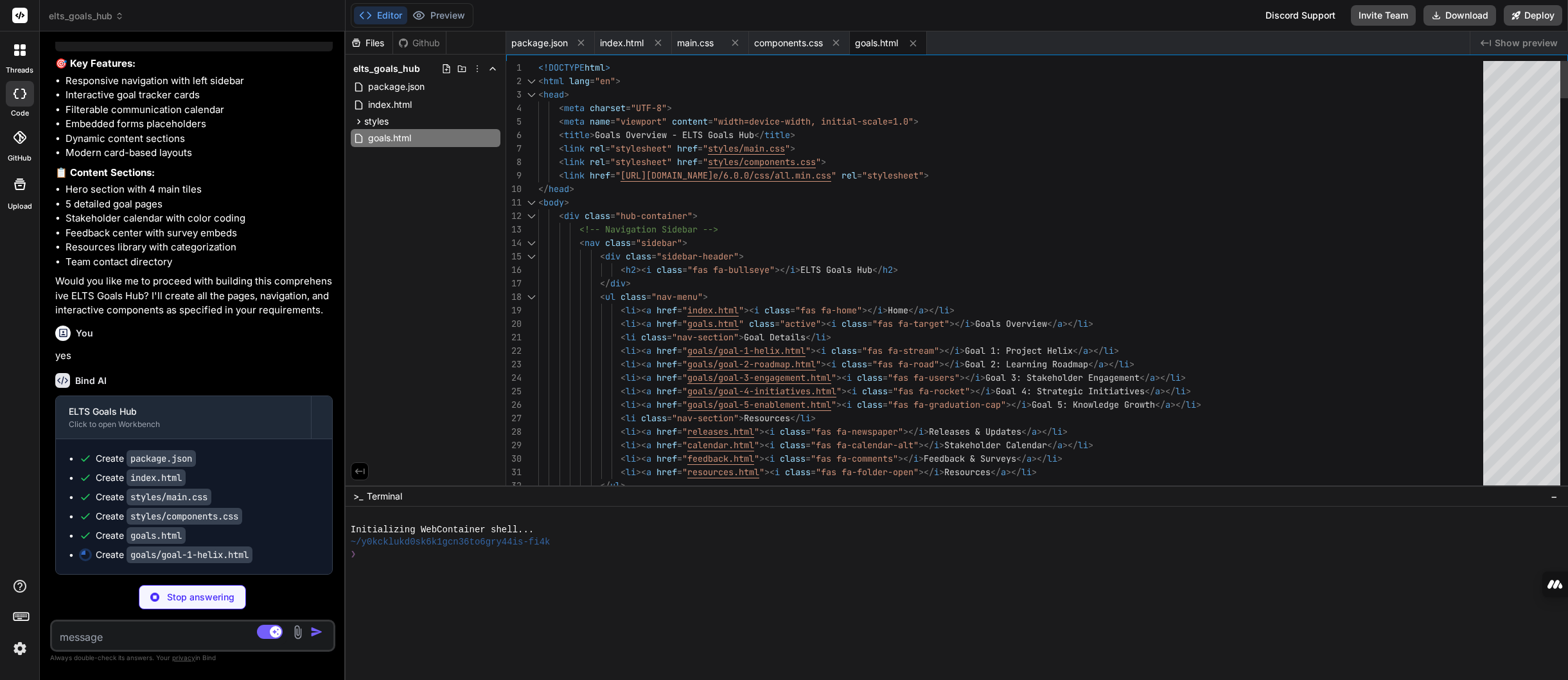
drag, startPoint x: 544, startPoint y: 202, endPoint x: 184, endPoint y: 188, distance: 360.3
click at [184, 188] on div "Bind AI Web Search Created with Pixso. Code Generator You Bind AI I'll help you…" at bounding box center [193, 356] width 306 height 649
type textarea "x"
type textarea "</div> </aside> </div> </main> </div> <script src="../scripts/navigation.js"></…"
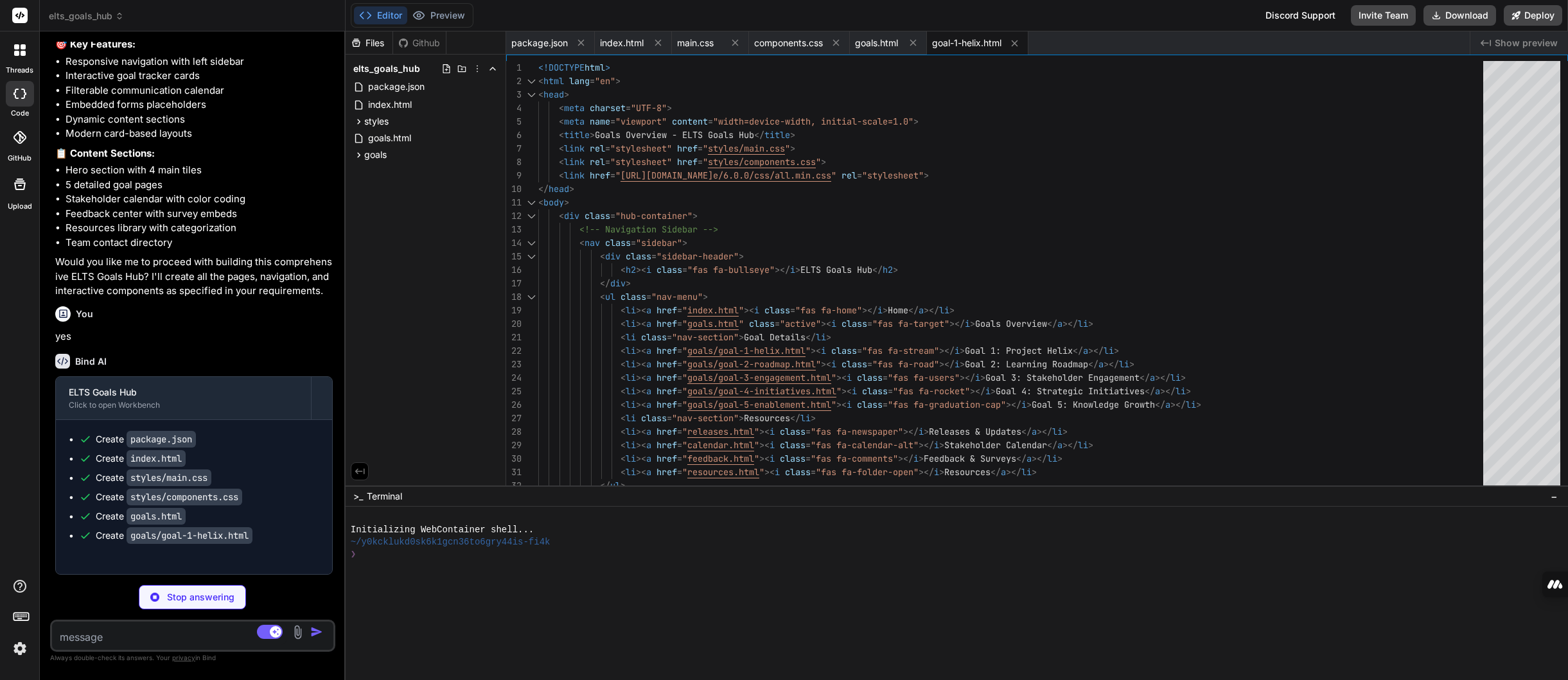
type textarea "x"
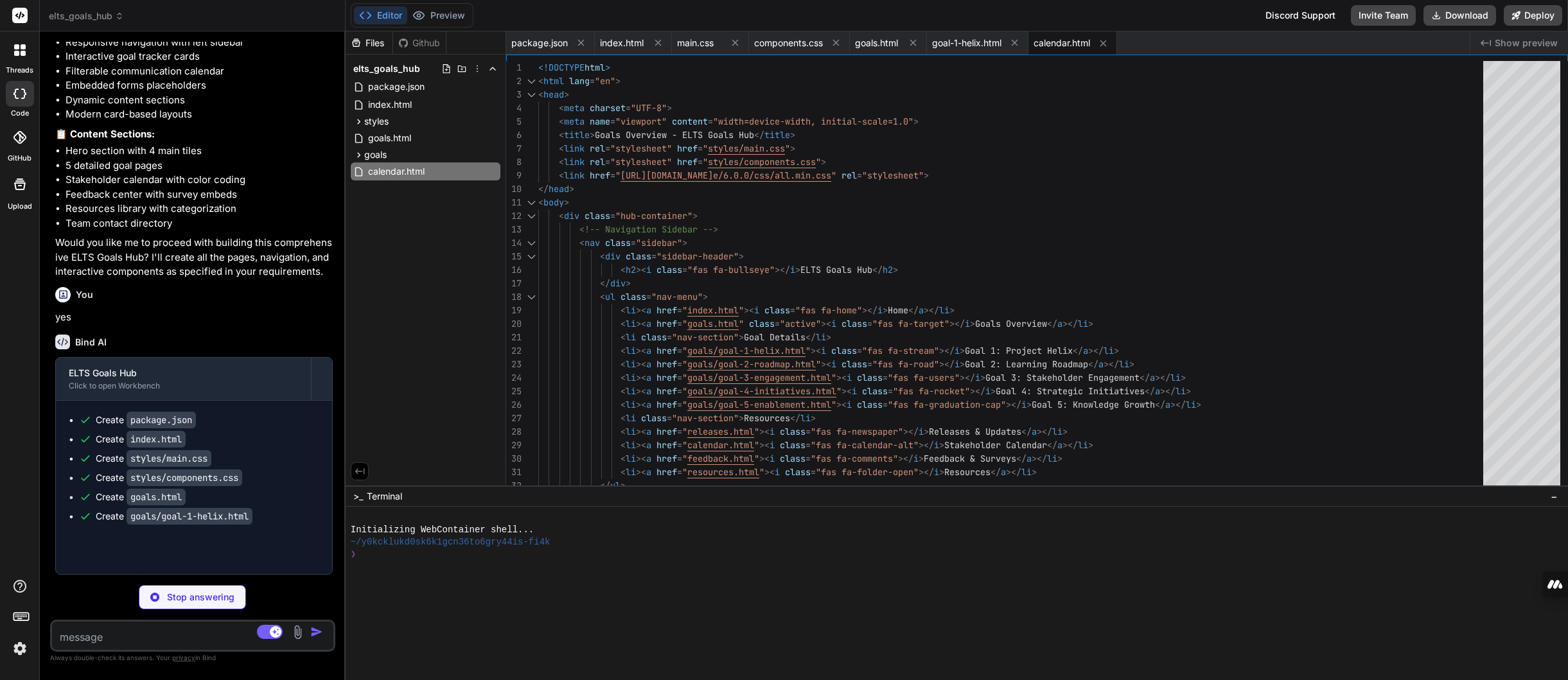
type textarea "x"
type textarea "</body> </html>"
type textarea "x"
type textarea "} }); }); </script> </body> </html>"
type textarea "x"
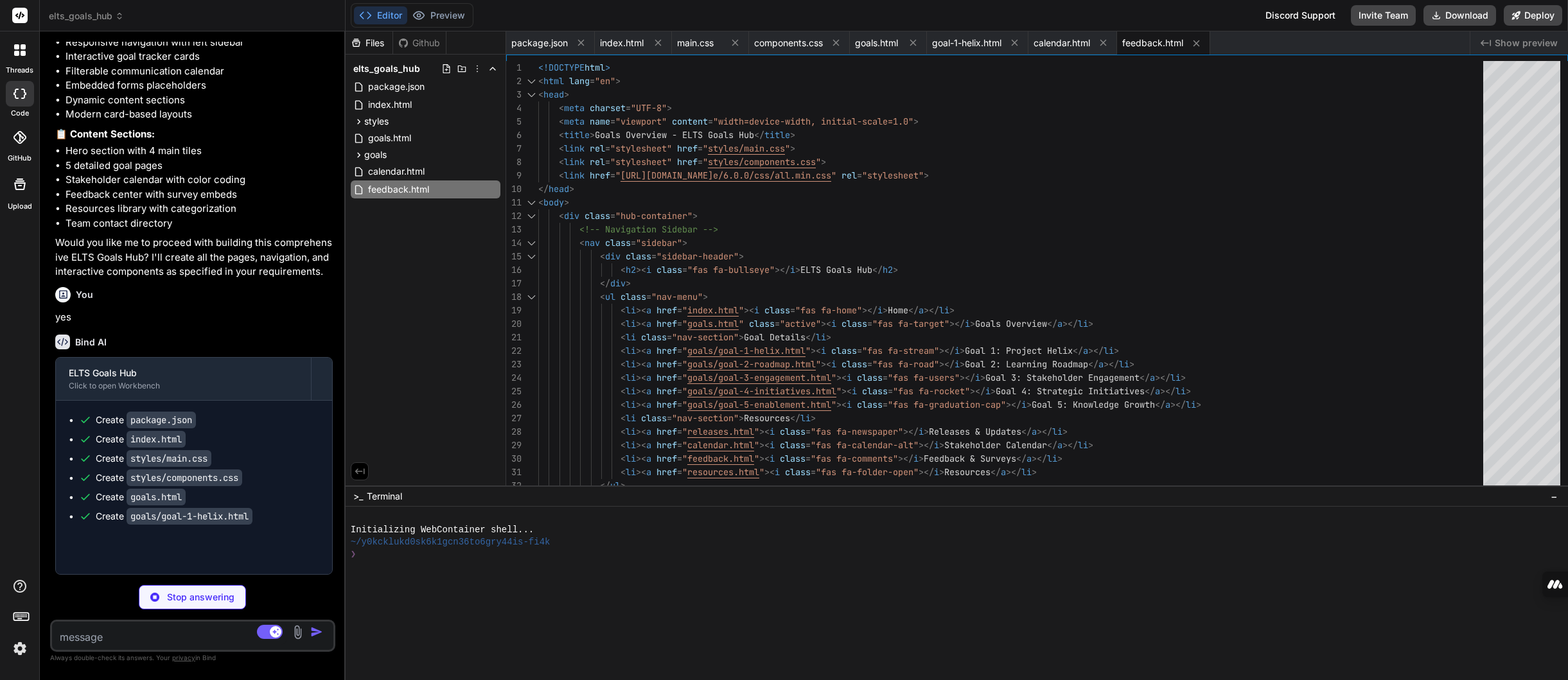
type textarea "breadcrumbHTML += `<span class="separator">></span><a href="${currentPath}.html…"
type textarea "x"
type textarea "if (parent) { items.forEach(item => parent.appendChild(item)); } } // Initializ…"
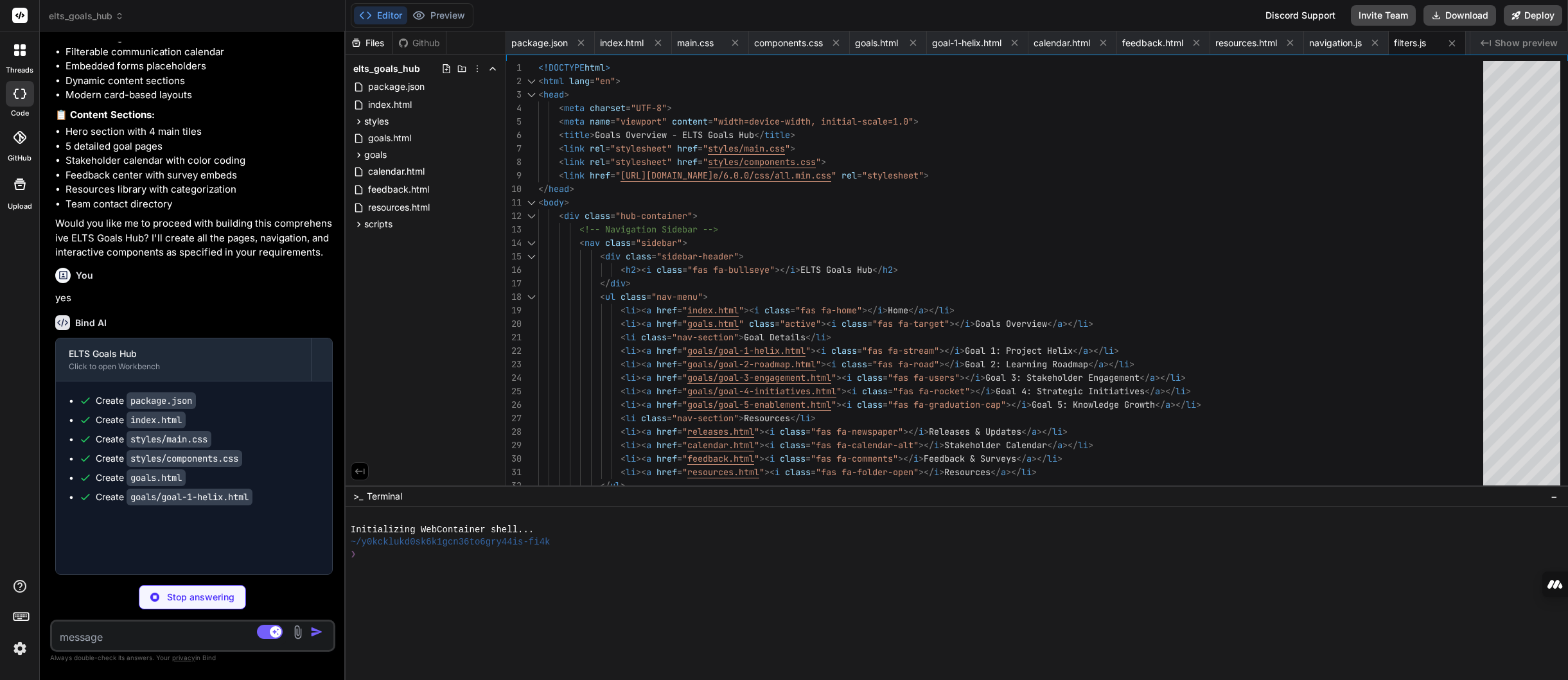
type textarea "x"
type textarea "updateGoalProgress, refreshDashboard, showMessage, dismissNotification };"
type textarea "x"
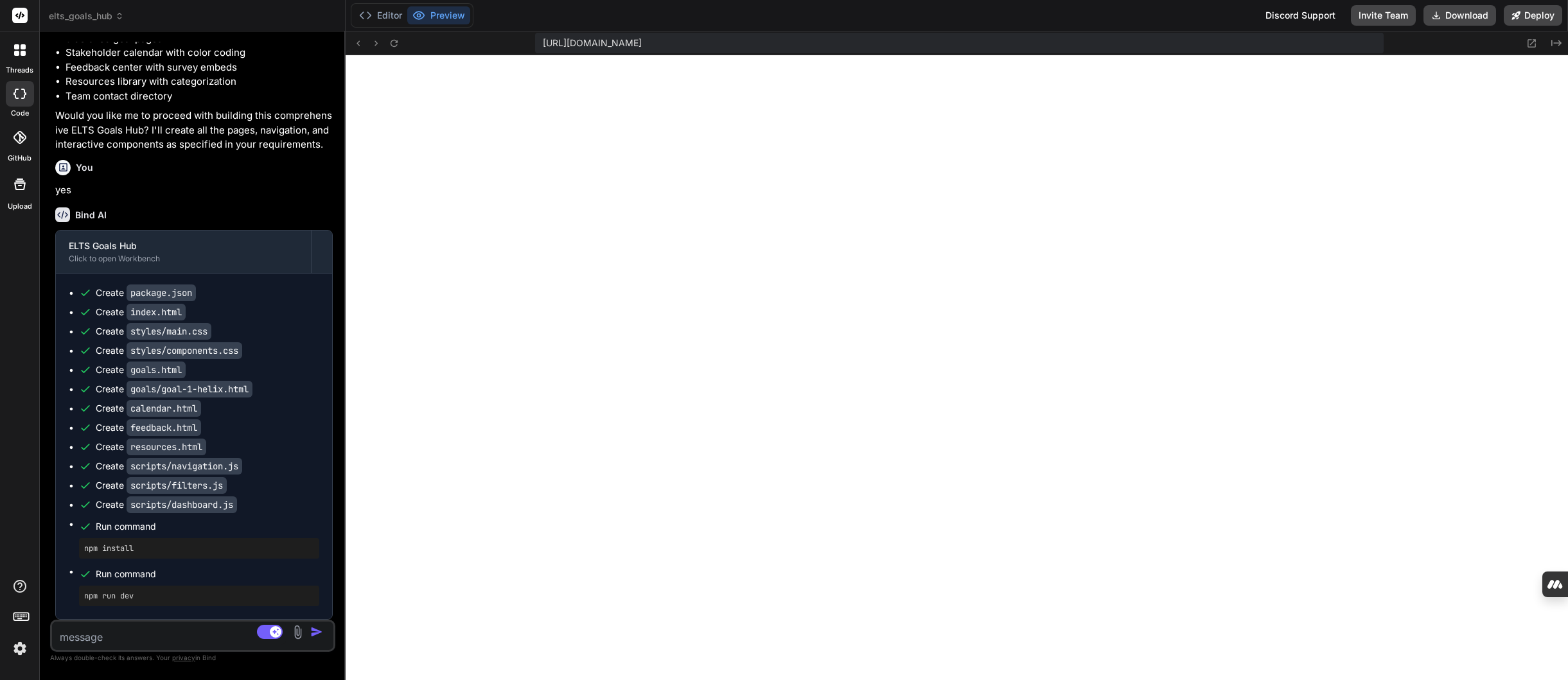
scroll to position [1590, 0]
click at [384, 14] on button "Editor" at bounding box center [380, 15] width 53 height 18
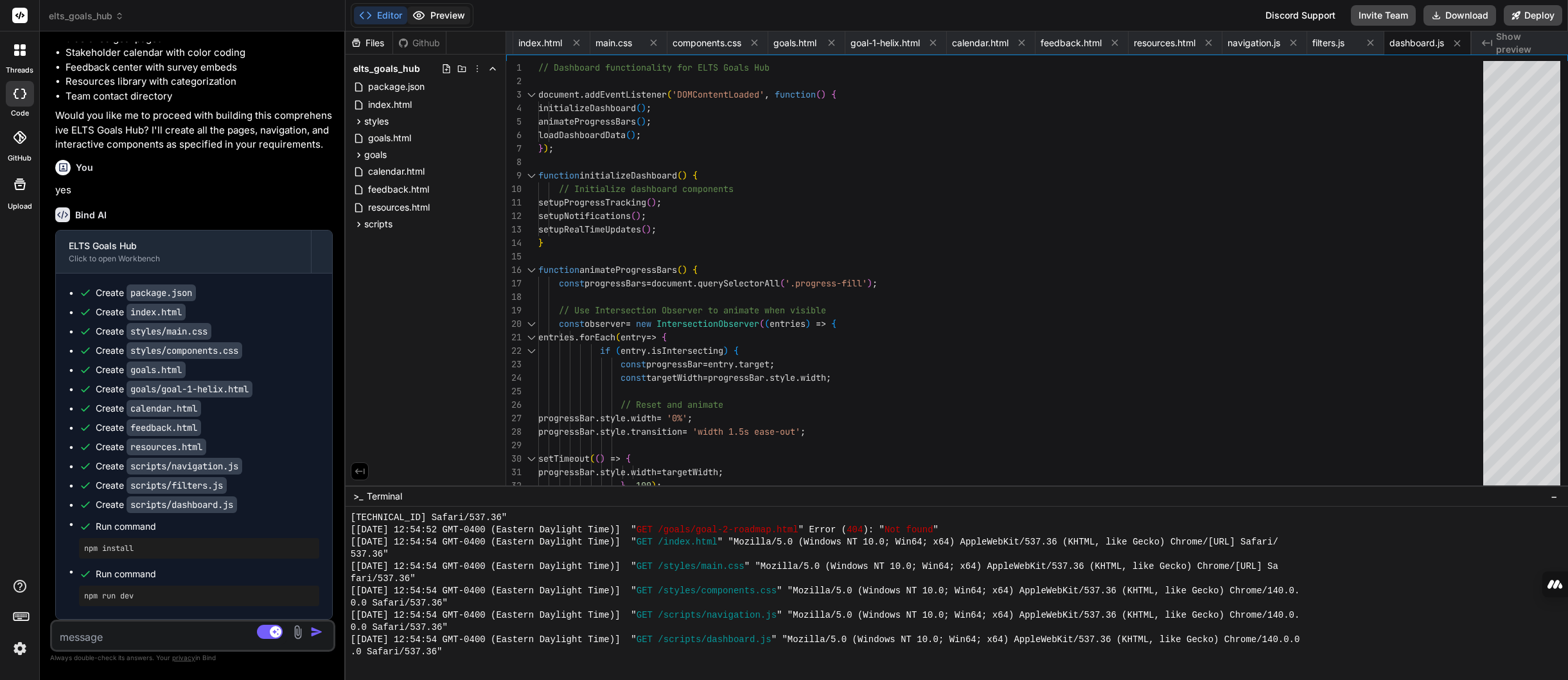
click at [437, 18] on button "Preview" at bounding box center [438, 15] width 63 height 18
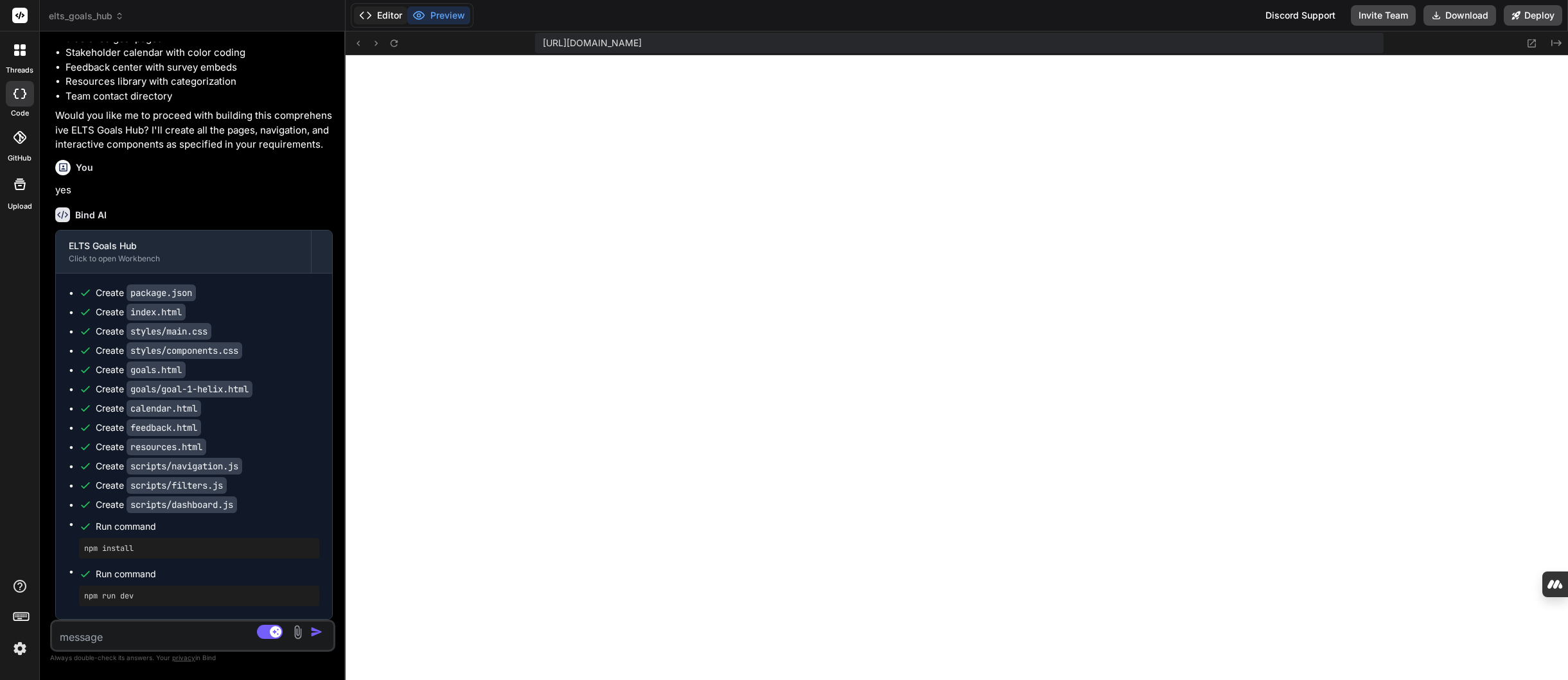
click at [378, 21] on button "Editor" at bounding box center [380, 15] width 53 height 18
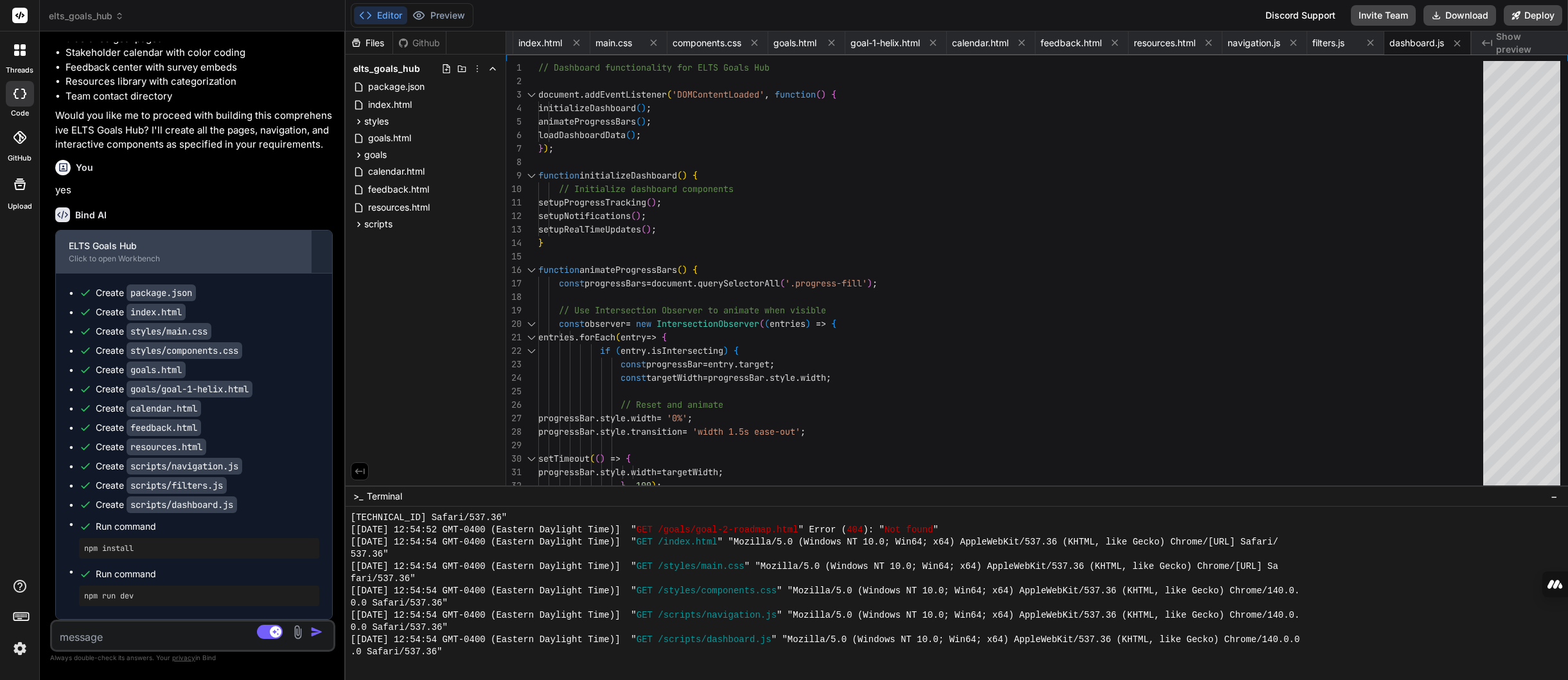
click at [97, 264] on div "ELTS Goals Hub Click to open Workbench" at bounding box center [183, 251] width 255 height 43
click at [103, 258] on div "Click to open Workbench" at bounding box center [183, 259] width 230 height 10
click at [390, 137] on span "goals.html" at bounding box center [390, 138] width 45 height 16
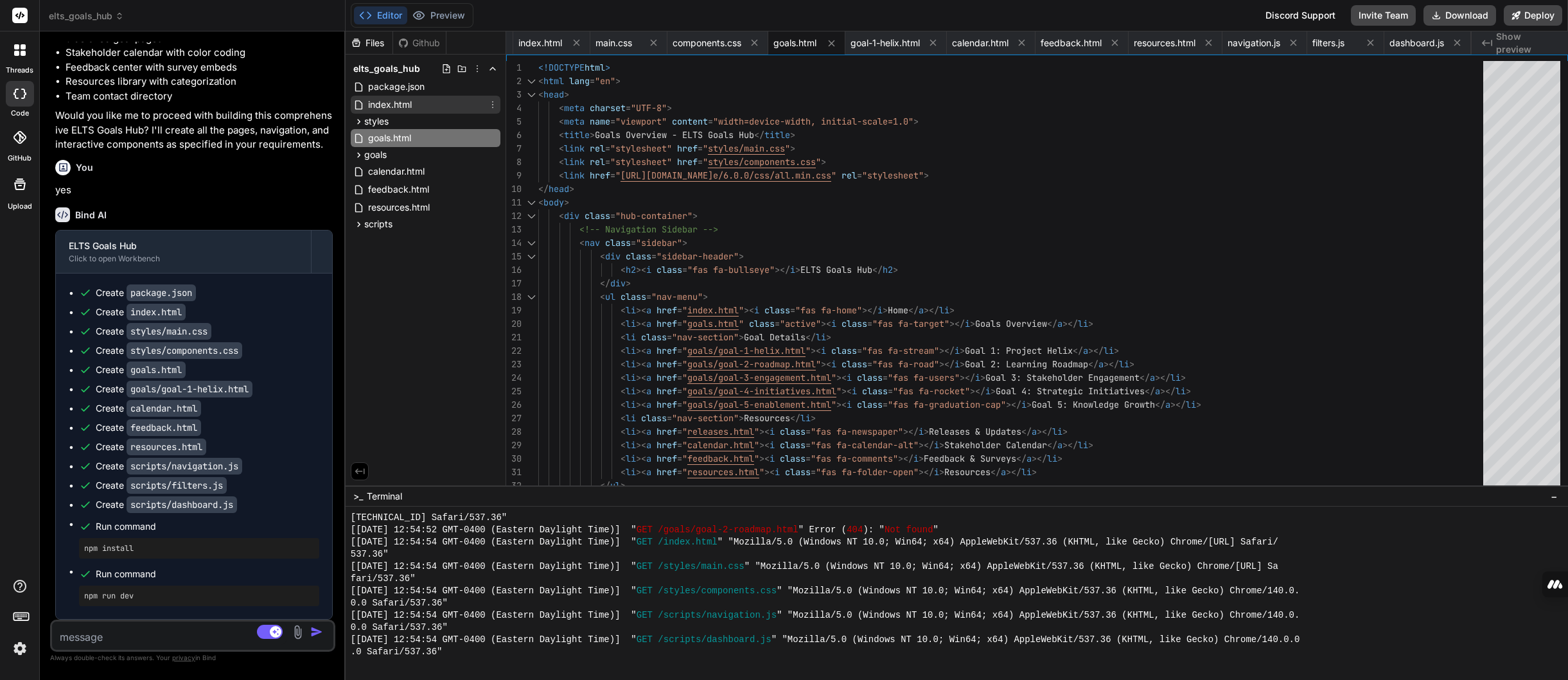
click at [382, 106] on span "index.html" at bounding box center [390, 105] width 46 height 16
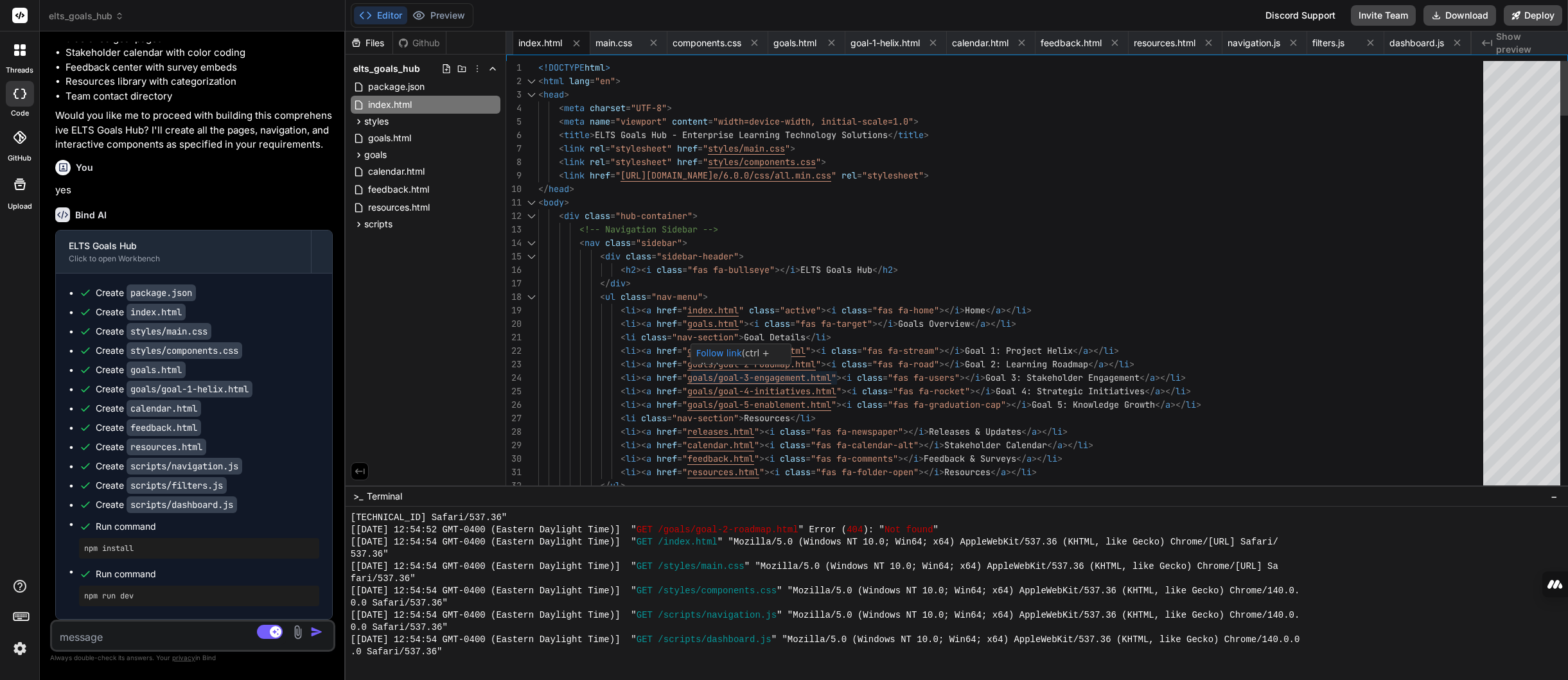
click at [723, 352] on link "Follow link" at bounding box center [719, 353] width 45 height 10
click at [718, 353] on link "Follow link" at bounding box center [719, 353] width 45 height 10
type textarea "<li class="nav-section">Goal Details</li> <li><a href="goals/goal-1-helix.html"…"
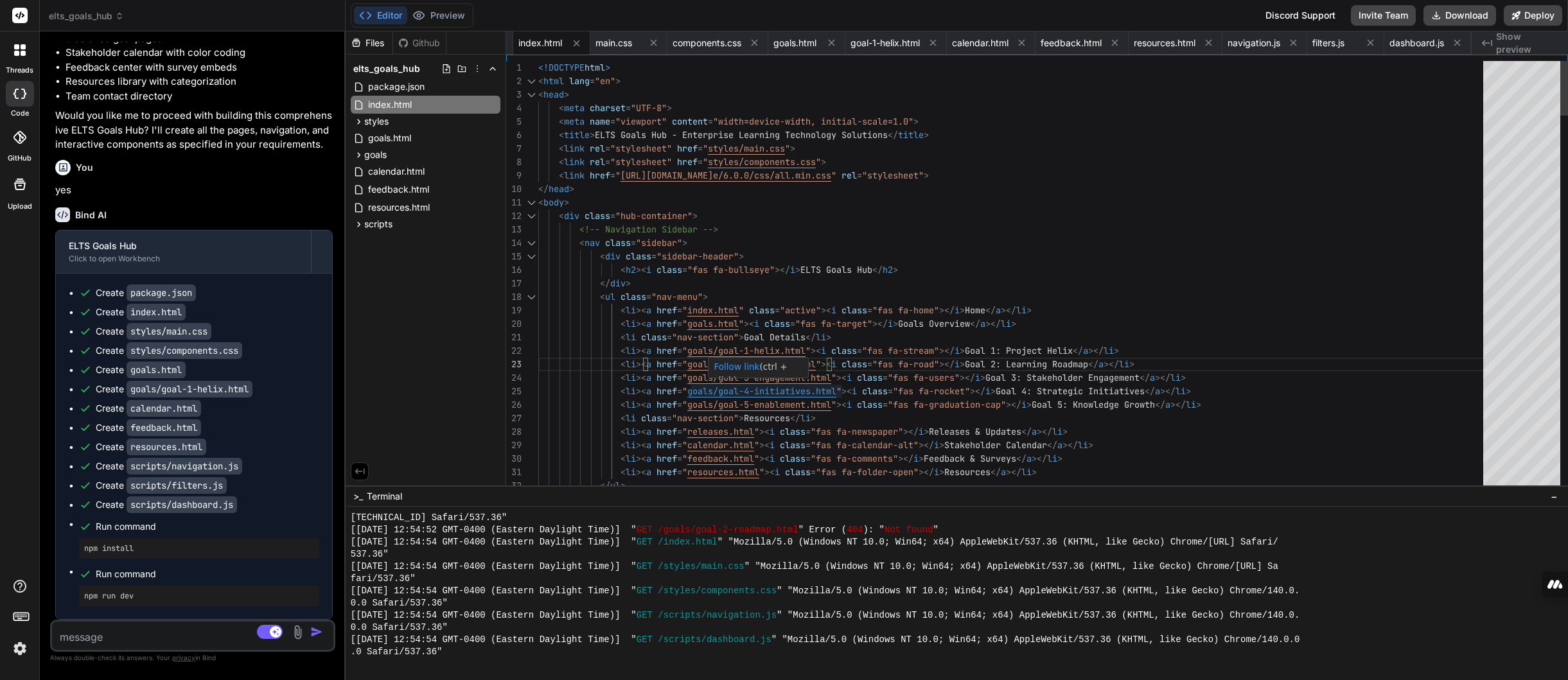
click at [537, 43] on span "index.html" at bounding box center [540, 43] width 43 height 13
click at [494, 70] on polyline at bounding box center [493, 69] width 5 height 3
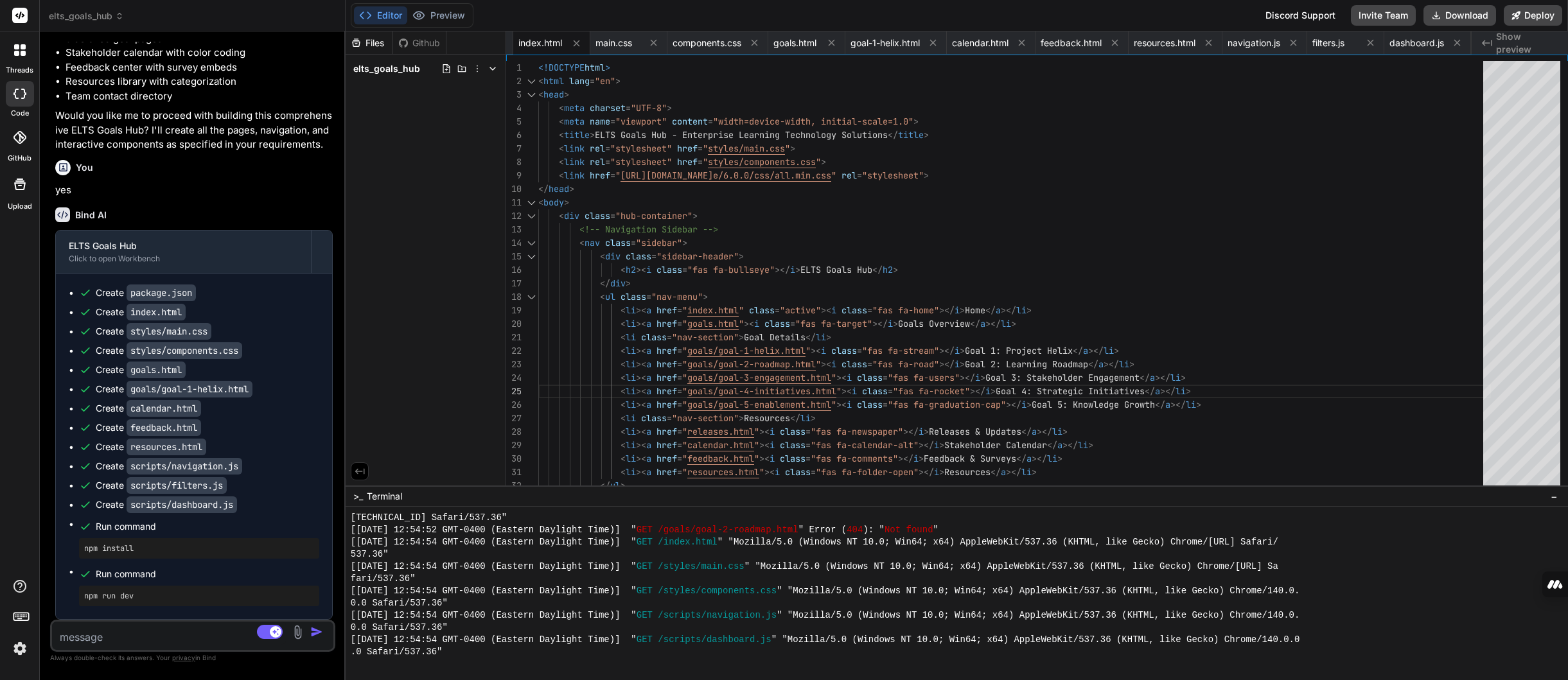
click at [494, 70] on icon at bounding box center [493, 69] width 10 height 10
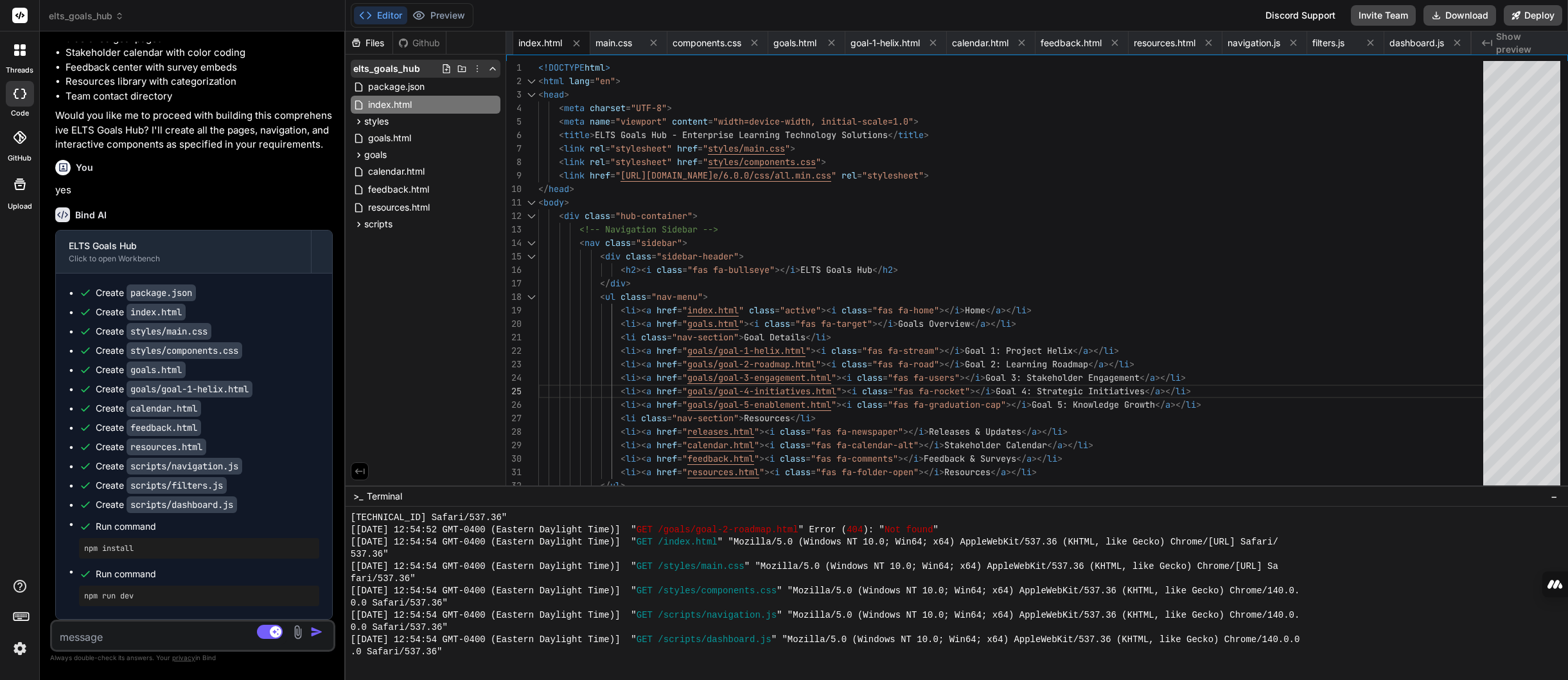
click at [476, 72] on icon at bounding box center [477, 69] width 10 height 10
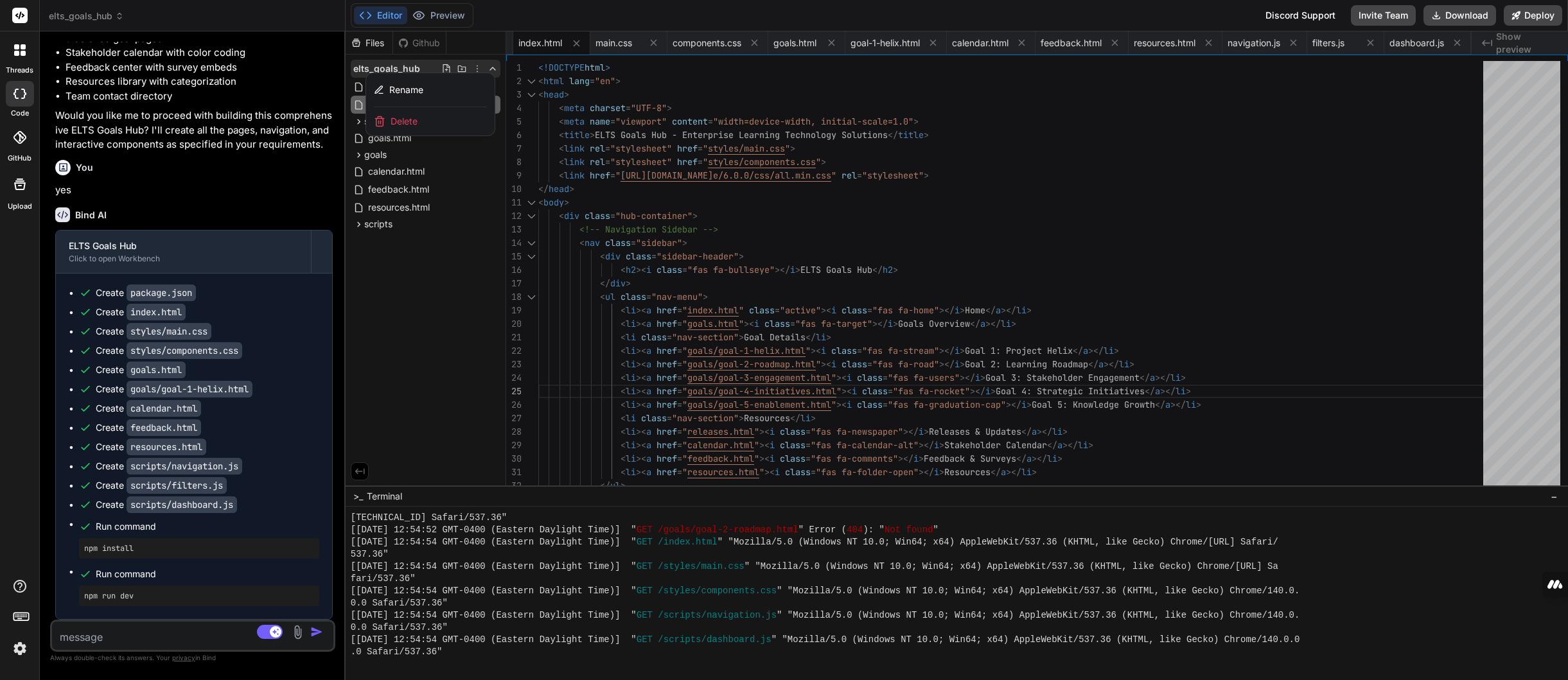
click at [476, 72] on div at bounding box center [956, 356] width 1222 height 649
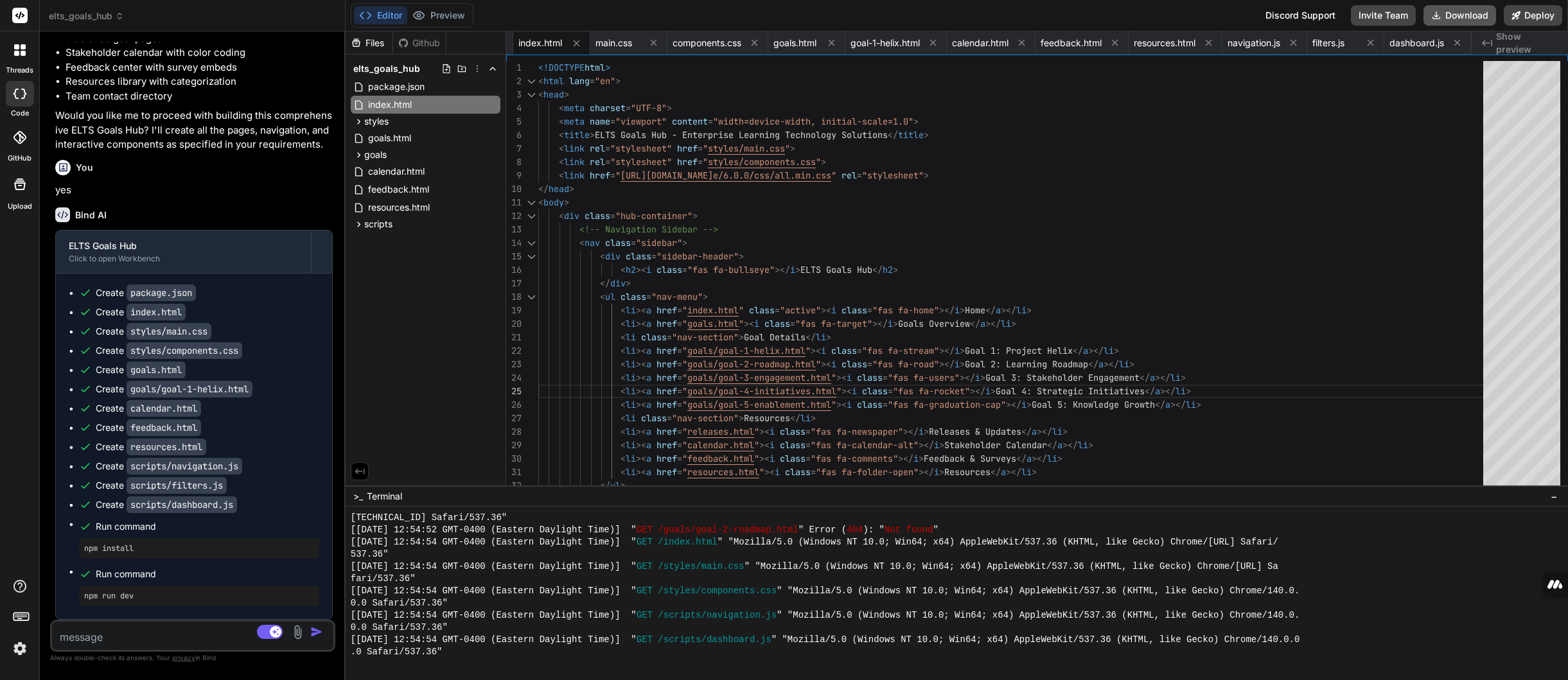
click at [1278, 11] on button "Download" at bounding box center [1459, 16] width 72 height 21
click at [117, 635] on textarea at bounding box center [170, 633] width 235 height 23
paste textarea "Excellent — based on the full structure of your existing **ELTS Goals Hub** sit…"
type textarea "x"
type textarea "Excellent — based on the full structure of your existing **ELTS Goals Hub** sit…"
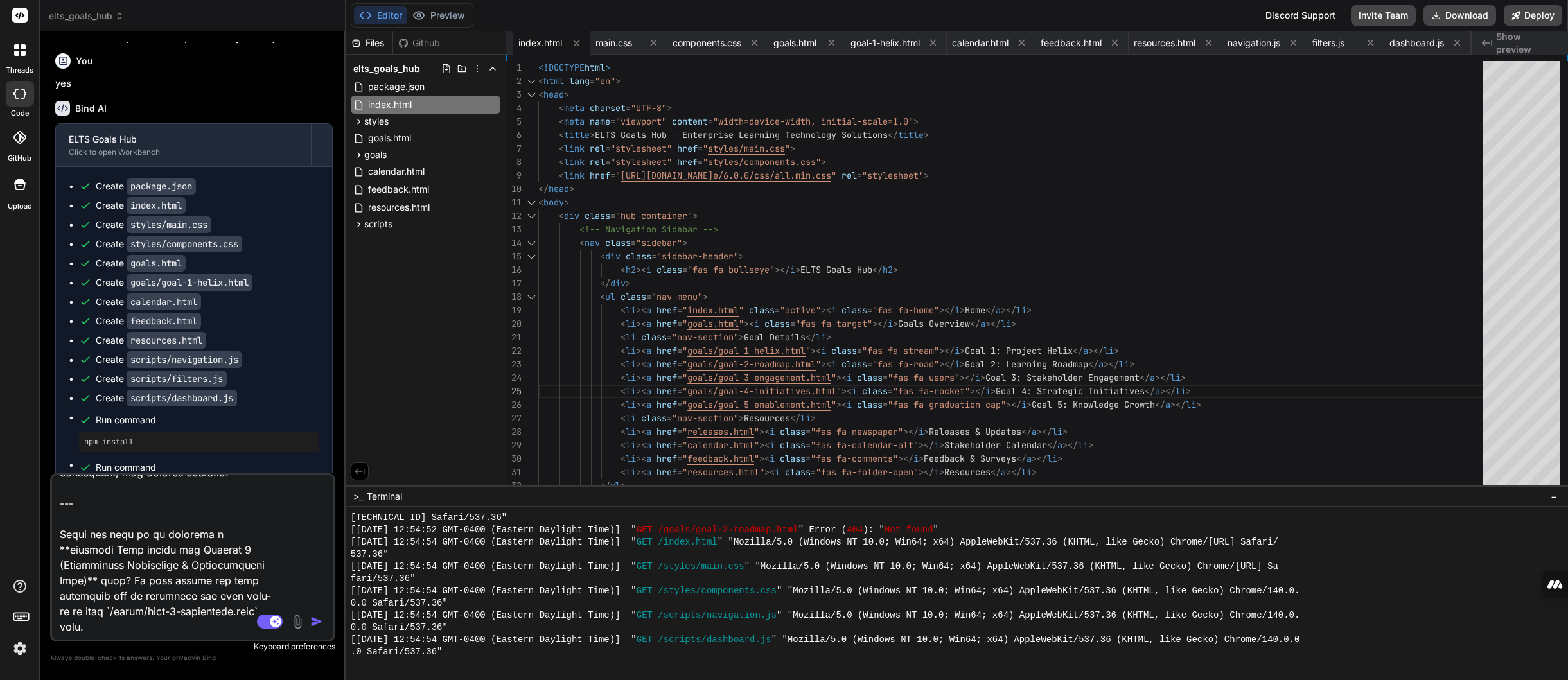
scroll to position [2160, 0]
drag, startPoint x: 57, startPoint y: 490, endPoint x: 208, endPoint y: 623, distance: 201.2
click at [208, 623] on textarea at bounding box center [170, 555] width 235 height 159
type textarea "x"
type textarea "Excellent — based on the full structure of your existing **ELTS Goals Hub** sit…"
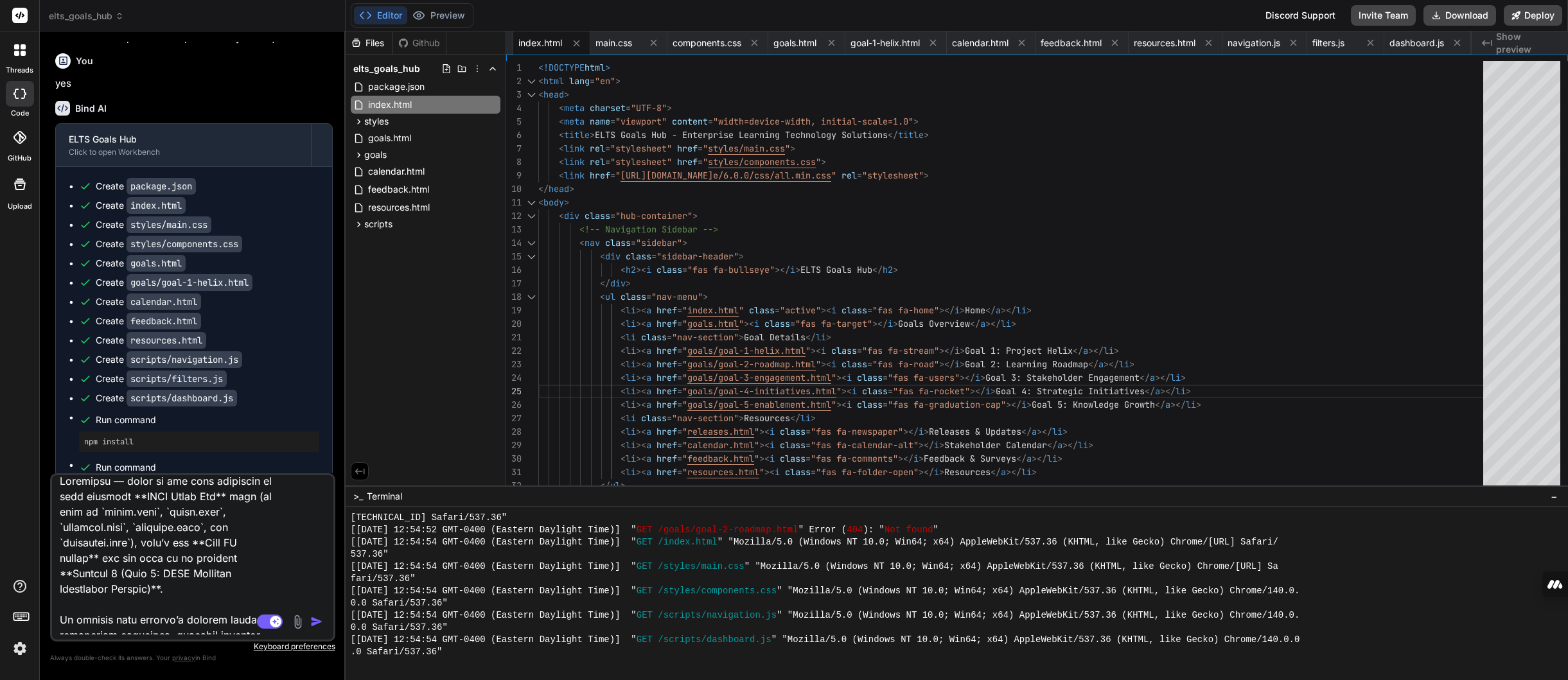
scroll to position [0, 0]
drag, startPoint x: 187, startPoint y: 598, endPoint x: 45, endPoint y: 496, distance: 174.8
click at [45, 496] on div "Bind AI Web Search Created with Pixso. Code Generator You Bind AI I'll help you…" at bounding box center [193, 355] width 306 height 648
type textarea "x"
type textarea "It matches your project’s current style and navigation framework, ensuring seam…"
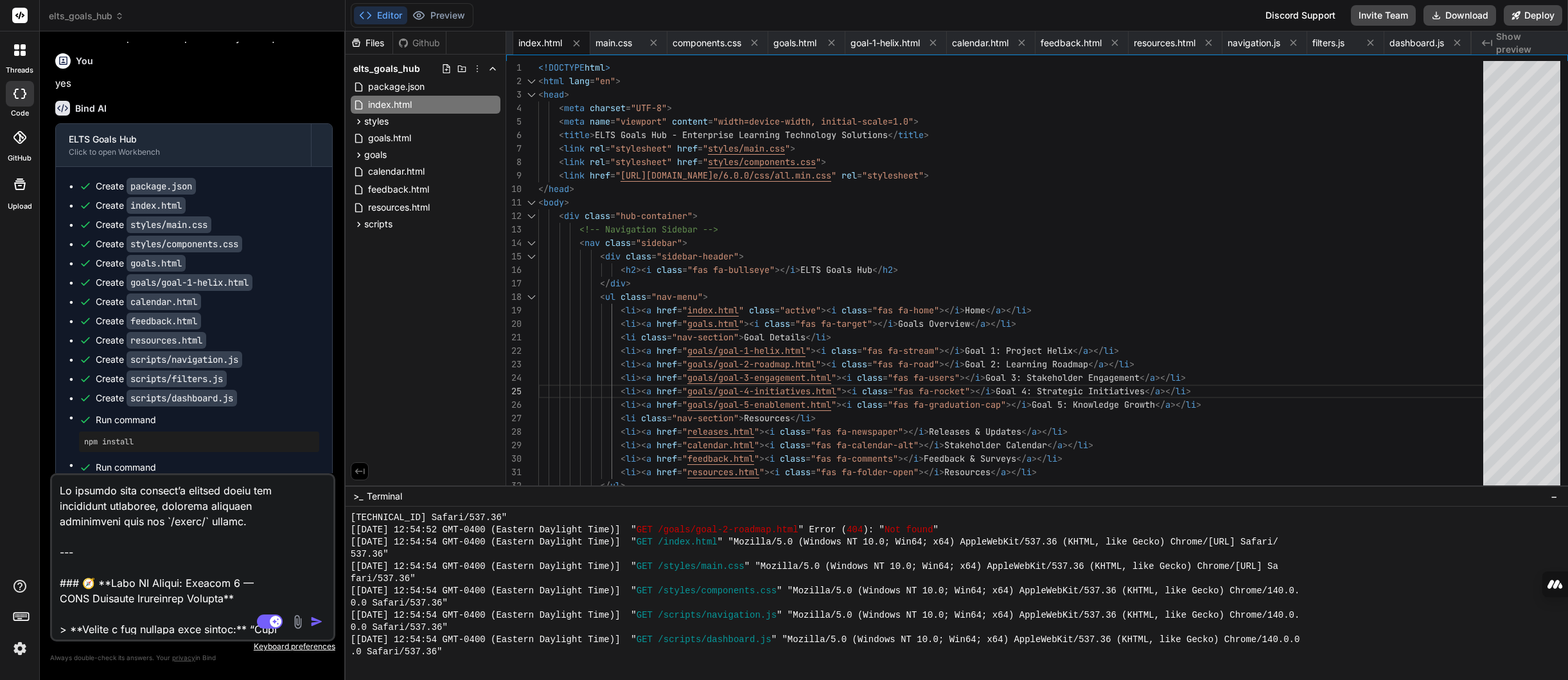
drag, startPoint x: 50, startPoint y: 564, endPoint x: 36, endPoint y: 497, distance: 68.4
click at [36, 497] on div "threads code GitHub Upload elts_goals_hub Created with Pixso. Bind AI Web Searc…" at bounding box center [784, 340] width 1568 height 680
type textarea "x"
type textarea "### 🧭 **Bind AI Prompt: Project 2 — ELTS Learning Capability Roadmap** > **Crea…"
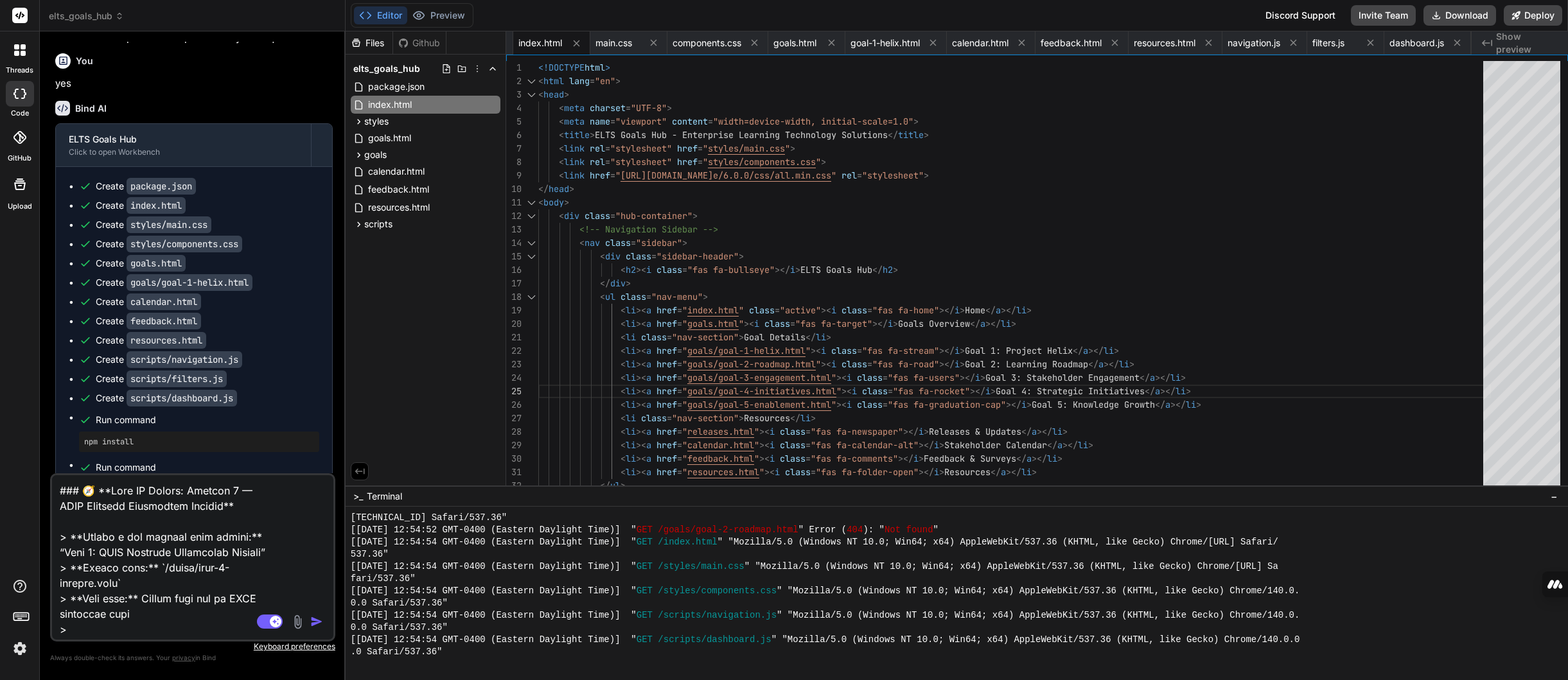
type textarea "x"
type textarea "### 🧭 **Bind AI Prompt: Project 2 — ELTS Learning Capability Roadmap** > **Crea…"
drag, startPoint x: 249, startPoint y: 519, endPoint x: 47, endPoint y: 470, distance: 207.9
click at [47, 470] on div "Bind AI Web Search Created with Pixso. Code Generator You Bind AI I'll help you…" at bounding box center [193, 355] width 306 height 648
type textarea "x"
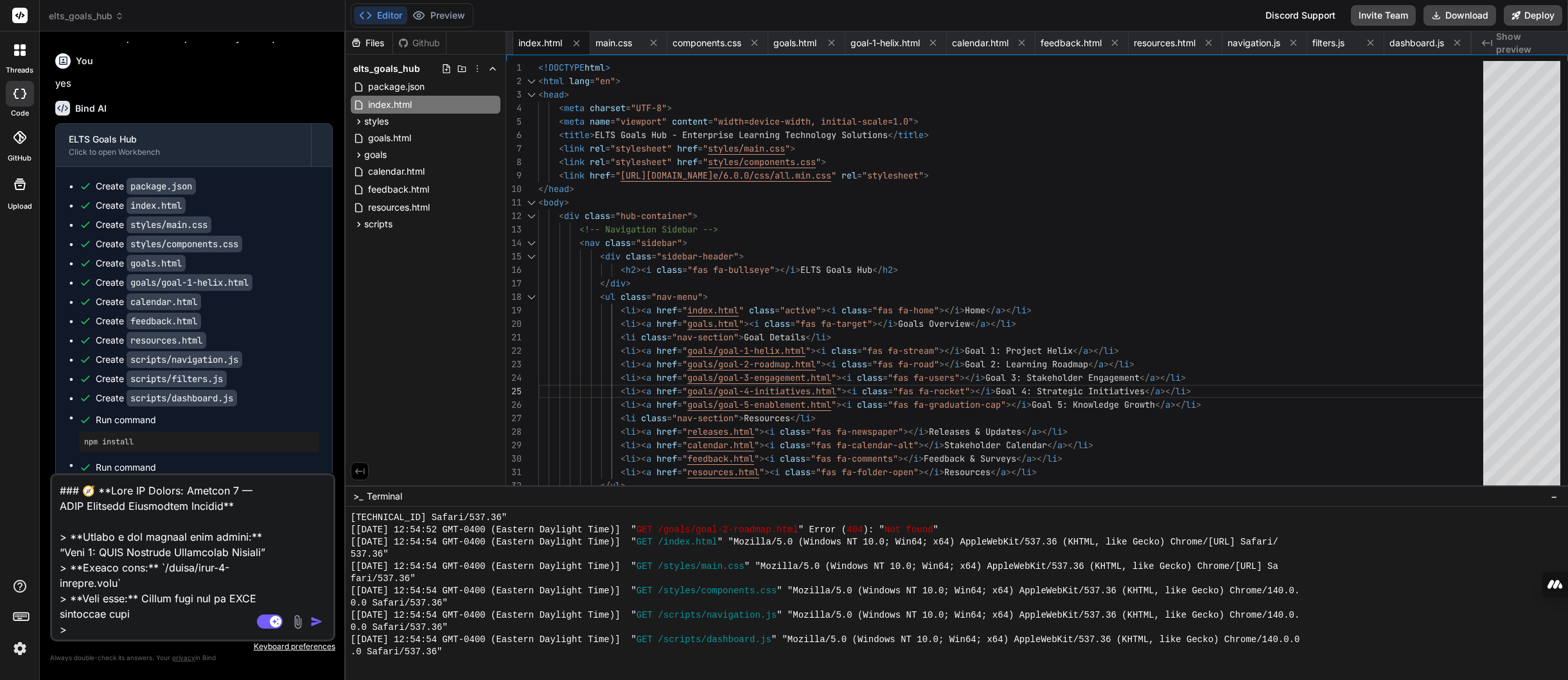
type textarea "> **Create a new project page titled:** “Goal 2: ELTS Learning Capability Roadm…"
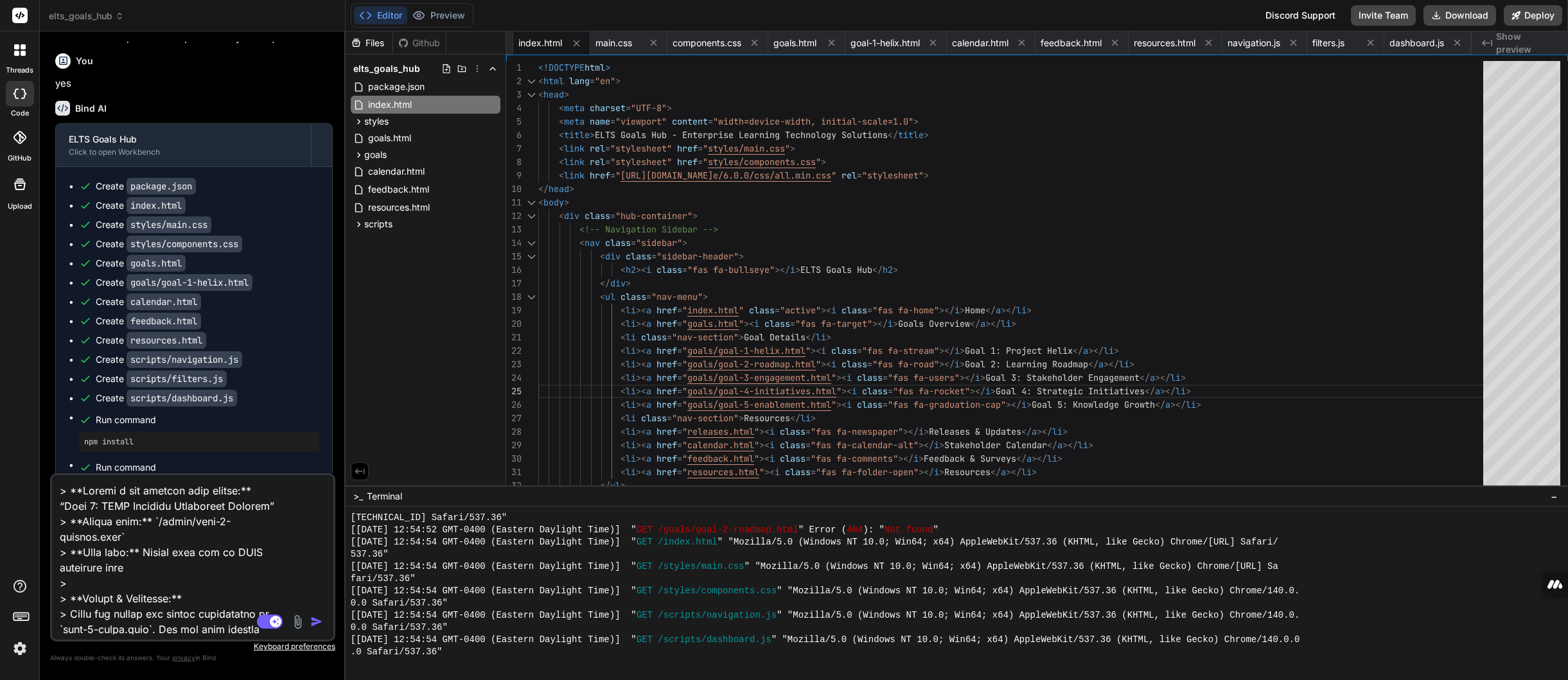
type textarea "x"
type textarea "> **Create a new project page titled:** “Goal 2: ELTS Learning Capability Roadm…"
type textarea "x"
type textarea "> **Create a new project page titled:** “Goal 2: ELTS Learning Capability Roadm…"
click at [314, 620] on img "button" at bounding box center [317, 622] width 13 height 13
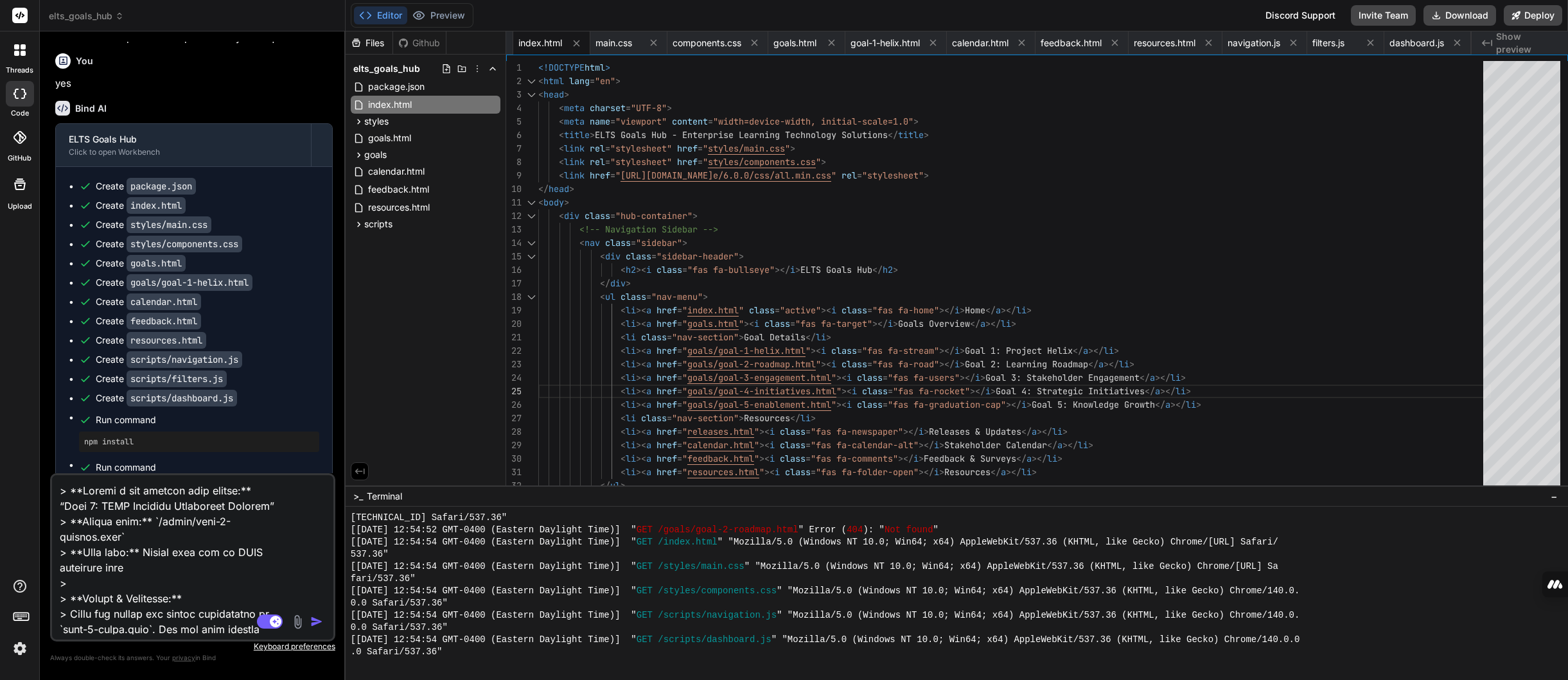
type textarea "x"
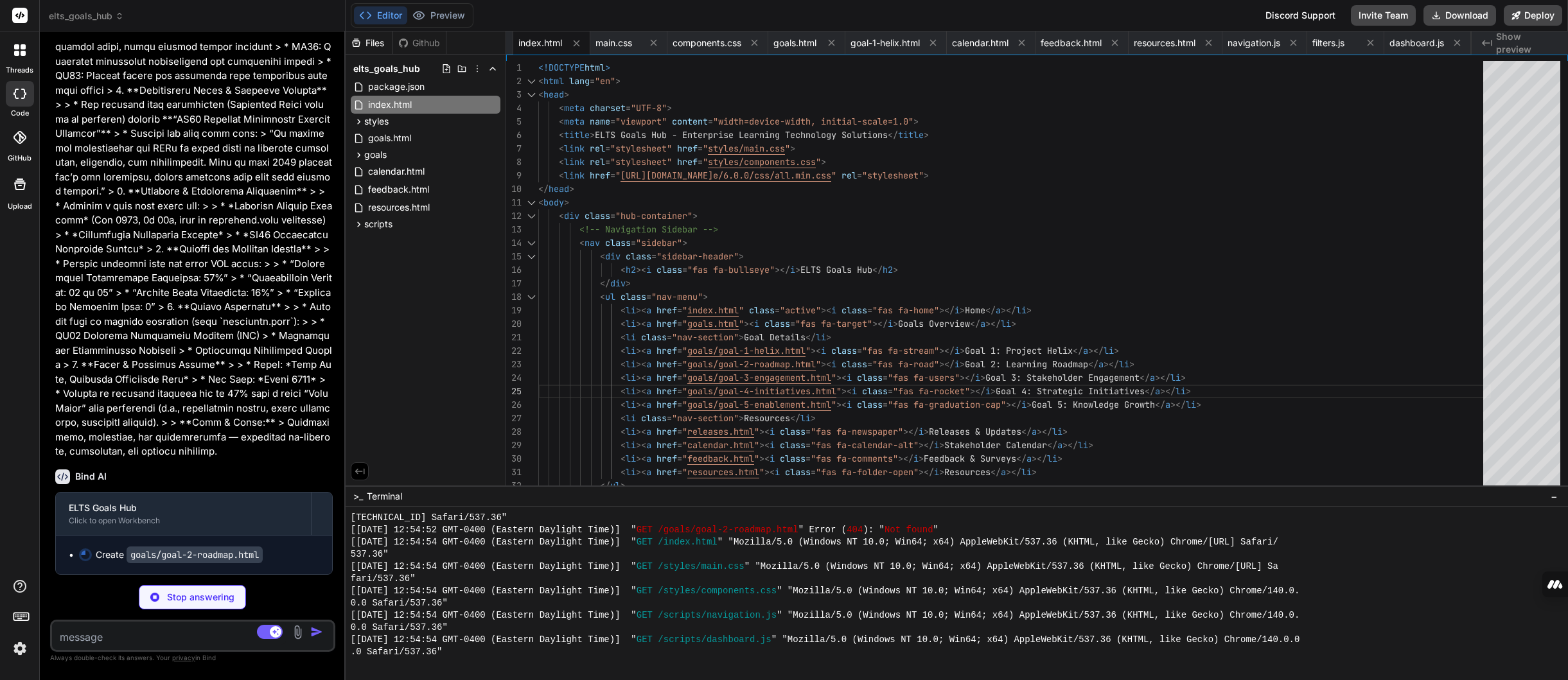
scroll to position [2588, 0]
type textarea "x"
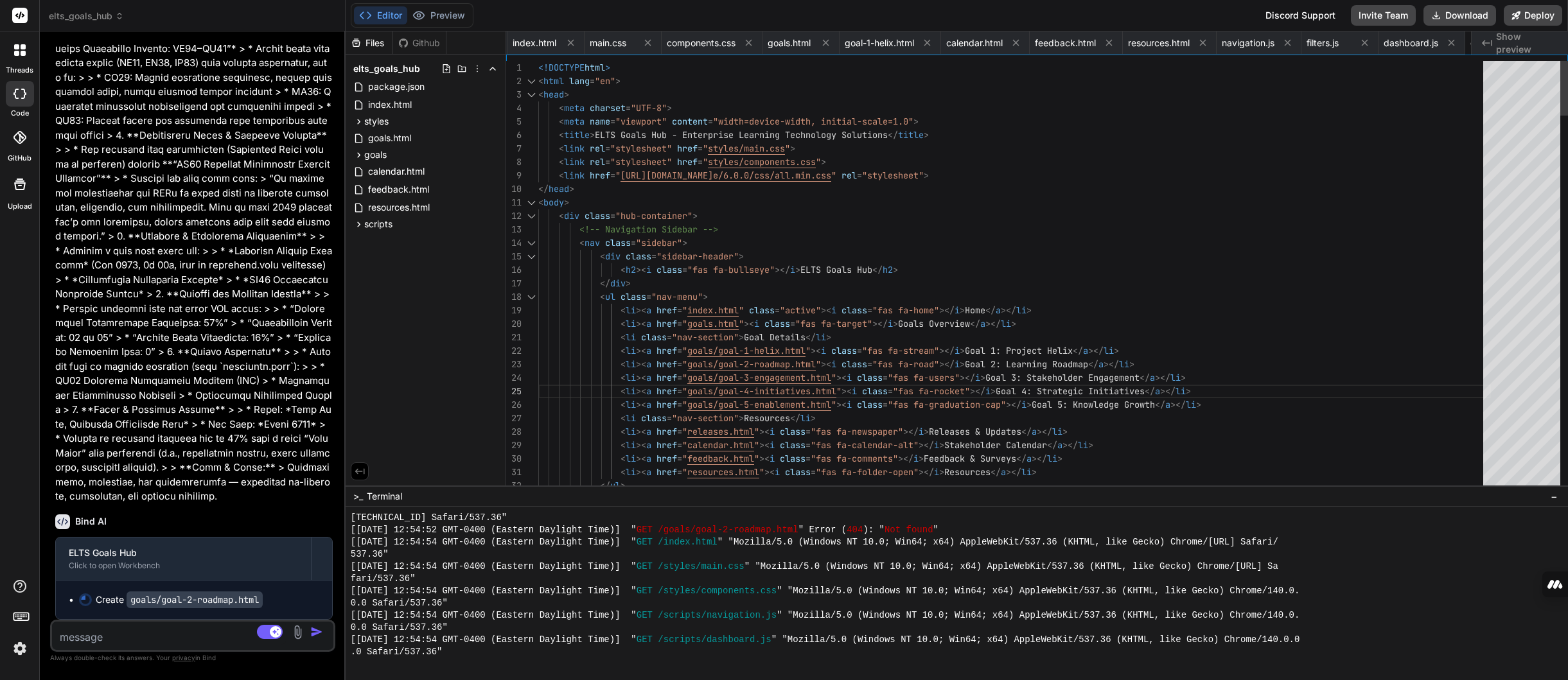
type textarea "x"
